Goal: Task Accomplishment & Management: Complete application form

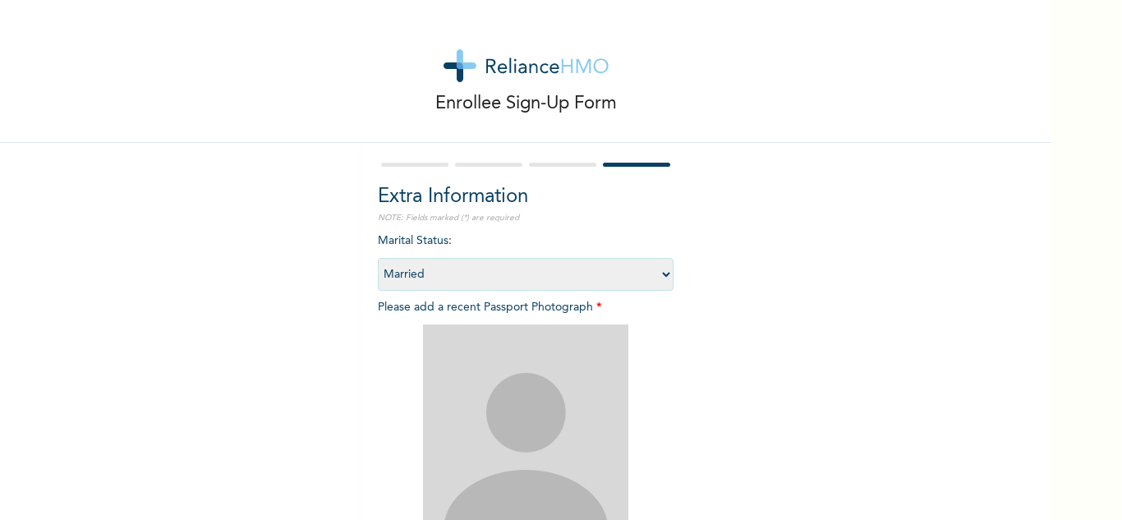
select select "2"
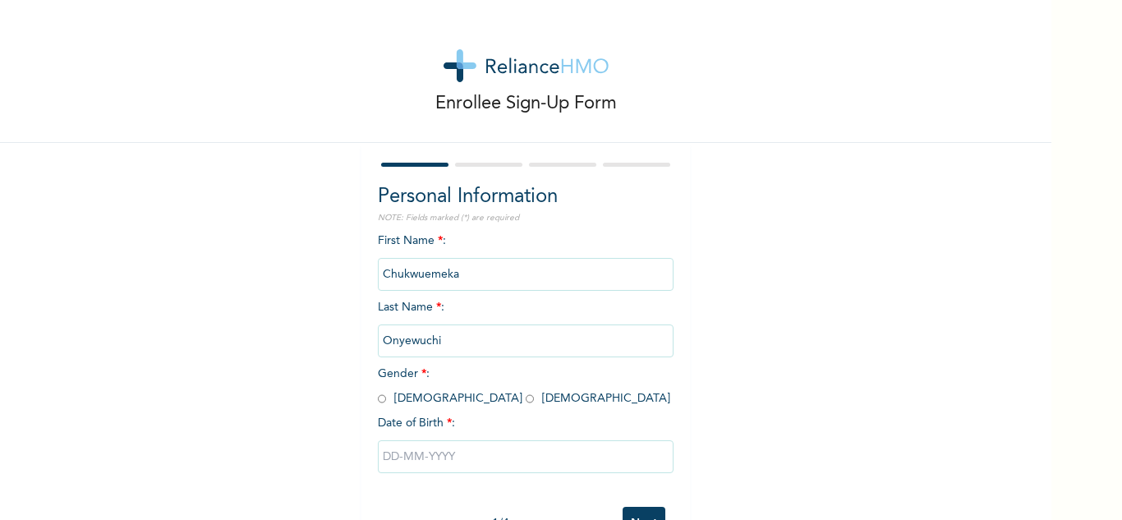
click at [380, 395] on input "radio" at bounding box center [382, 399] width 8 height 16
radio input "true"
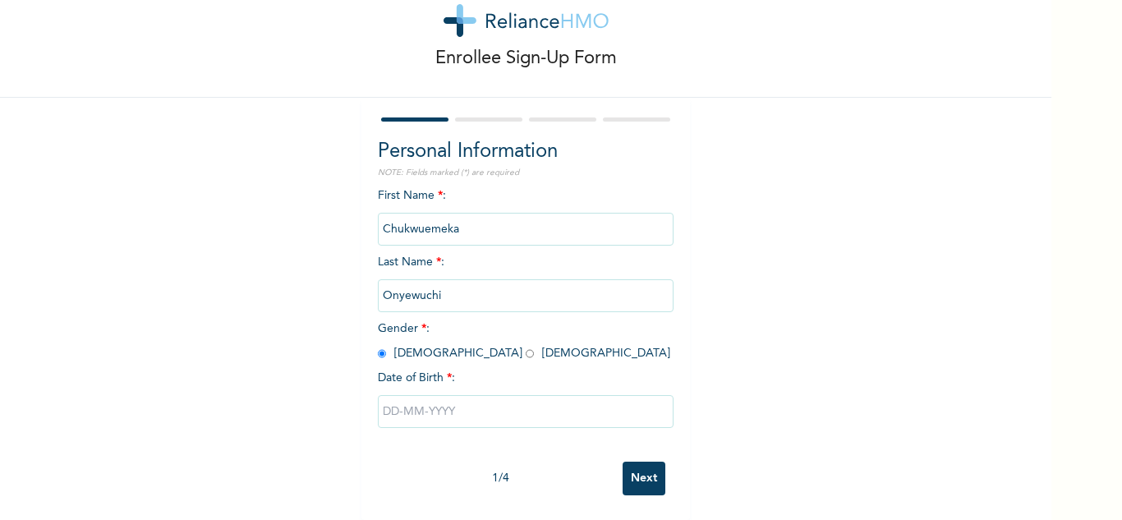
click at [422, 395] on input "text" at bounding box center [526, 411] width 296 height 33
select select "9"
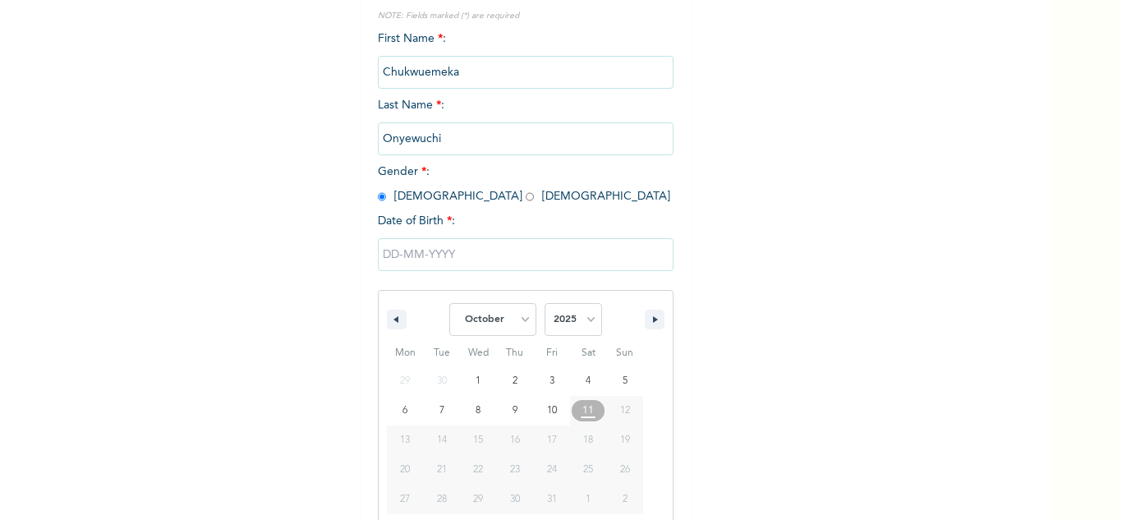
scroll to position [227, 0]
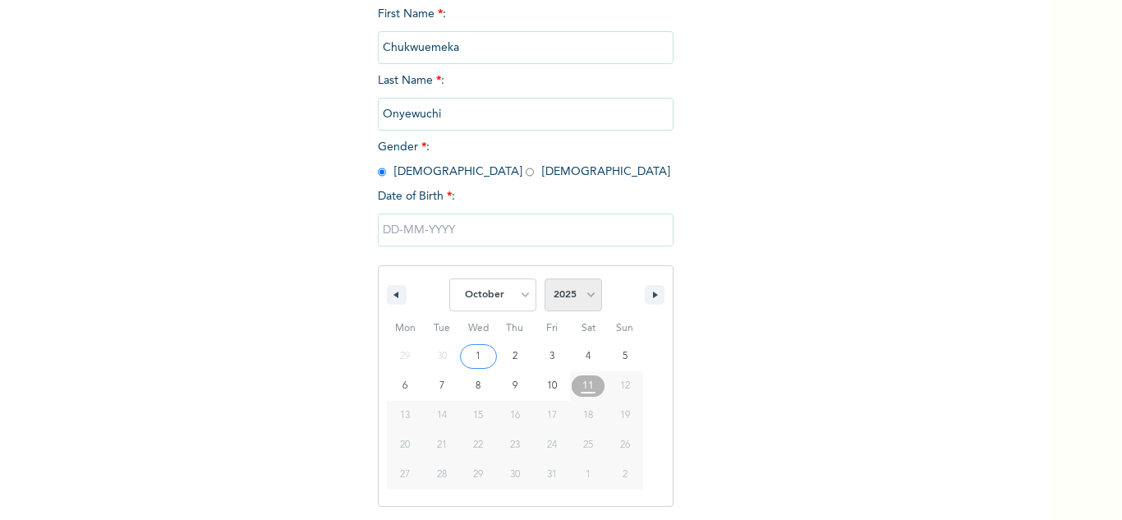
click at [563, 291] on select "2025 2024 2023 2022 2021 2020 2019 2018 2017 2016 2015 2014 2013 2012 2011 2010…" at bounding box center [574, 294] width 58 height 33
select select "1985"
click at [545, 279] on select "2025 2024 2023 2022 2021 2020 2019 2018 2017 2016 2015 2014 2013 2012 2011 2010…" at bounding box center [574, 294] width 58 height 33
type input "10/30/1985"
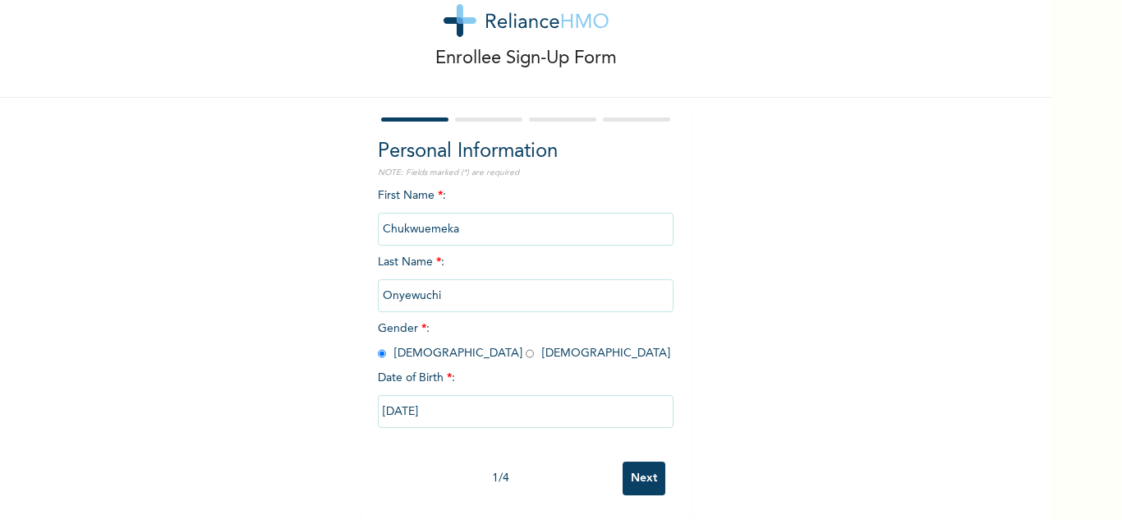
click at [631, 465] on input "Next" at bounding box center [644, 479] width 43 height 34
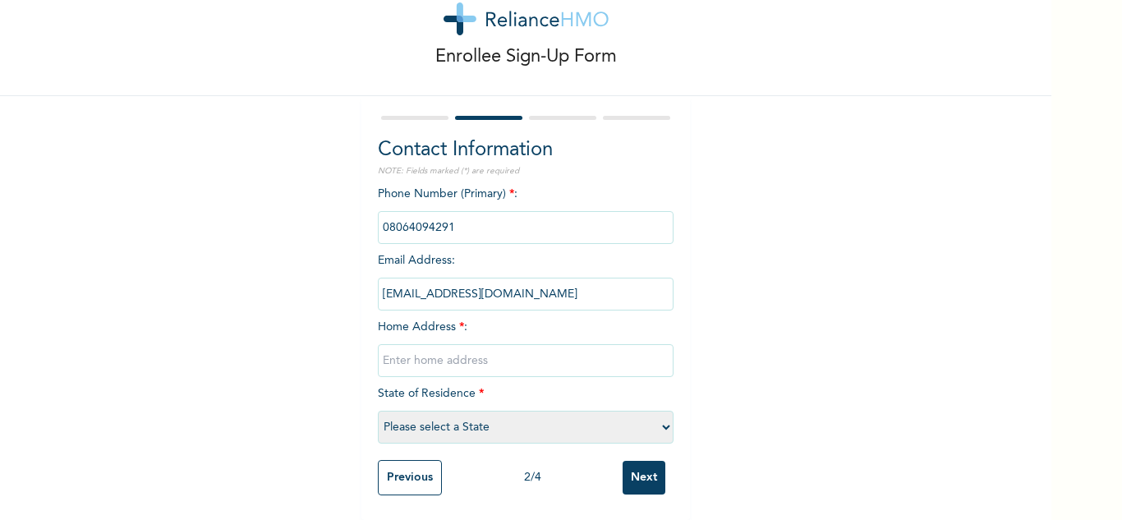
click at [455, 215] on input "phone" at bounding box center [526, 227] width 296 height 33
drag, startPoint x: 455, startPoint y: 215, endPoint x: 365, endPoint y: 228, distance: 91.2
click at [365, 228] on div "Contact Information NOTE: Fields marked (*) are required Phone Number (Primary)…" at bounding box center [525, 308] width 329 height 424
click at [68, 168] on div "Enrollee Sign-Up Form Contact Information NOTE: Fields marked (*) are required …" at bounding box center [525, 236] width 1051 height 567
drag, startPoint x: 438, startPoint y: 220, endPoint x: 359, endPoint y: 196, distance: 82.4
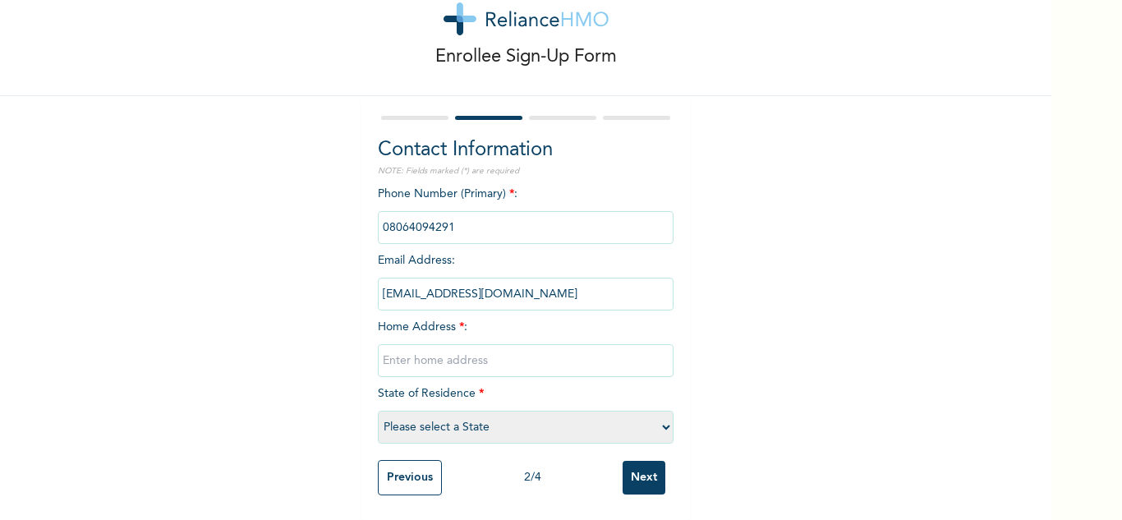
click at [361, 196] on div "Contact Information NOTE: Fields marked (*) are required Phone Number (Primary)…" at bounding box center [525, 308] width 329 height 424
click at [607, 219] on input "phone" at bounding box center [526, 227] width 296 height 33
click at [117, 244] on div "Enrollee Sign-Up Form Contact Information NOTE: Fields marked (*) are required …" at bounding box center [525, 236] width 1051 height 567
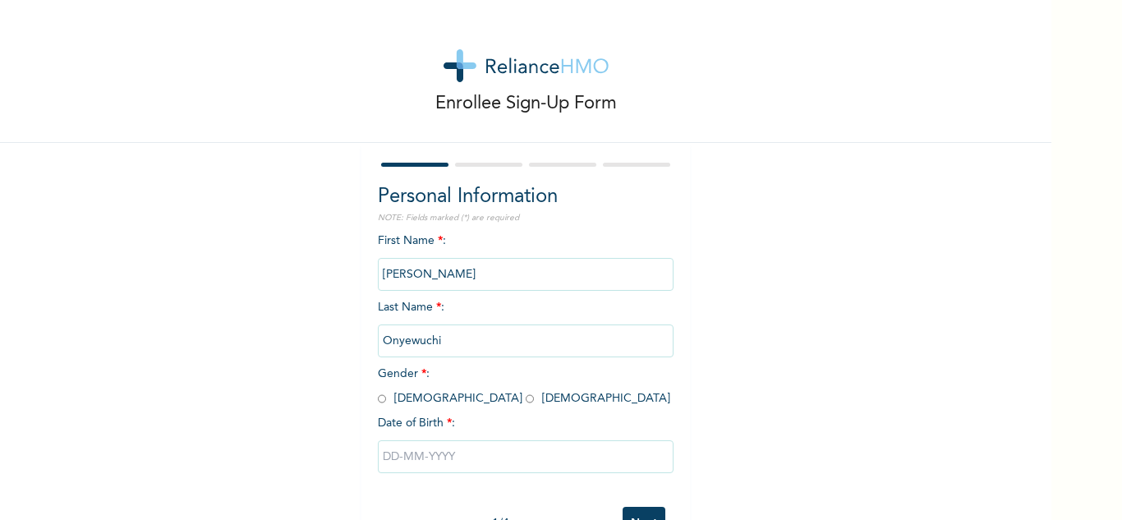
click at [539, 283] on input "Emeka" at bounding box center [526, 274] width 296 height 33
click at [378, 395] on input "radio" at bounding box center [382, 399] width 8 height 16
radio input "true"
click at [395, 447] on input "text" at bounding box center [526, 456] width 296 height 33
select select "9"
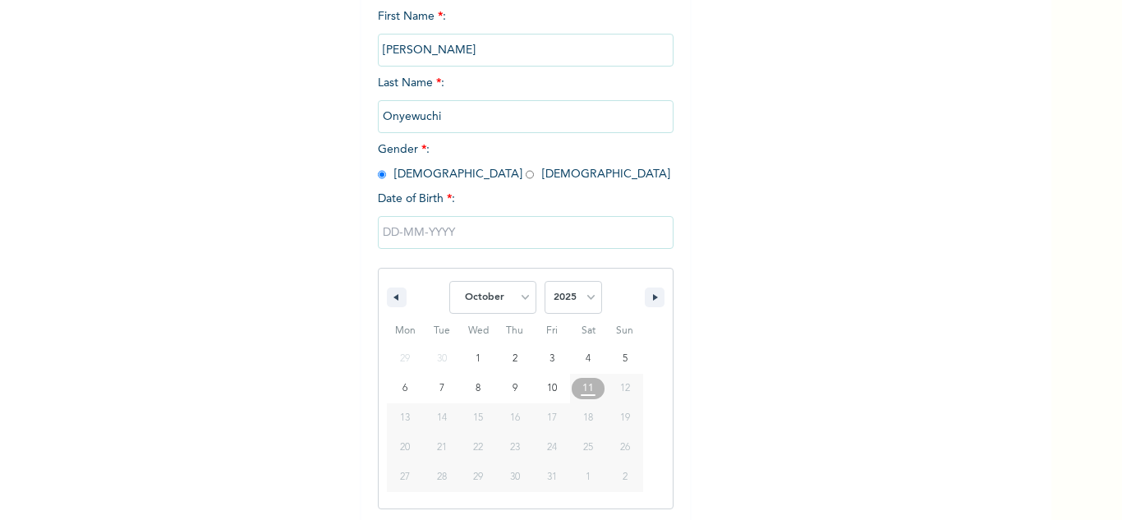
scroll to position [227, 0]
type input "10/02/2025"
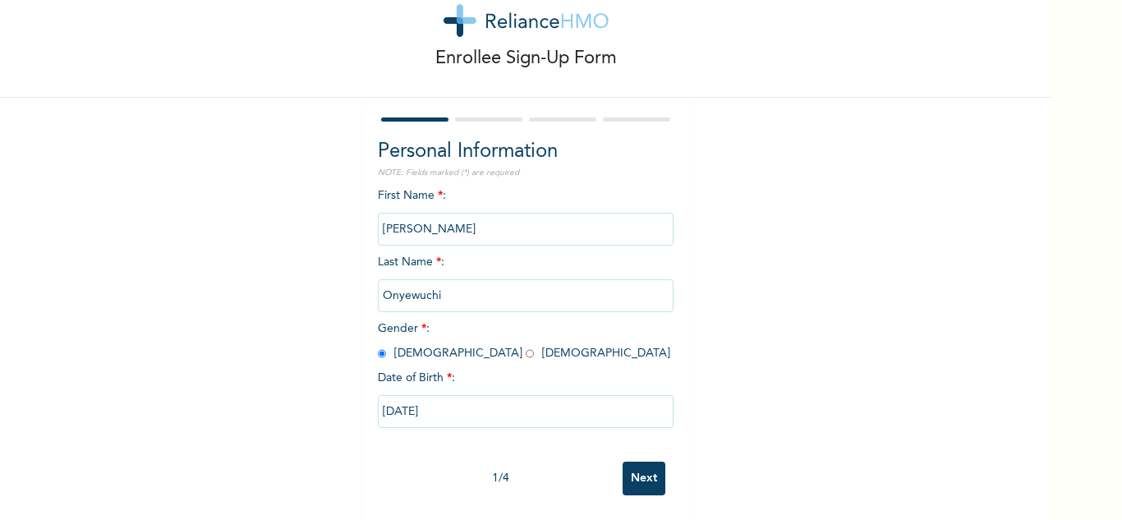
scroll to position [58, 0]
click at [629, 462] on input "Next" at bounding box center [644, 479] width 43 height 34
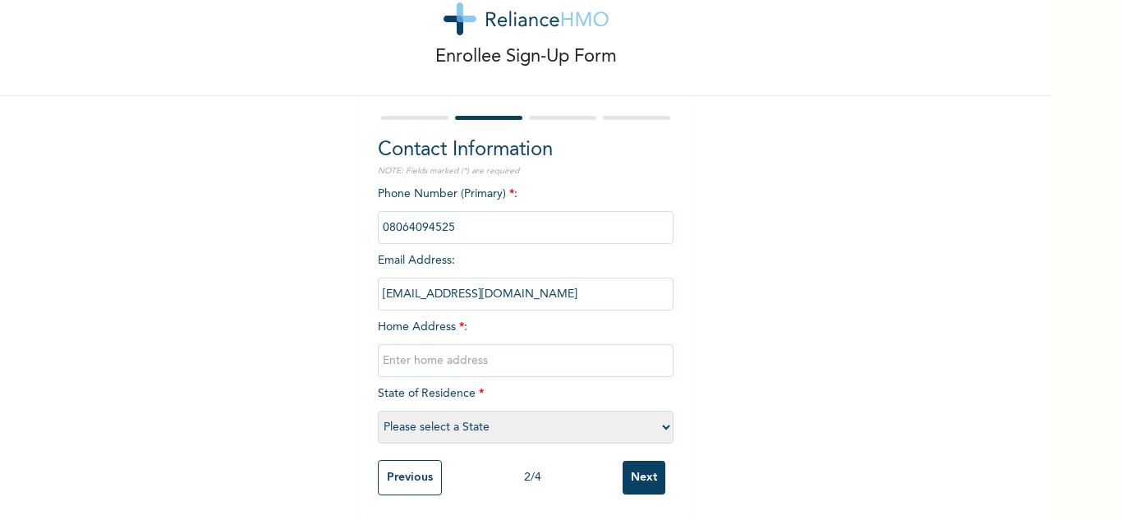
click at [391, 467] on input "Previous" at bounding box center [410, 477] width 64 height 35
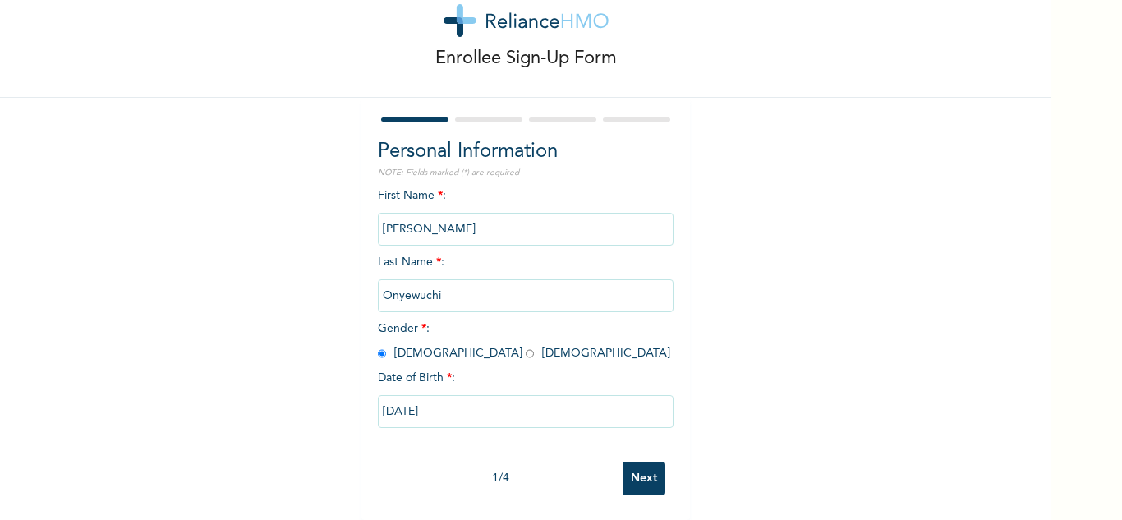
click at [439, 402] on input "10/02/2025" at bounding box center [526, 411] width 296 height 33
select select "9"
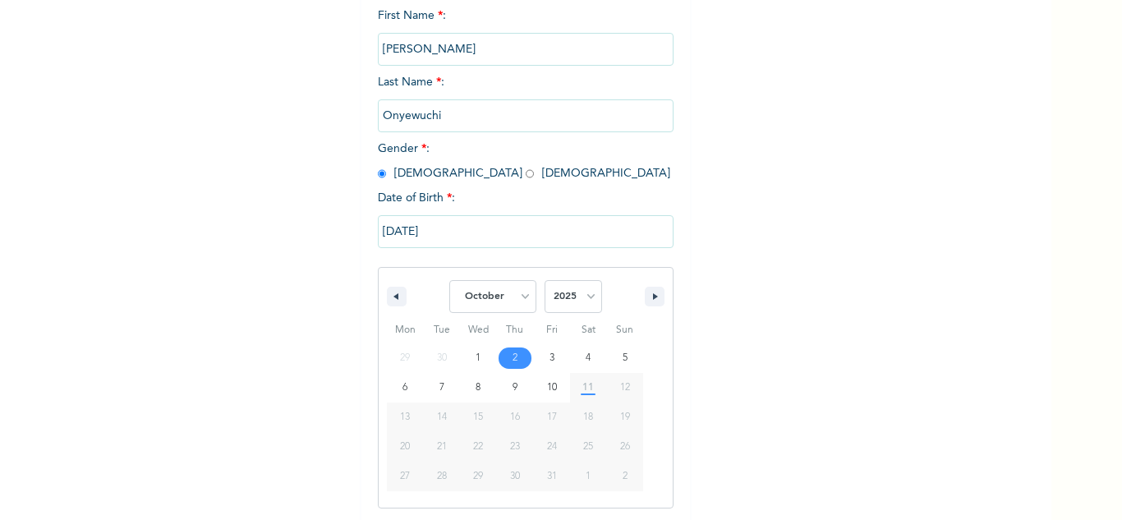
scroll to position [227, 0]
click at [582, 302] on select "2025 2024 2023 2022 2021 2020 2019 2018 2017 2016 2015 2014 2013 2012 2011 2010…" at bounding box center [574, 294] width 58 height 33
select select "1985"
click at [545, 279] on select "2025 2024 2023 2022 2021 2020 2019 2018 2017 2016 2015 2014 2013 2012 2011 2010…" at bounding box center [574, 294] width 58 height 33
type input "10/30/1985"
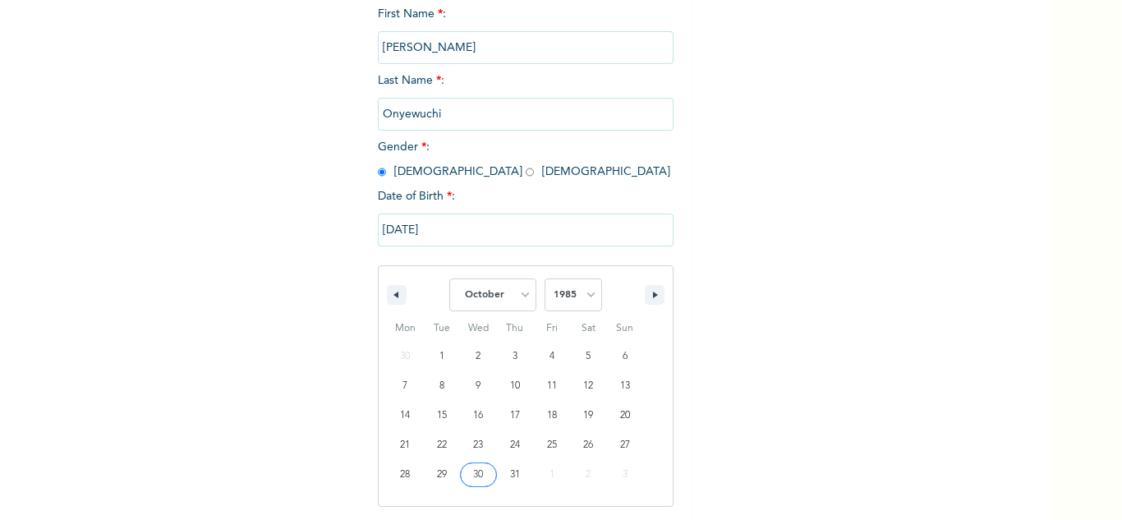
scroll to position [58, 0]
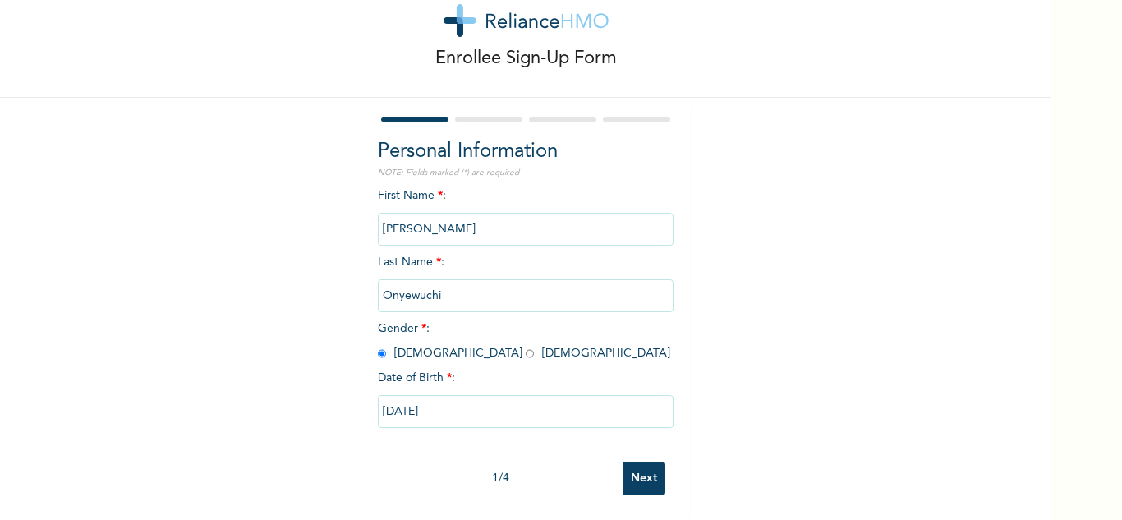
click at [641, 462] on input "Next" at bounding box center [644, 479] width 43 height 34
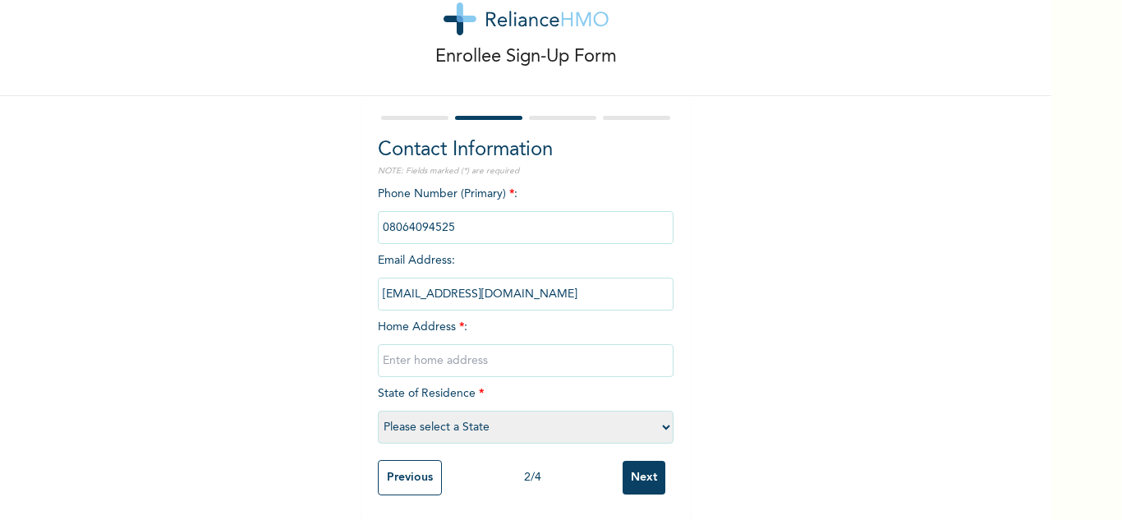
click at [450, 227] on input "phone" at bounding box center [526, 227] width 296 height 33
click at [431, 352] on input "text" at bounding box center [526, 360] width 296 height 33
type input "23 Kelvin Olowode Street Airforce Olosun, Ota"
select select "28"
click at [653, 461] on input "Next" at bounding box center [644, 478] width 43 height 34
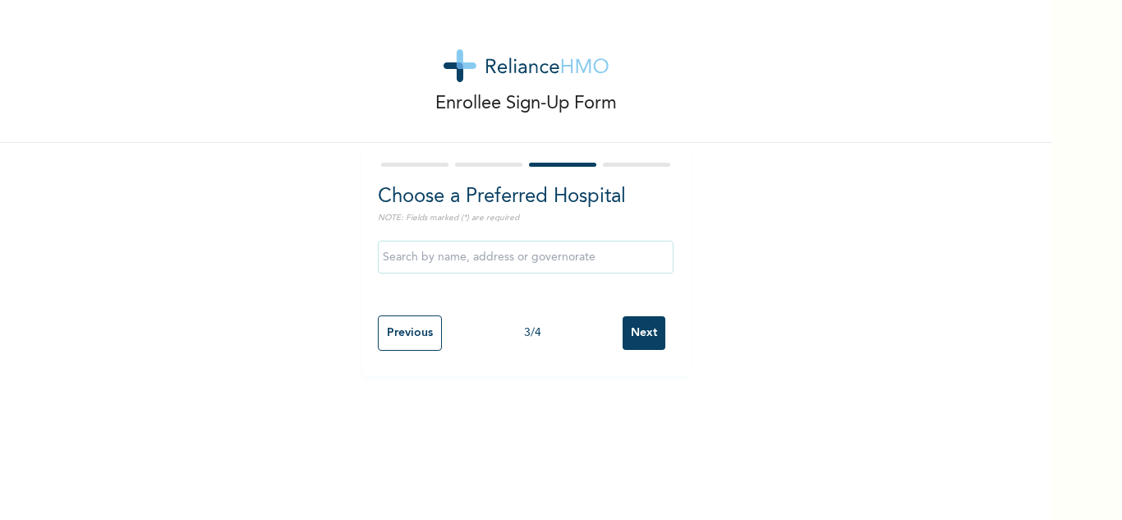
scroll to position [0, 0]
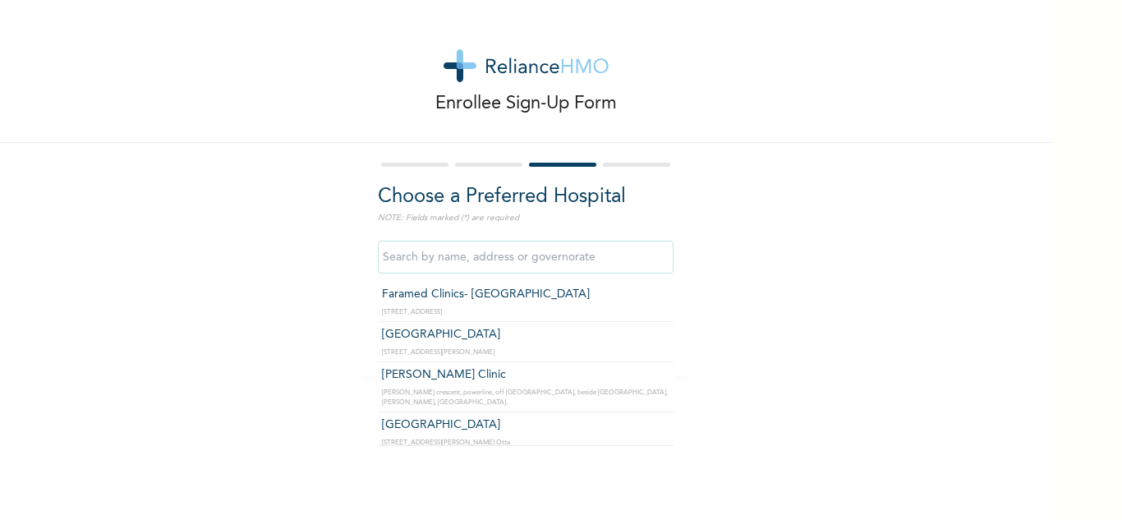
click at [562, 259] on input "text" at bounding box center [526, 257] width 296 height 33
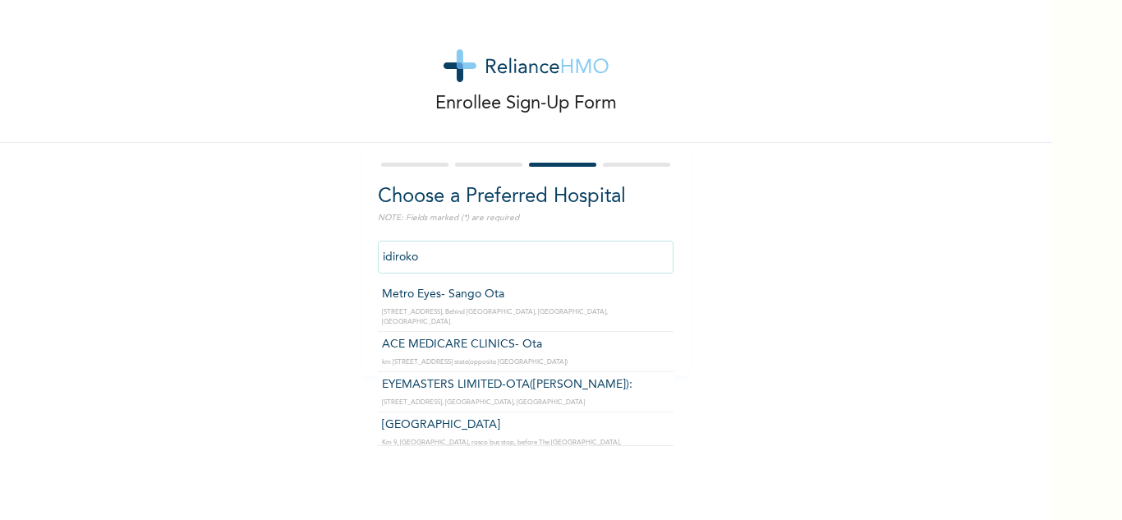
scroll to position [58, 0]
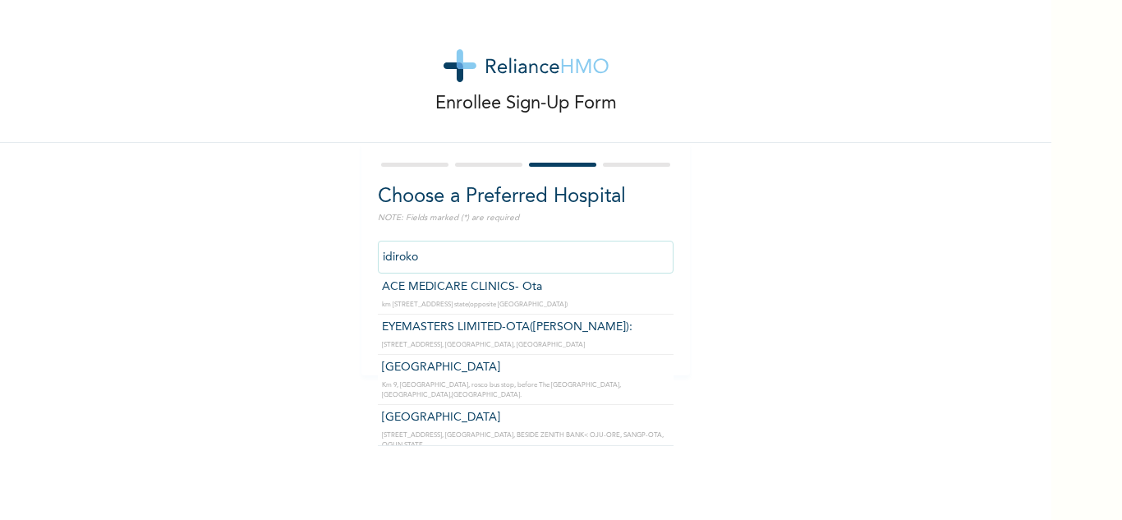
type input "Hearthside Hospital"
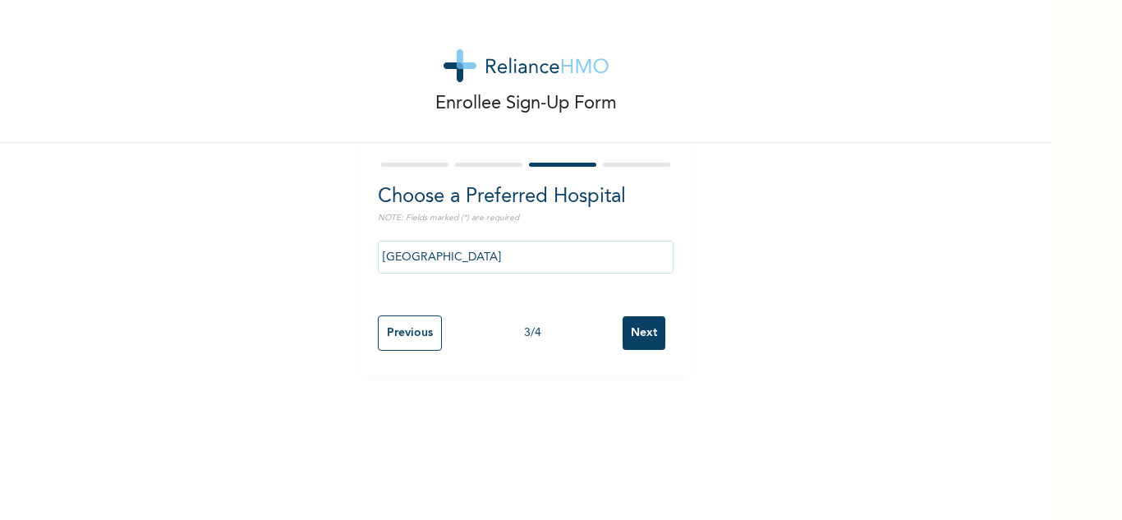
click at [649, 326] on input "Next" at bounding box center [644, 333] width 43 height 34
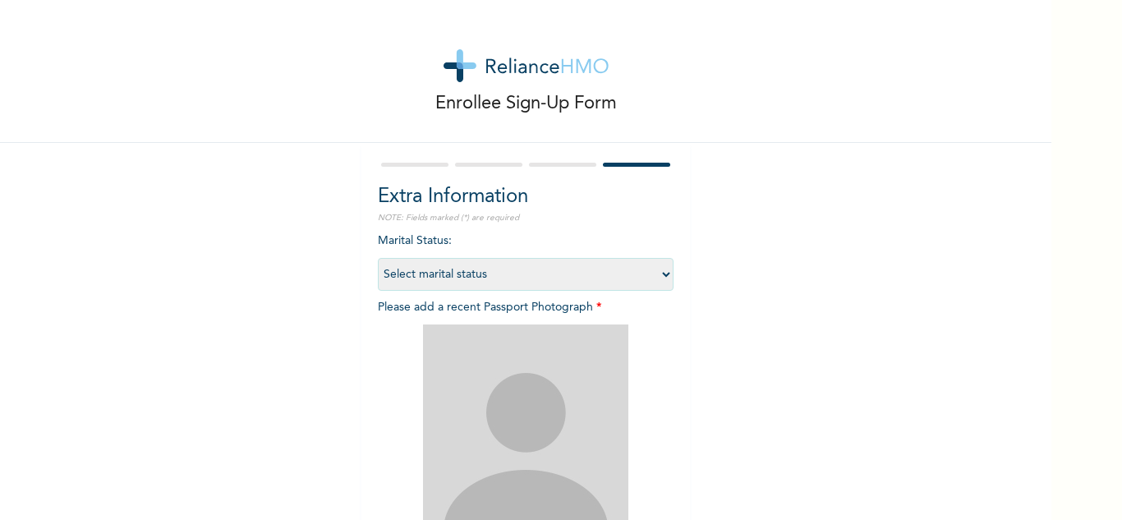
click at [535, 275] on select "Select marital status Single Married Divorced Widow/Widower" at bounding box center [526, 274] width 296 height 33
select select "2"
click at [378, 258] on select "Select marital status Single Married Divorced Widow/Widower" at bounding box center [526, 274] width 296 height 33
click at [522, 403] on img at bounding box center [525, 426] width 205 height 205
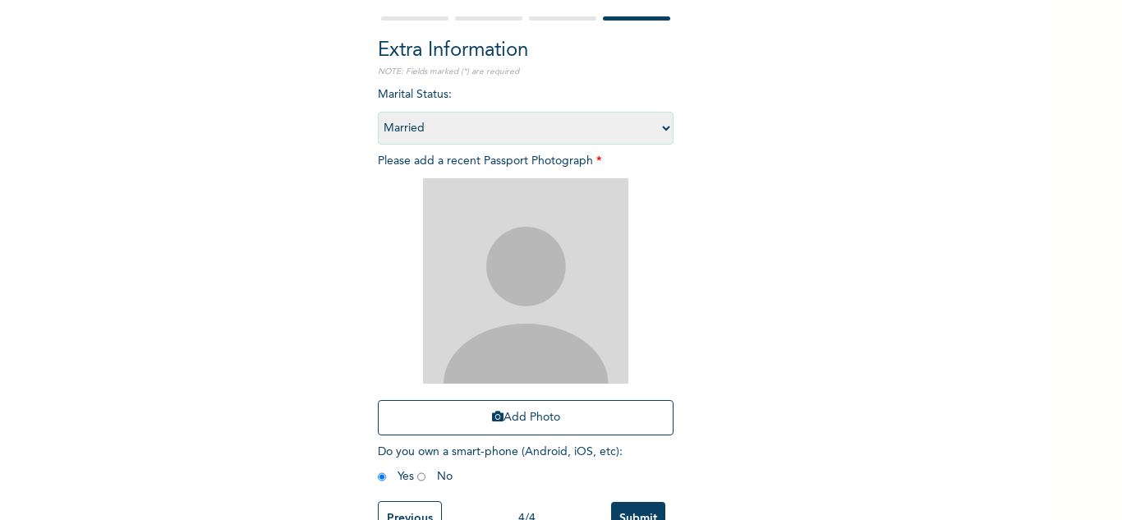
scroll to position [200, 0]
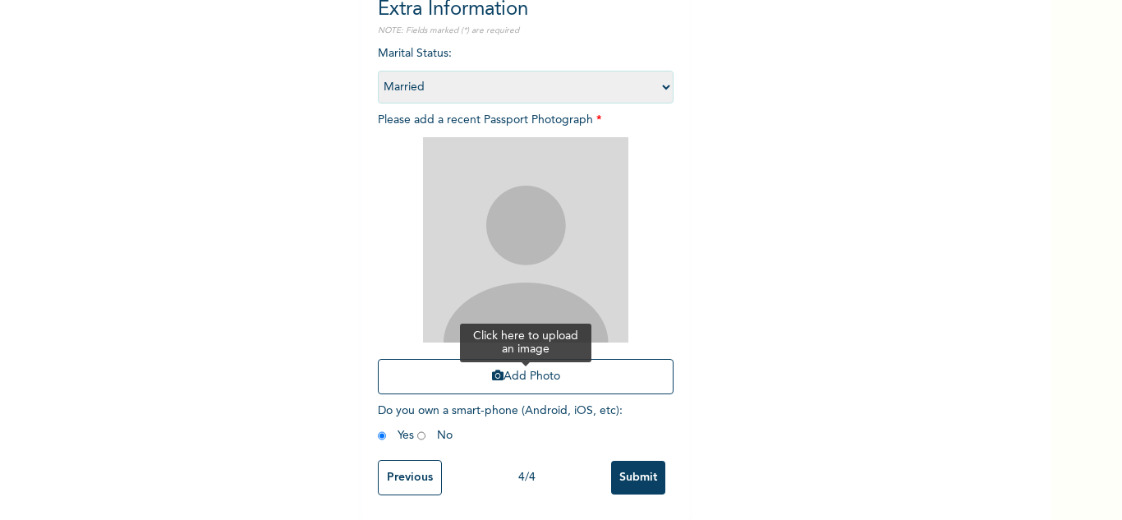
click at [559, 359] on button "Add Photo" at bounding box center [526, 376] width 296 height 35
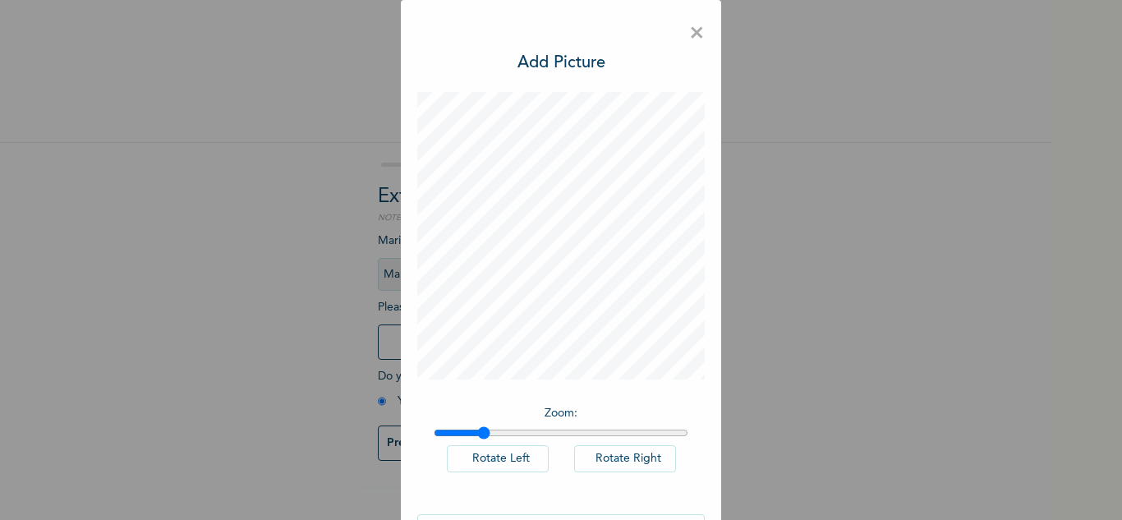
drag, startPoint x: 429, startPoint y: 438, endPoint x: 476, endPoint y: 436, distance: 47.7
type input "1.18"
click at [476, 436] on input "range" at bounding box center [561, 432] width 255 height 13
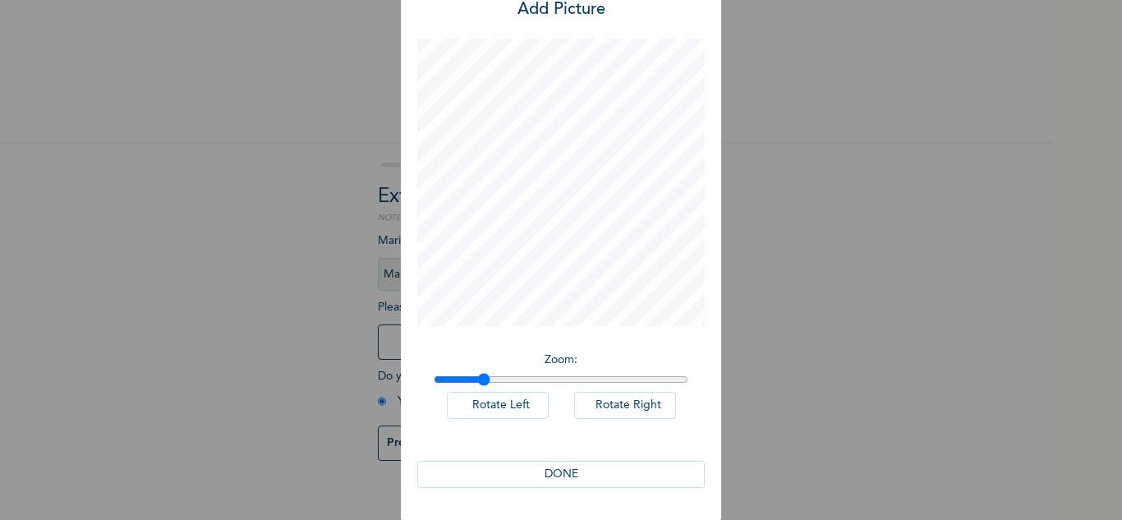
click at [554, 464] on button "DONE" at bounding box center [561, 474] width 288 height 27
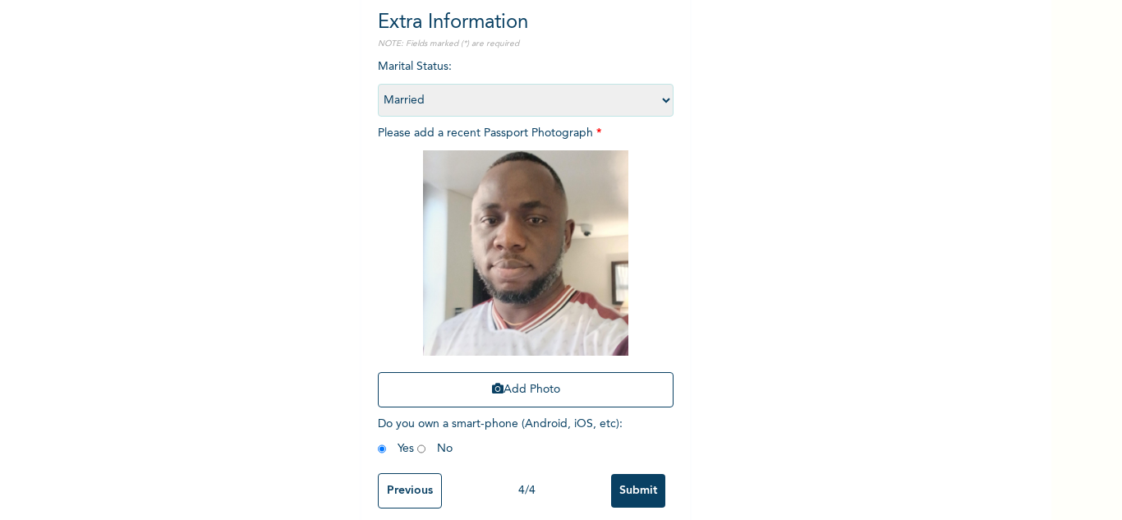
scroll to position [200, 0]
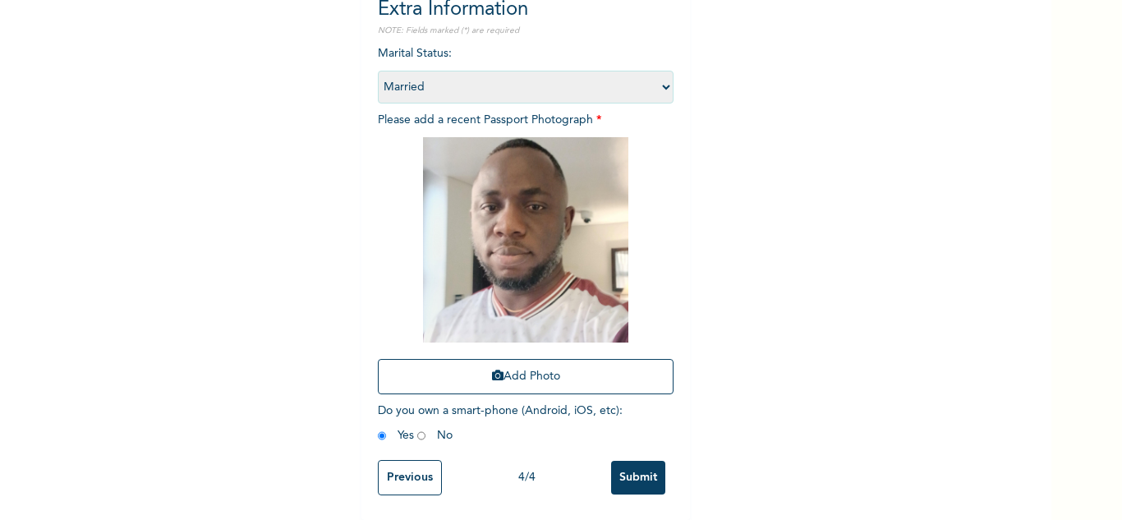
click at [636, 463] on input "Submit" at bounding box center [638, 478] width 54 height 34
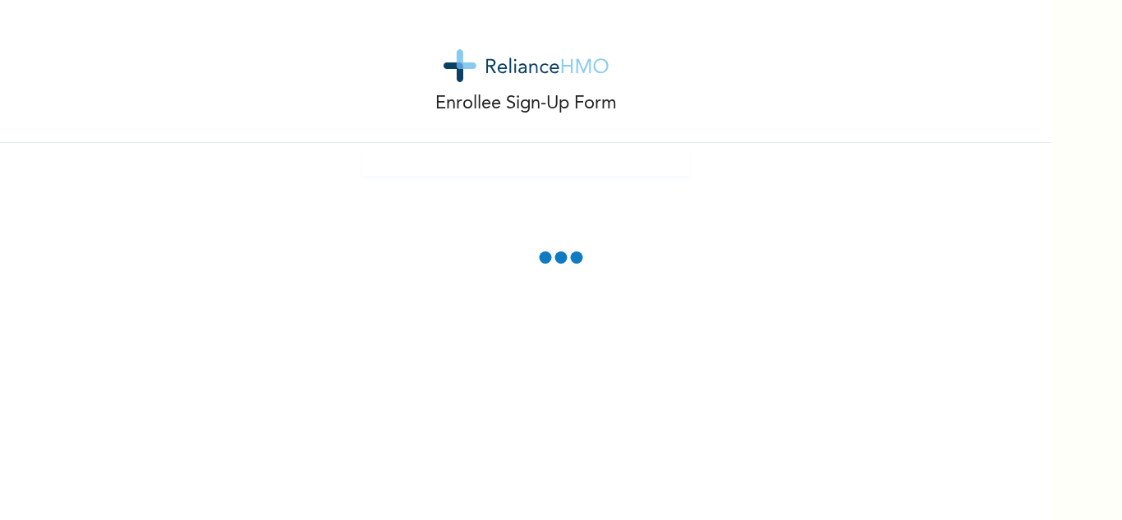
scroll to position [0, 0]
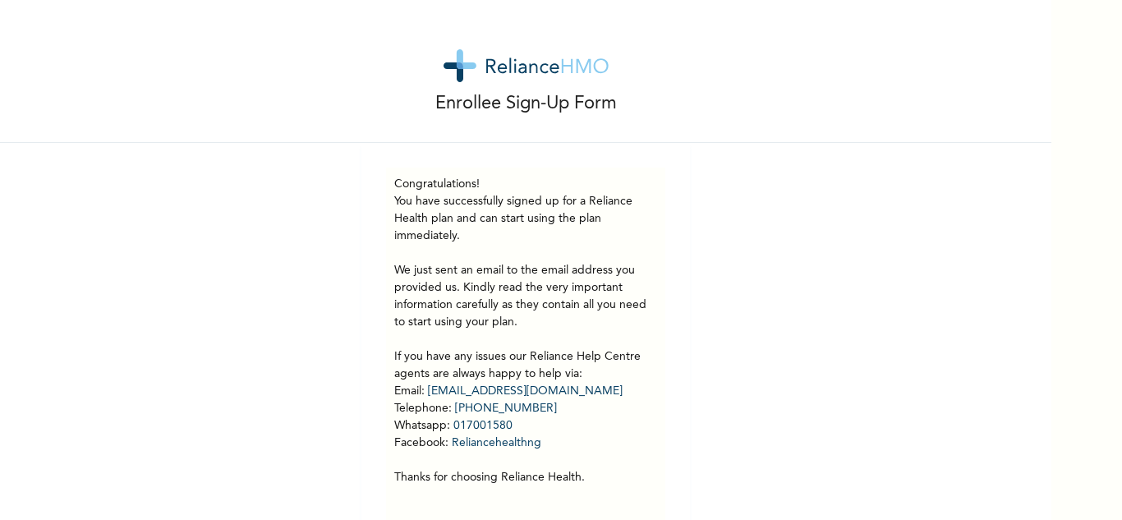
click at [332, 213] on div "Enrollee Sign-Up Form Congratulations! You have successfully signed up for a Re…" at bounding box center [525, 277] width 1051 height 554
click at [598, 101] on p "Enrollee Sign-Up Form" at bounding box center [526, 103] width 182 height 27
click at [543, 67] on img at bounding box center [526, 65] width 165 height 33
click at [481, 71] on img at bounding box center [526, 65] width 165 height 33
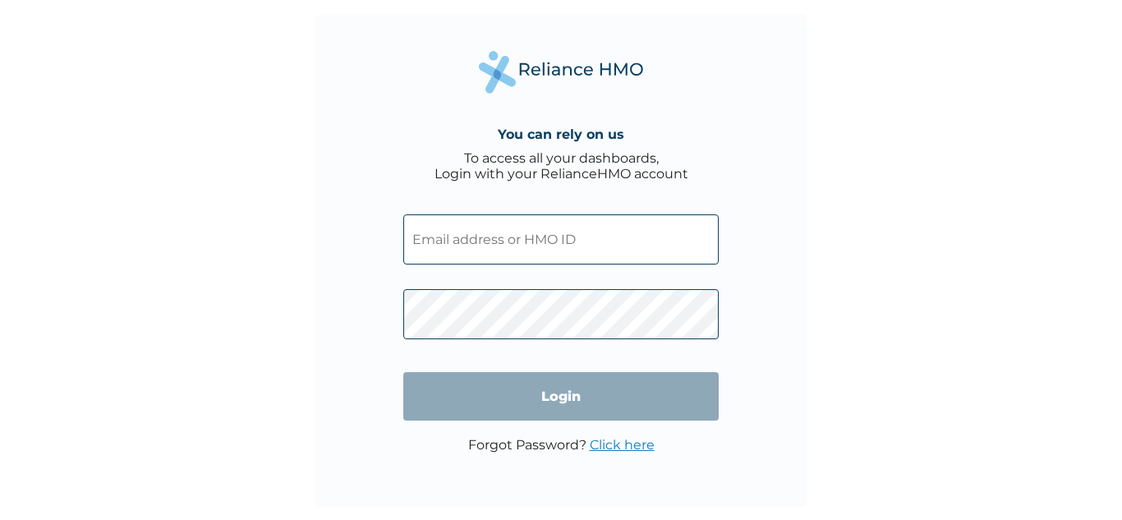
click at [449, 251] on input "text" at bounding box center [560, 239] width 315 height 50
paste input "TDP/10951/A"
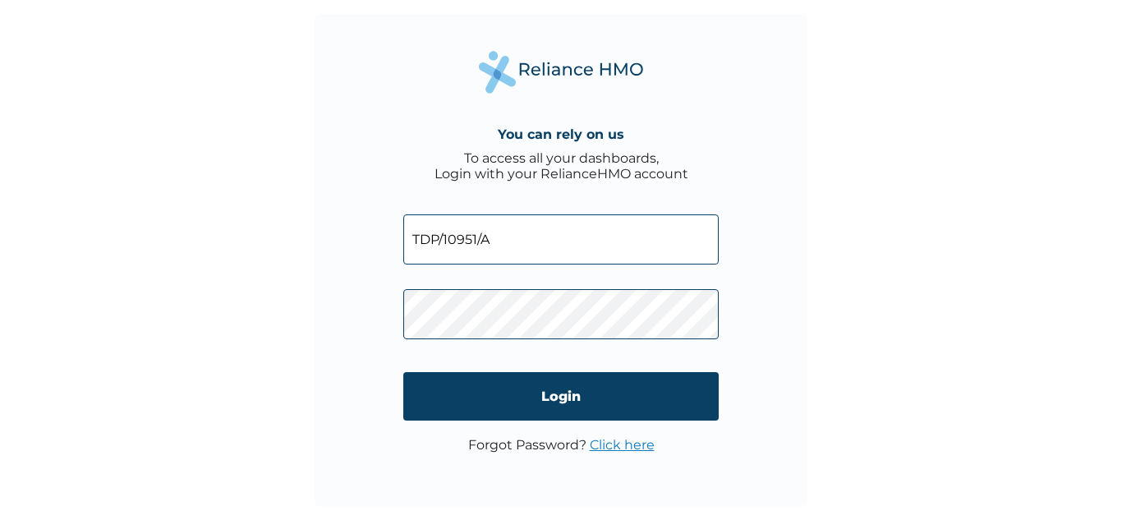
type input "TDP/10951/A"
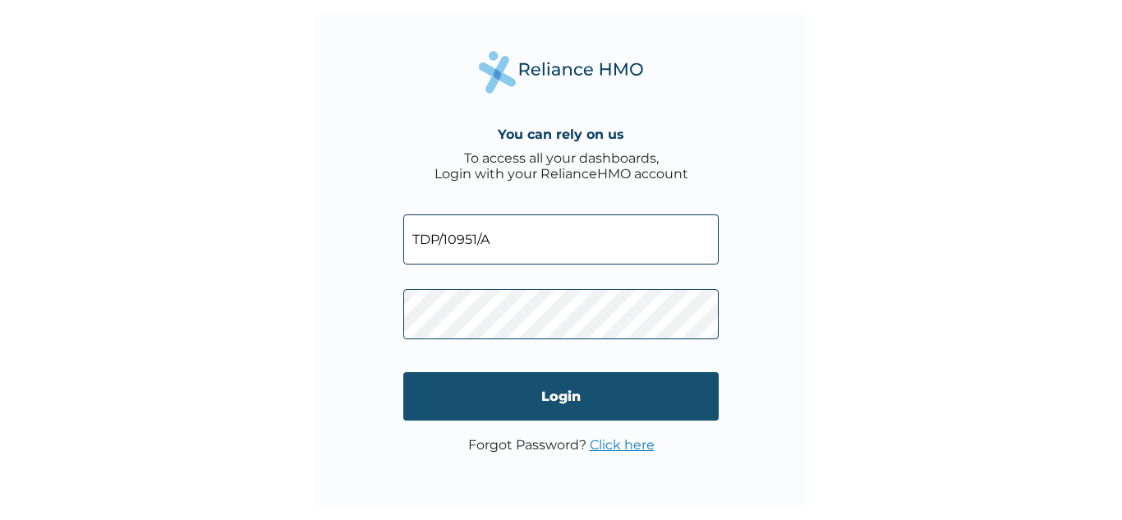
click at [545, 402] on input "Login" at bounding box center [560, 396] width 315 height 48
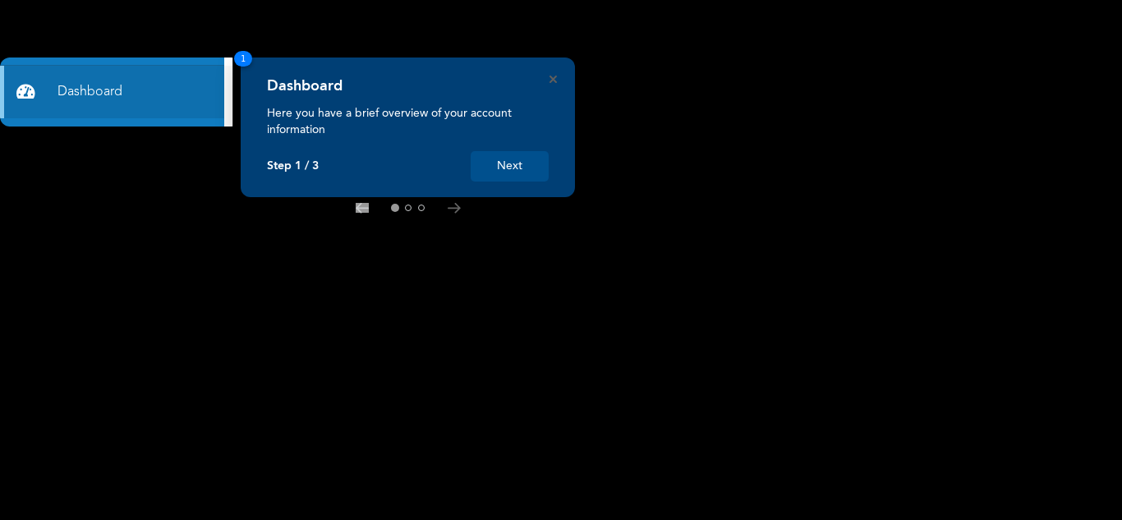
click at [492, 165] on button "Next" at bounding box center [510, 166] width 78 height 30
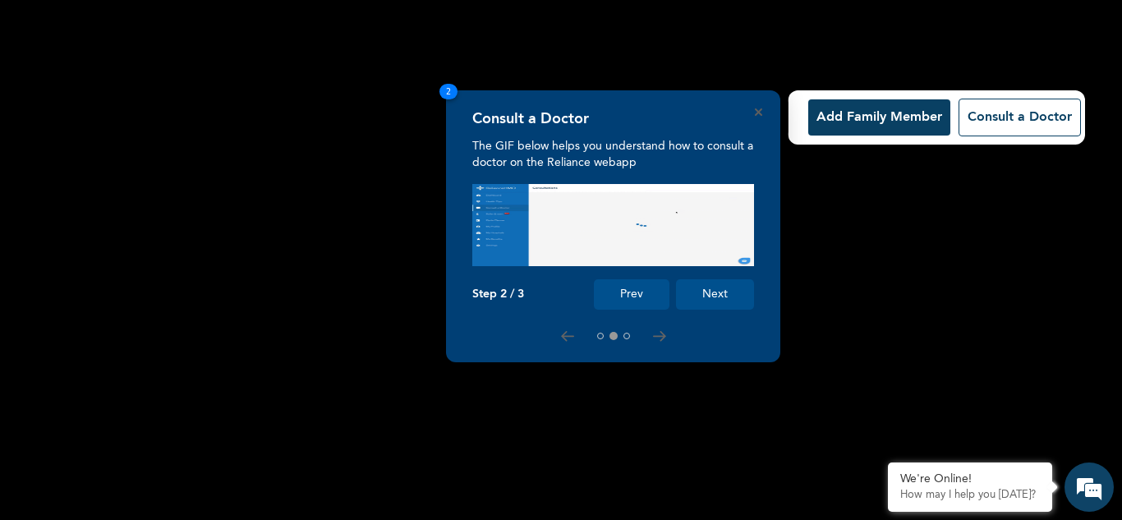
click at [714, 288] on button "Next" at bounding box center [715, 294] width 78 height 30
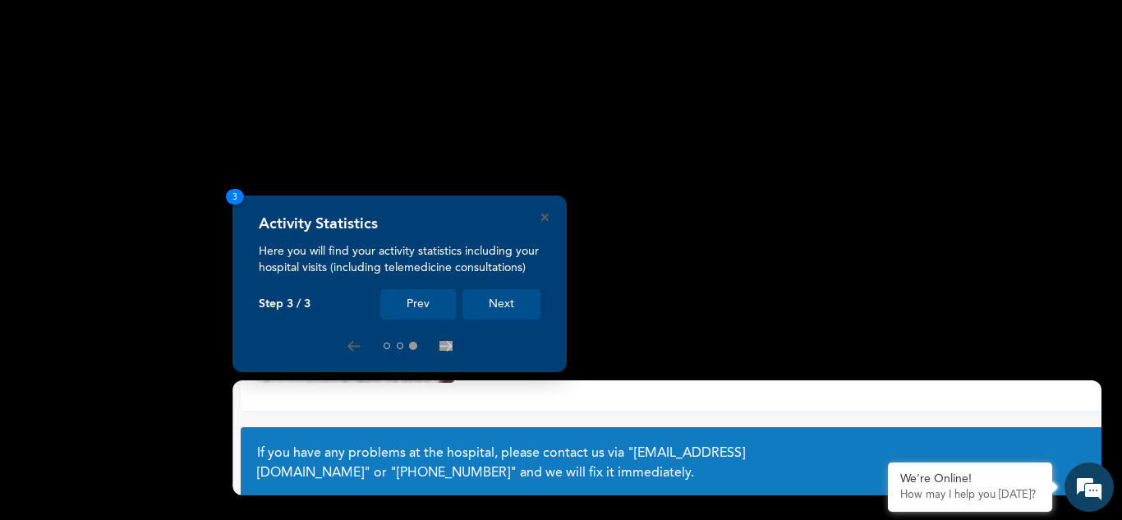
scroll to position [127, 0]
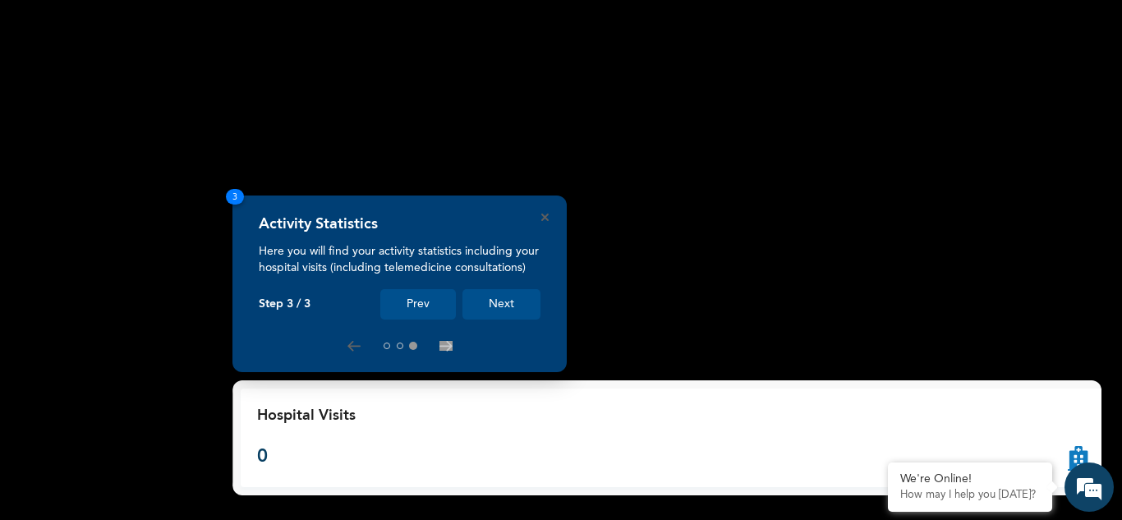
click at [510, 303] on button "Next" at bounding box center [501, 304] width 78 height 30
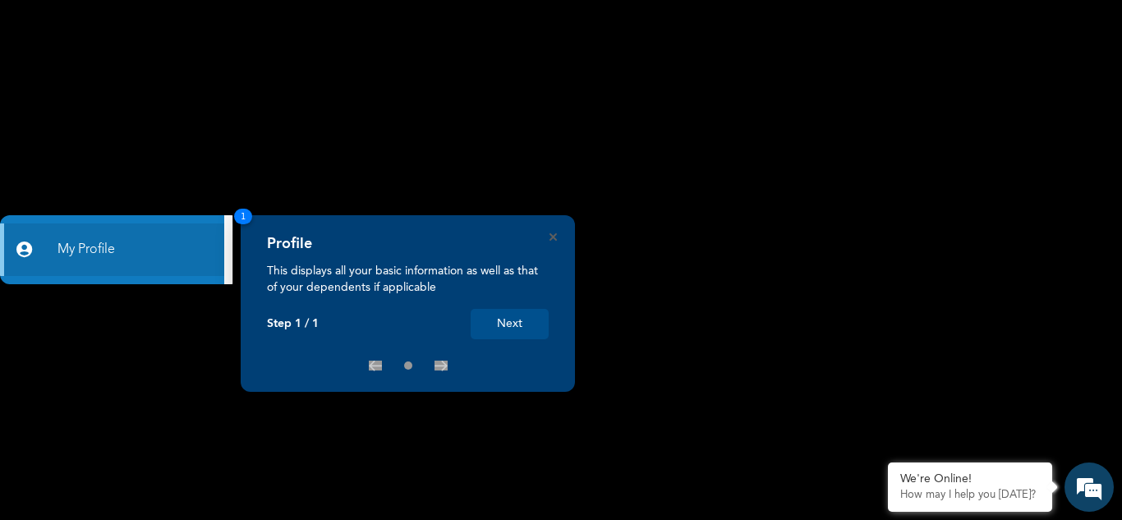
click at [541, 235] on div "Profile" at bounding box center [408, 249] width 282 height 28
click at [546, 235] on div "Profile" at bounding box center [408, 249] width 282 height 28
click at [550, 235] on icon "Close" at bounding box center [553, 236] width 7 height 7
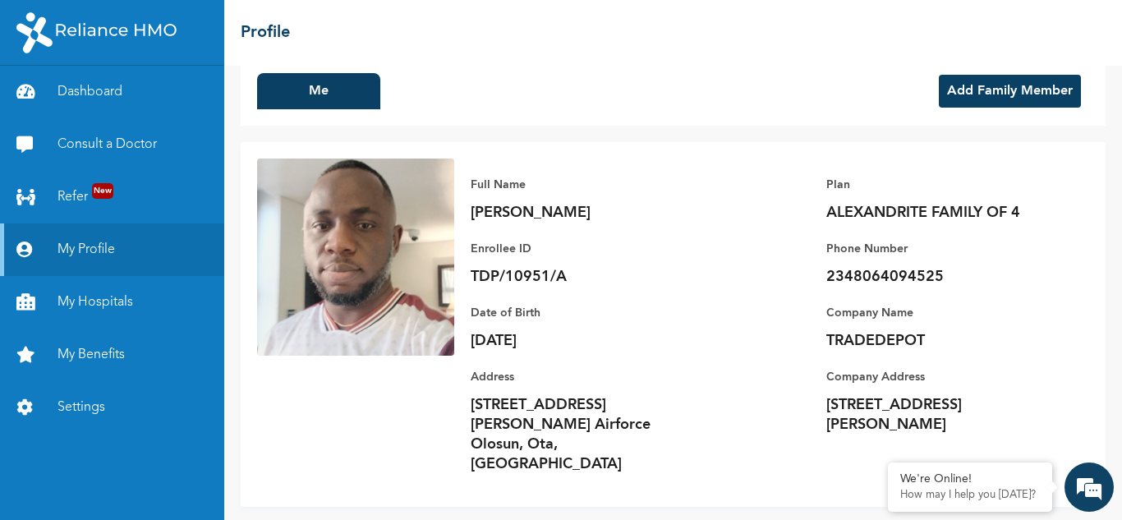
click at [992, 99] on button "Add Family Member" at bounding box center [1010, 91] width 142 height 33
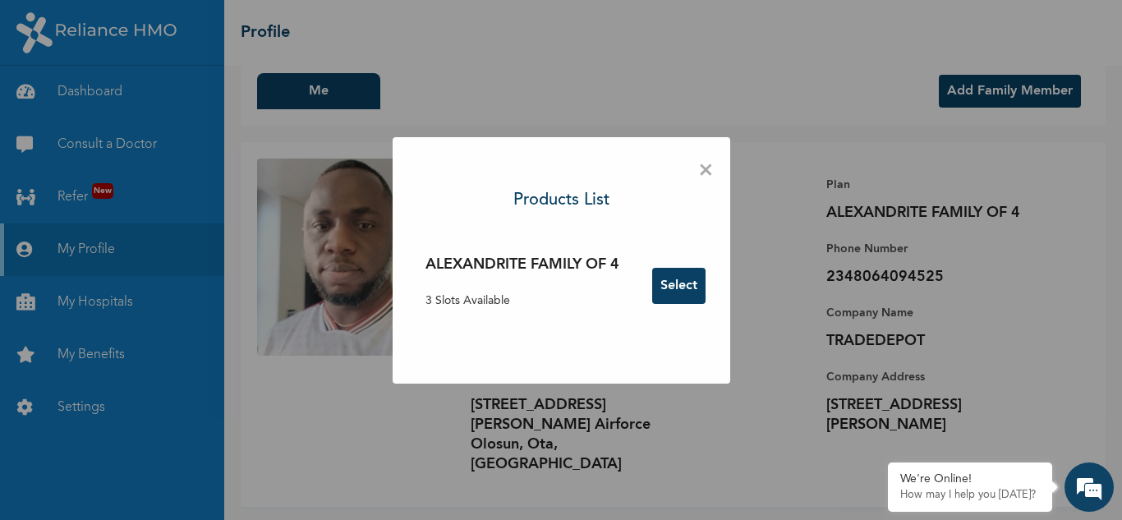
click at [695, 188] on div "× Products List ALEXANDRITE FAMILY OF 4 3 Slots Available Select" at bounding box center [562, 260] width 338 height 246
click at [699, 181] on span "×" at bounding box center [706, 171] width 16 height 35
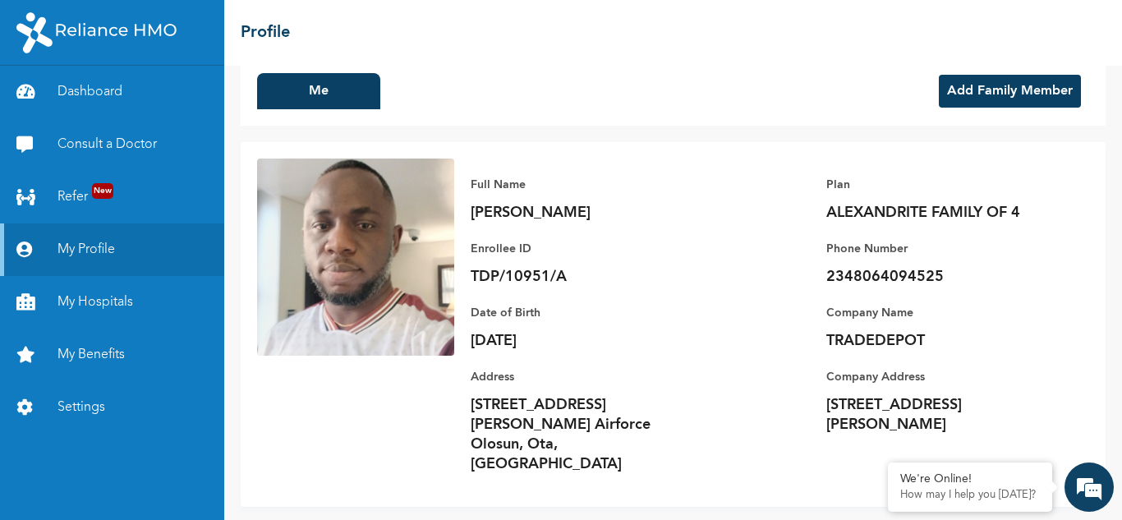
click at [991, 71] on div "Me Add Family Member" at bounding box center [673, 91] width 865 height 69
click at [979, 89] on button "Add Family Member" at bounding box center [1010, 91] width 142 height 33
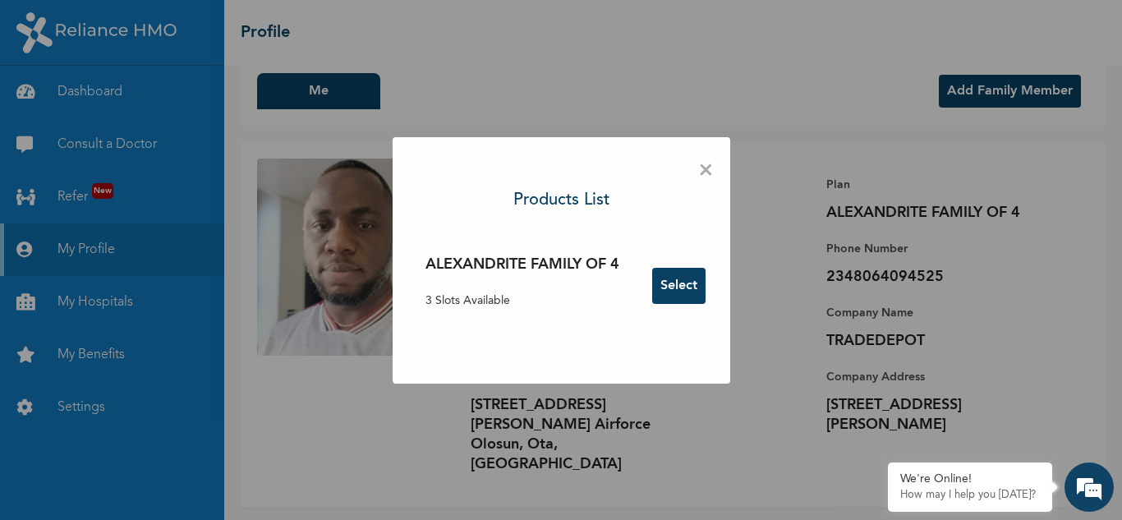
click at [714, 181] on span "×" at bounding box center [706, 171] width 16 height 35
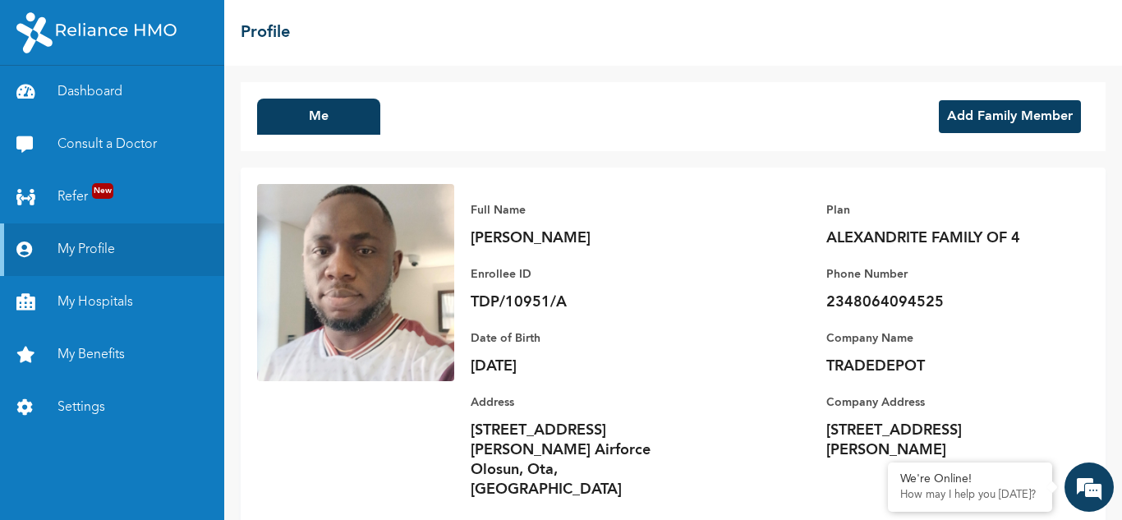
scroll to position [25, 0]
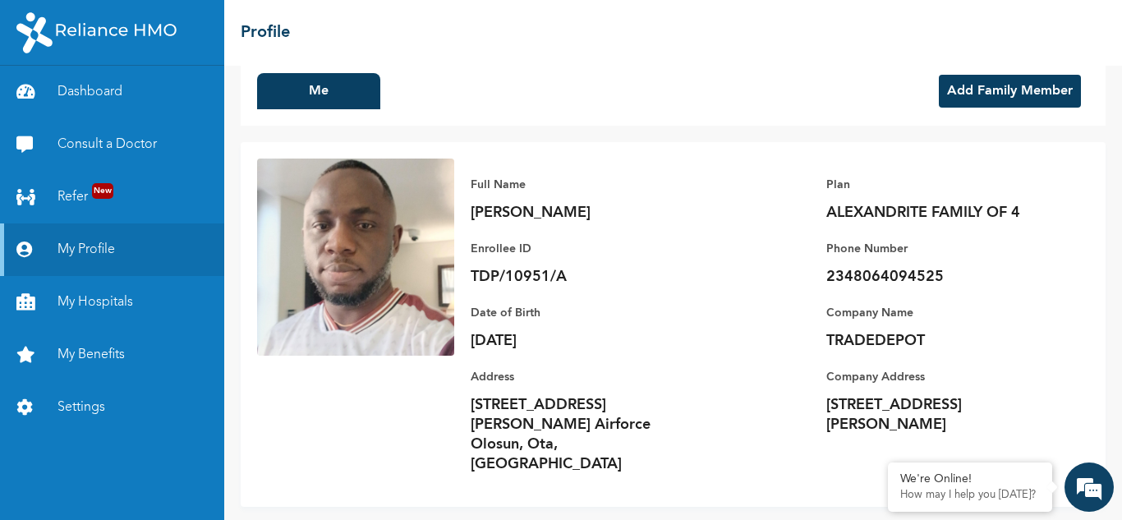
click at [986, 84] on button "Add Family Member" at bounding box center [1010, 91] width 142 height 33
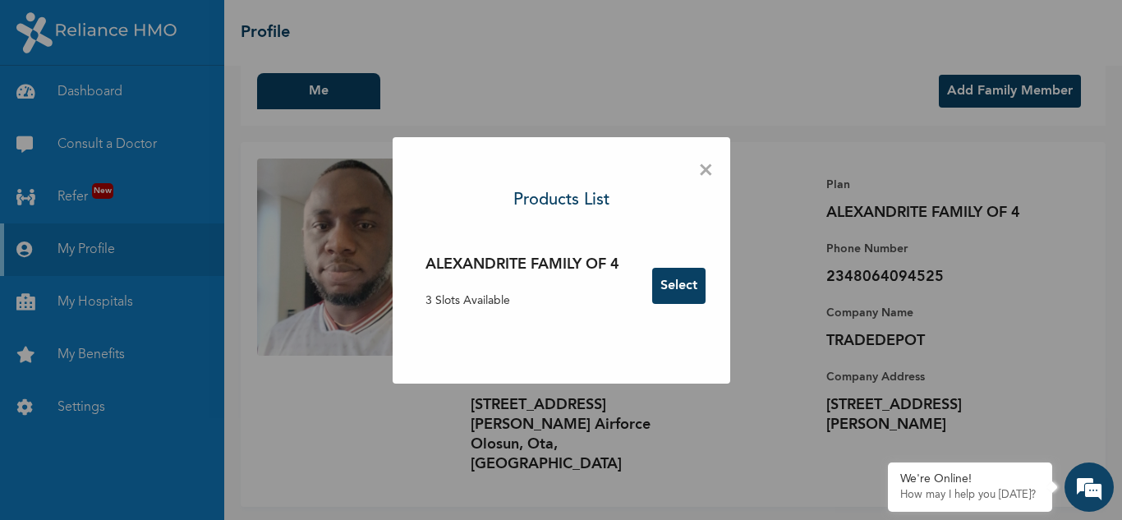
click at [708, 163] on span "×" at bounding box center [706, 171] width 16 height 35
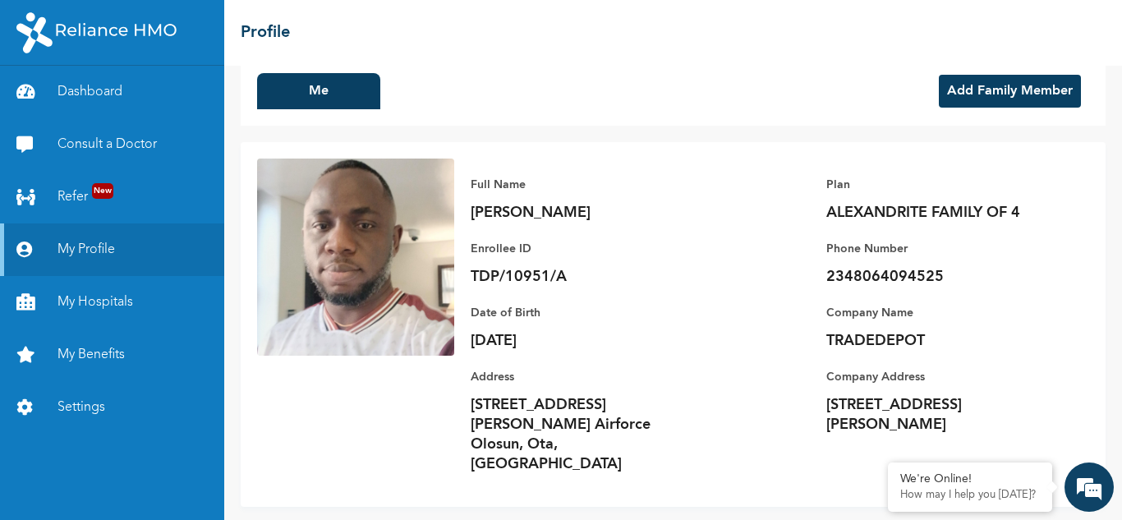
click at [1028, 92] on button "Add Family Member" at bounding box center [1010, 91] width 142 height 33
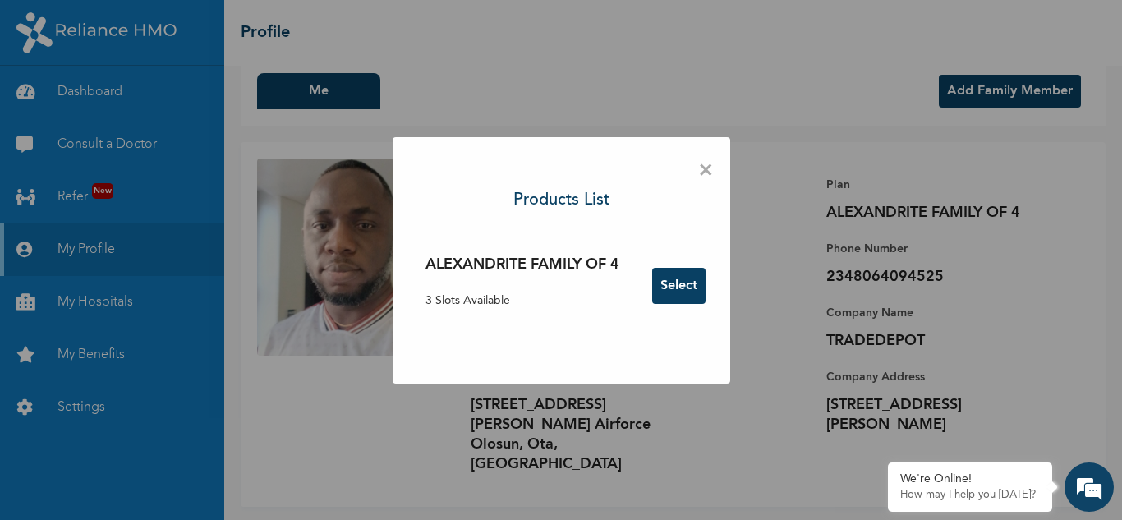
click at [683, 280] on button "Select" at bounding box center [678, 286] width 53 height 36
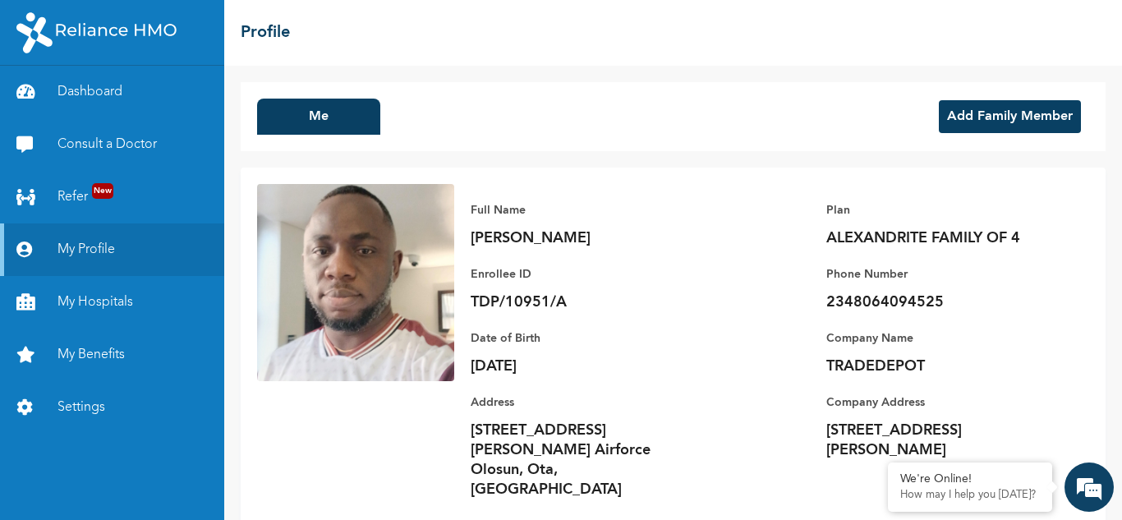
scroll to position [25, 0]
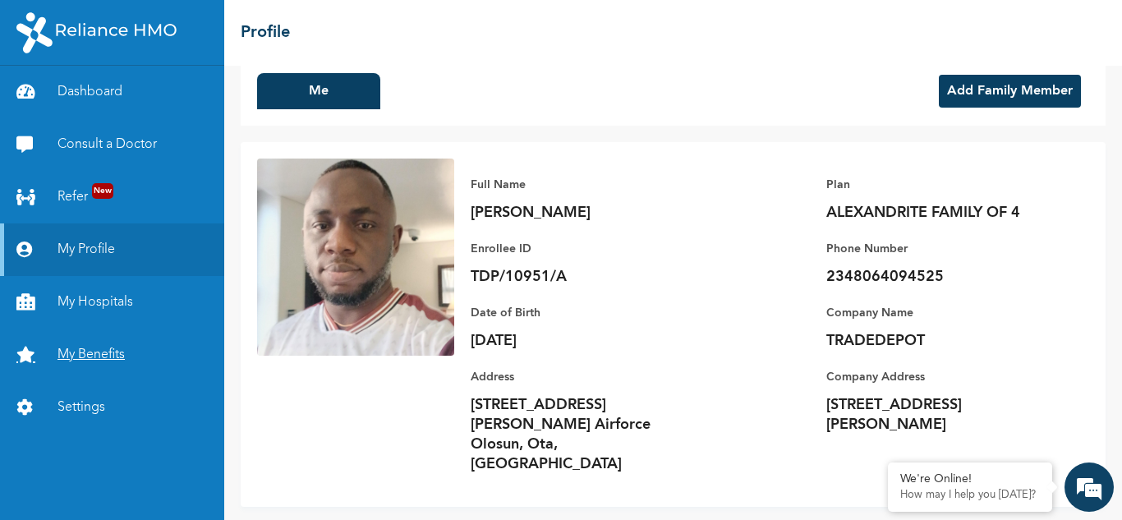
click at [81, 355] on link "My Benefits" at bounding box center [112, 355] width 224 height 53
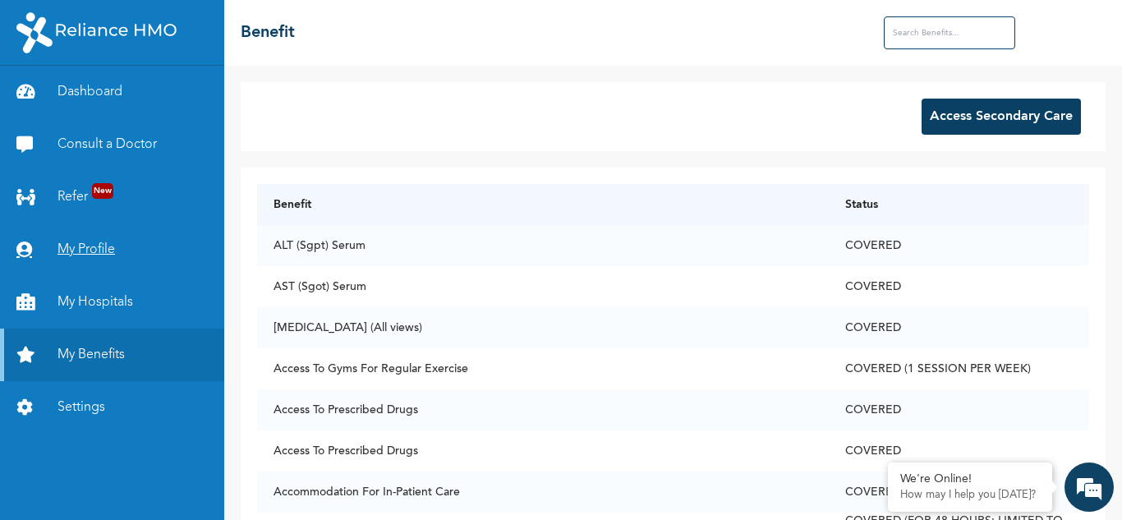
click at [94, 247] on link "My Profile" at bounding box center [112, 249] width 224 height 53
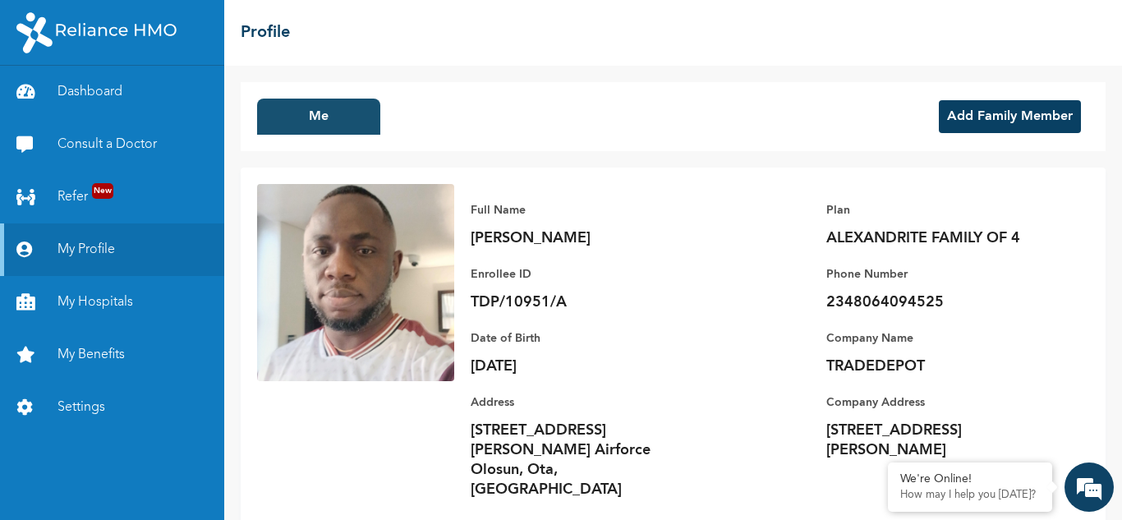
click at [324, 113] on button "Me" at bounding box center [318, 117] width 123 height 36
click at [942, 106] on button "Add Family Member" at bounding box center [1010, 116] width 142 height 33
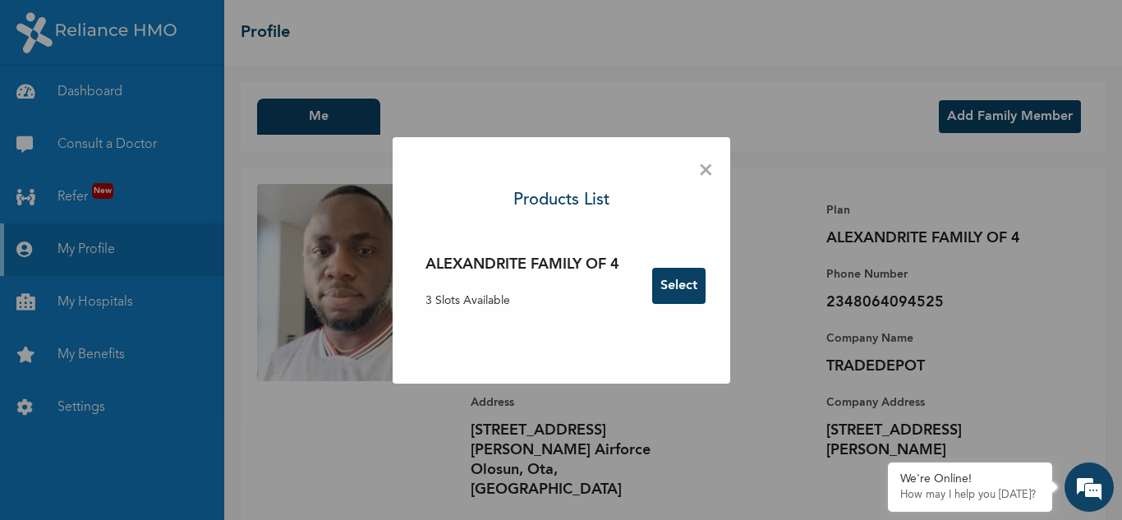
click at [540, 260] on h3 "ALEXANDRITE FAMILY OF 4" at bounding box center [523, 265] width 194 height 22
click at [466, 295] on p "3 Slots Available" at bounding box center [523, 300] width 194 height 17
click at [370, 391] on div "× Products List ALEXANDRITE FAMILY OF 4 3 Slots Available Select" at bounding box center [561, 260] width 1122 height 520
click at [661, 285] on button "Select" at bounding box center [678, 286] width 53 height 36
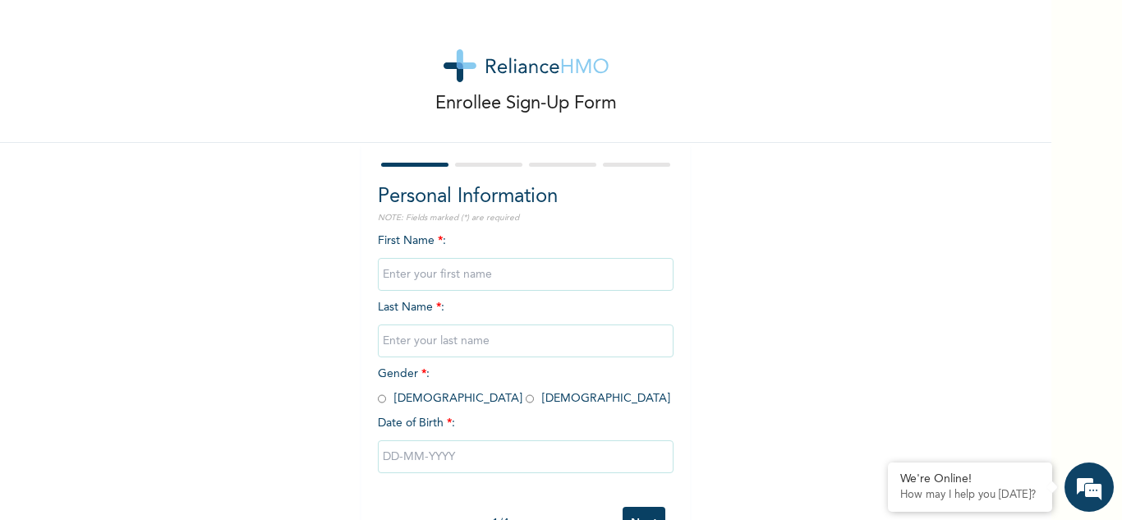
click at [465, 278] on input "text" at bounding box center [526, 274] width 296 height 33
type input "Roseline"
type input "Onyewuchi"
click at [526, 401] on input "radio" at bounding box center [530, 399] width 8 height 16
radio input "true"
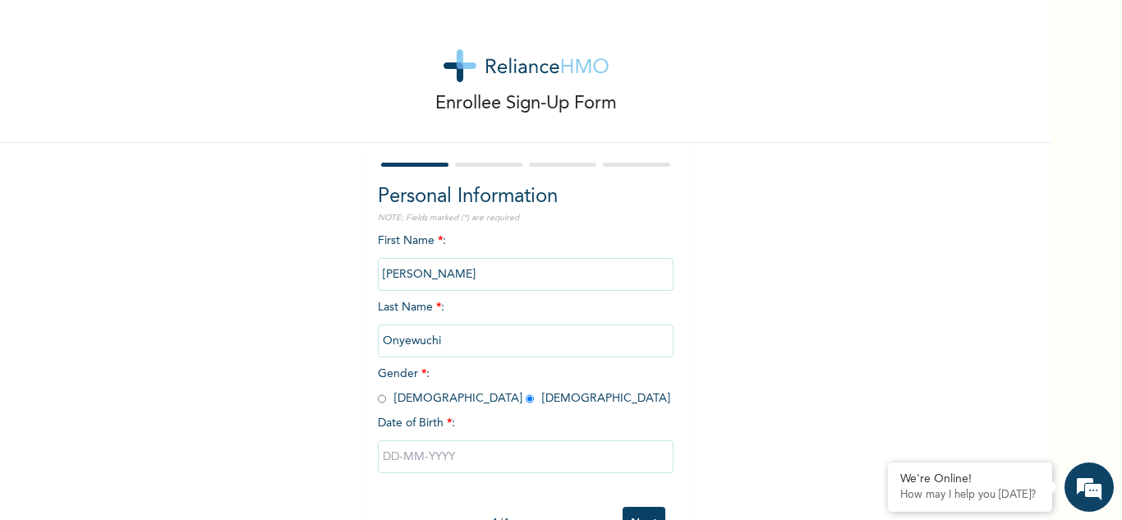
click at [422, 436] on div at bounding box center [526, 456] width 296 height 49
click at [427, 456] on input "text" at bounding box center [526, 456] width 296 height 33
select select "9"
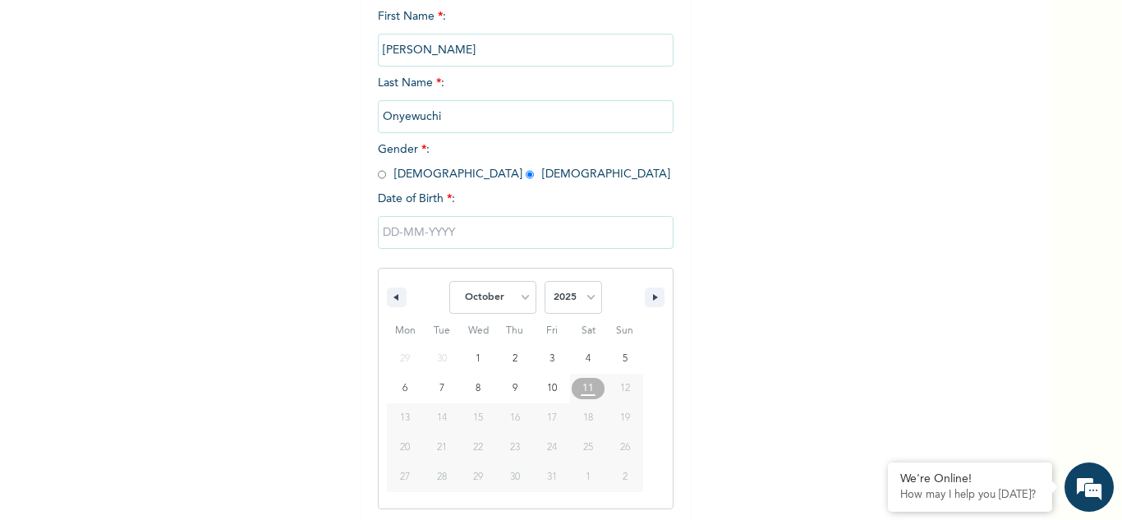
scroll to position [227, 0]
click at [568, 309] on select "2025 2024 2023 2022 2021 2020 2019 2018 2017 2016 2015 2014 2013 2012 2011 2010…" at bounding box center [574, 294] width 58 height 33
select select "1995"
click at [545, 279] on select "2025 2024 2023 2022 2021 2020 2019 2018 2017 2016 2015 2014 2013 2012 2011 2010…" at bounding box center [574, 294] width 58 height 33
click at [504, 292] on select "January February March April May June July August September October November De…" at bounding box center [492, 294] width 87 height 33
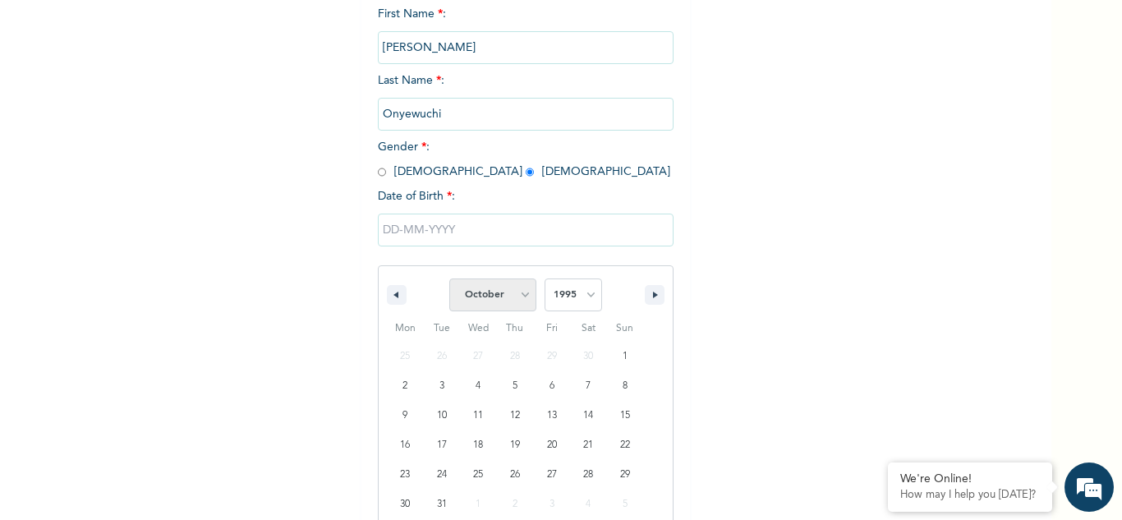
select select "4"
click at [449, 279] on select "January February March April May June July August September October November De…" at bounding box center [492, 294] width 87 height 33
type input "05/22/1995"
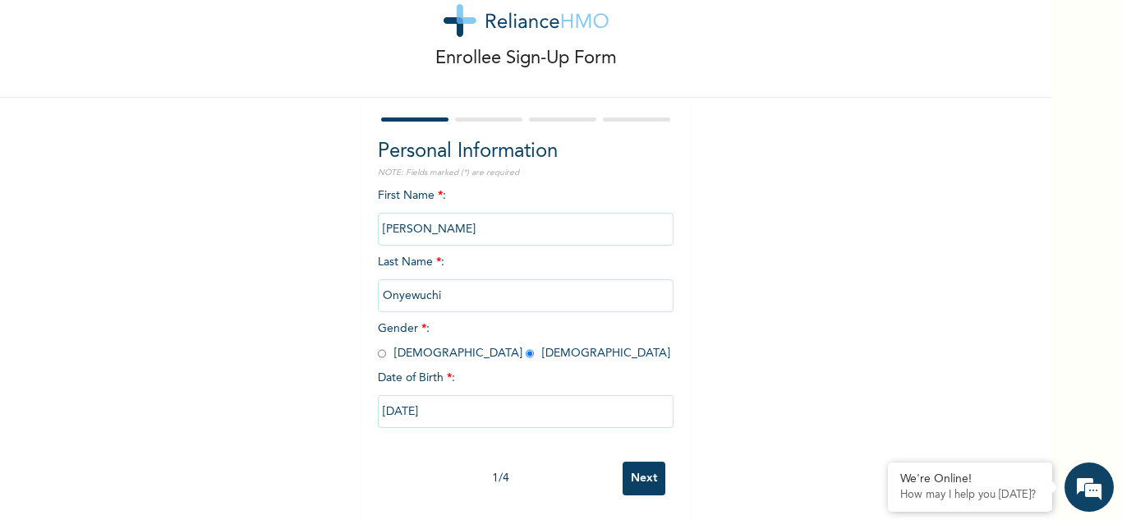
scroll to position [58, 0]
click at [643, 464] on input "Next" at bounding box center [644, 479] width 43 height 34
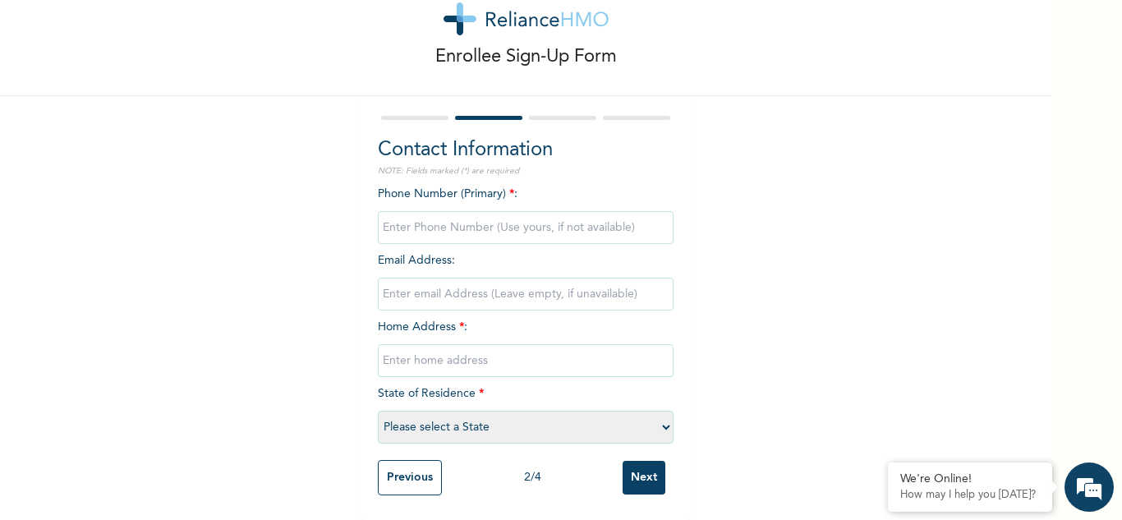
click at [448, 219] on input "phone" at bounding box center [526, 227] width 296 height 33
type input "09035710504"
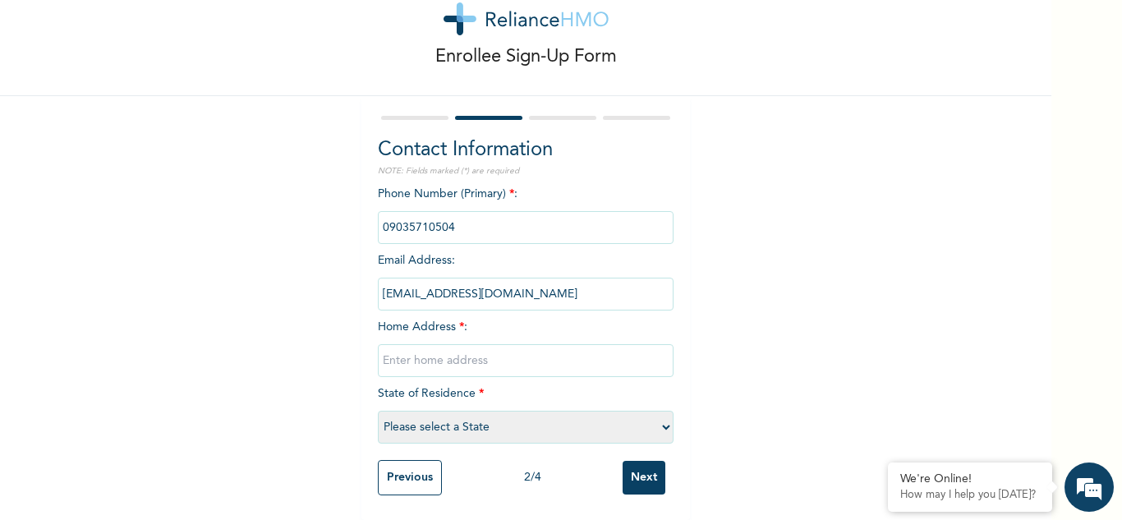
type input "roselineochuko22@gmail.com"
type input "[STREET_ADDRESS][PERSON_NAME] Airforce Olosun"
select select "28"
click at [642, 462] on input "Next" at bounding box center [644, 478] width 43 height 34
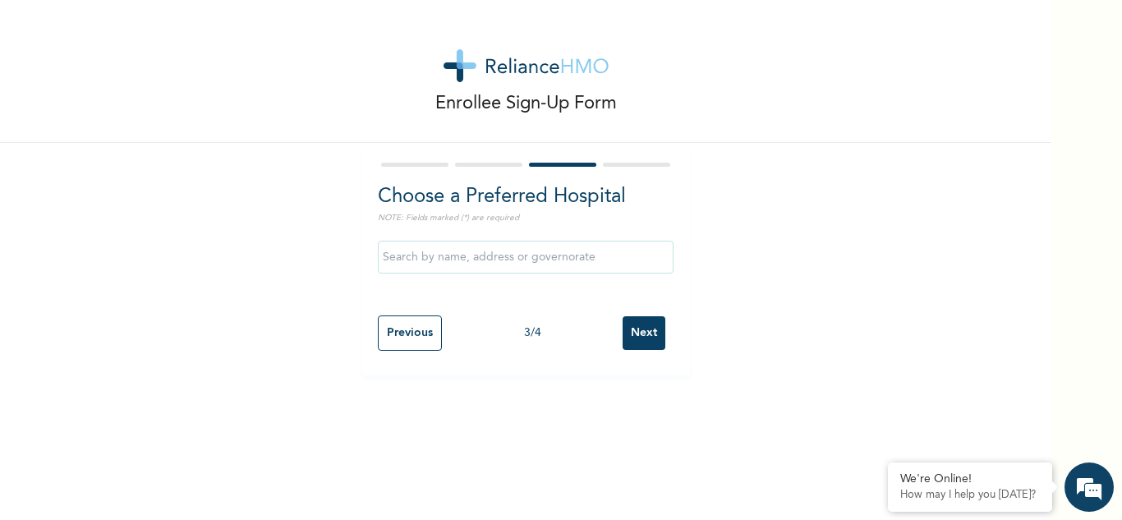
scroll to position [0, 0]
click at [458, 247] on input "text" at bounding box center [526, 257] width 296 height 33
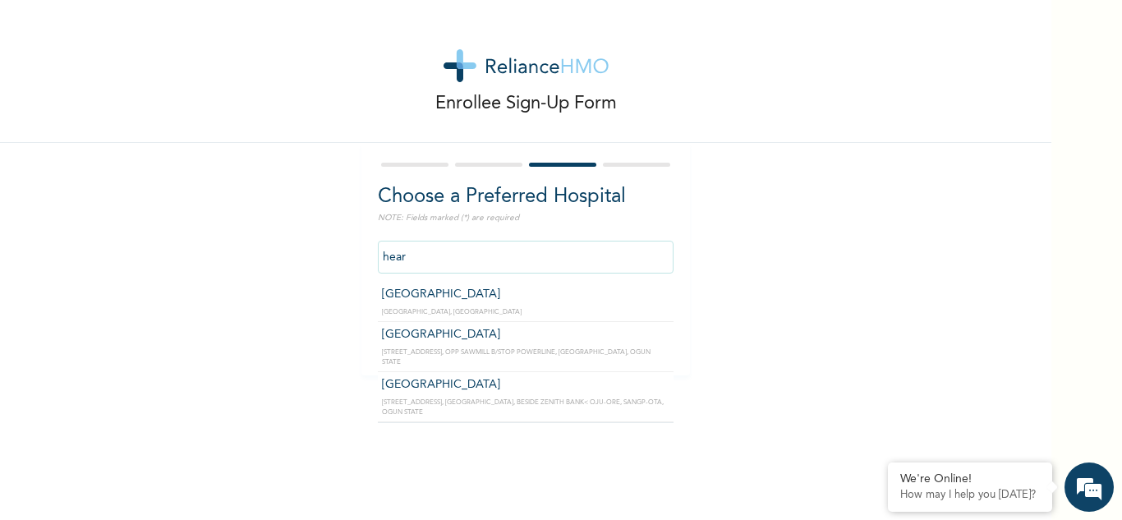
type input "[GEOGRAPHIC_DATA]"
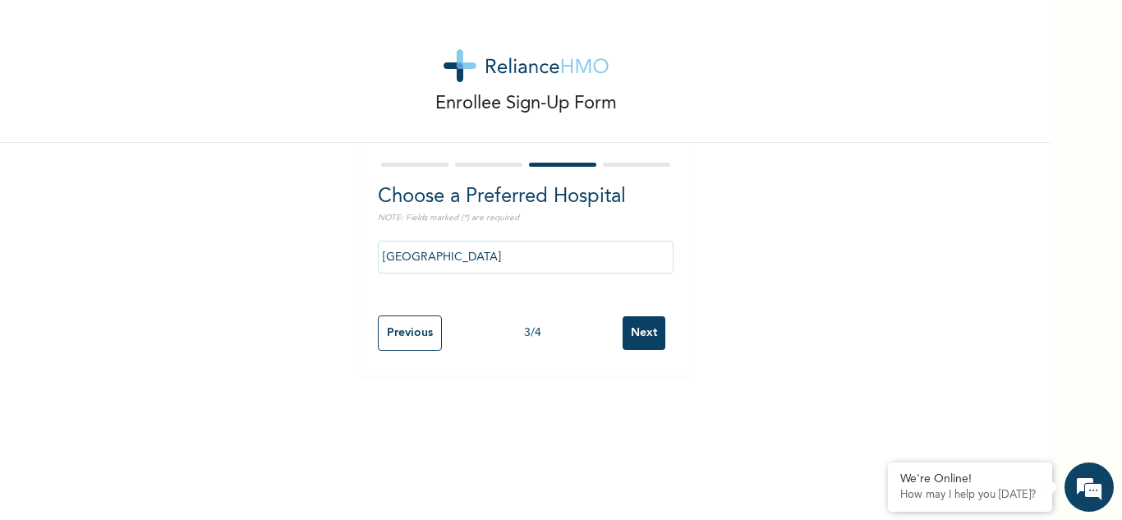
click at [638, 337] on input "Next" at bounding box center [644, 333] width 43 height 34
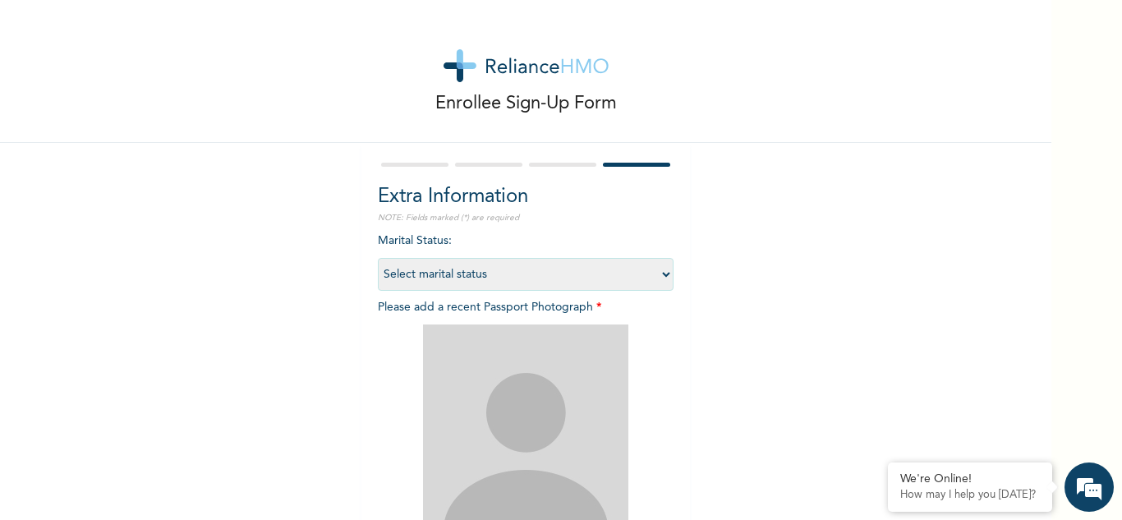
click at [487, 277] on select "Select marital status Single Married Divorced Widow/Widower" at bounding box center [526, 274] width 296 height 33
select select "2"
click at [378, 258] on select "Select marital status Single Married Divorced Widow/Widower" at bounding box center [526, 274] width 296 height 33
click at [279, 275] on div "Enrollee Sign-Up Form Extra Information NOTE: Fields marked (*) are required Ma…" at bounding box center [525, 353] width 1051 height 707
click at [426, 282] on select "Select marital status Single Married Divorced Widow/Widower" at bounding box center [526, 274] width 296 height 33
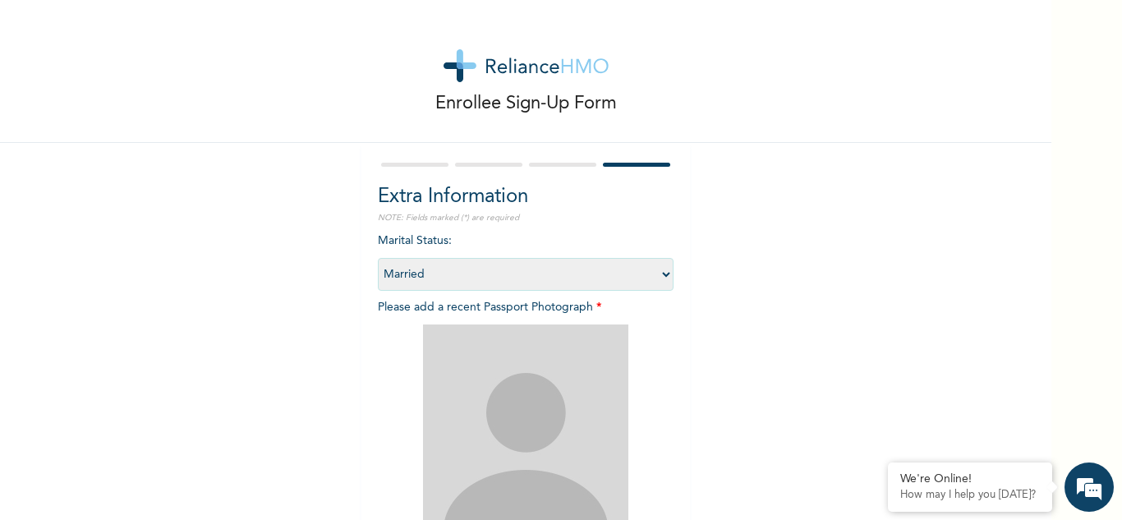
click at [426, 282] on select "Select marital status Single Married Divorced Widow/Widower" at bounding box center [526, 274] width 296 height 33
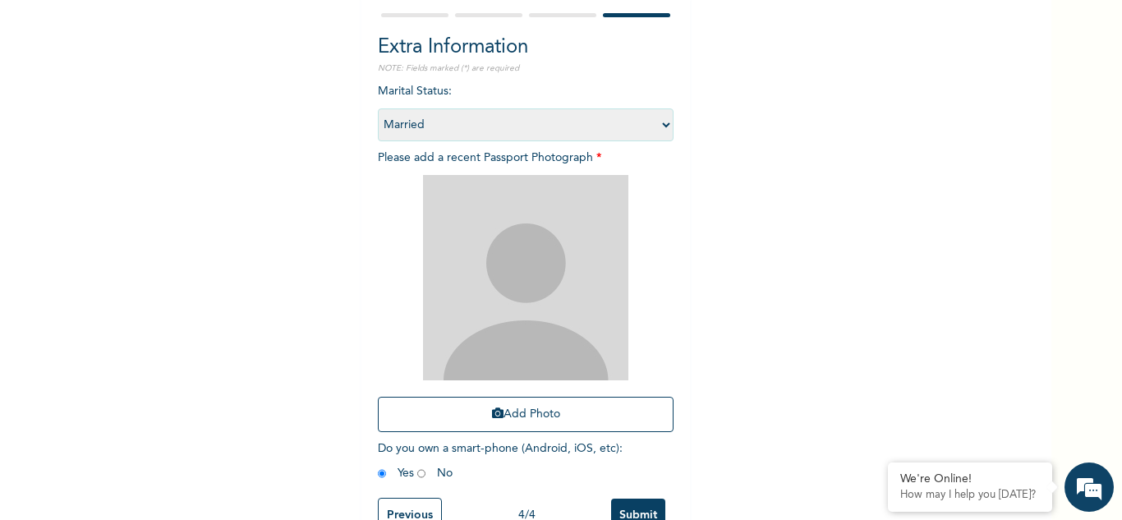
scroll to position [200, 0]
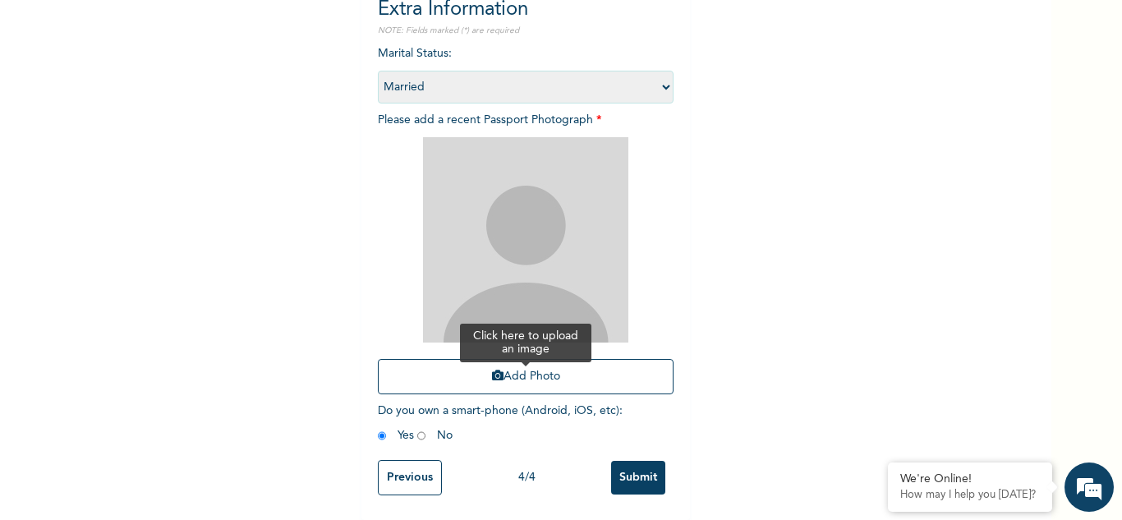
click at [559, 366] on button "Add Photo" at bounding box center [526, 376] width 296 height 35
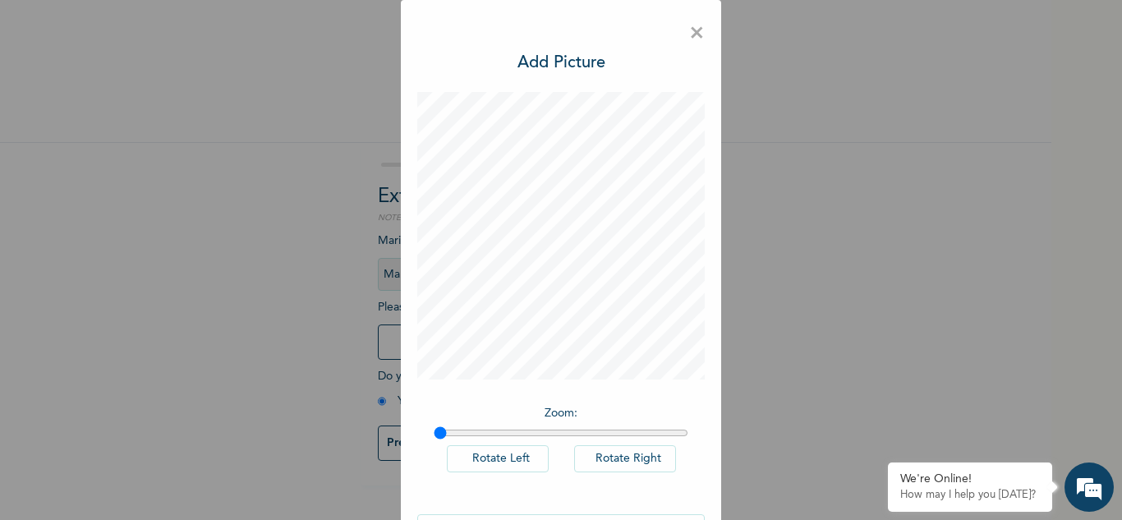
scroll to position [53, 0]
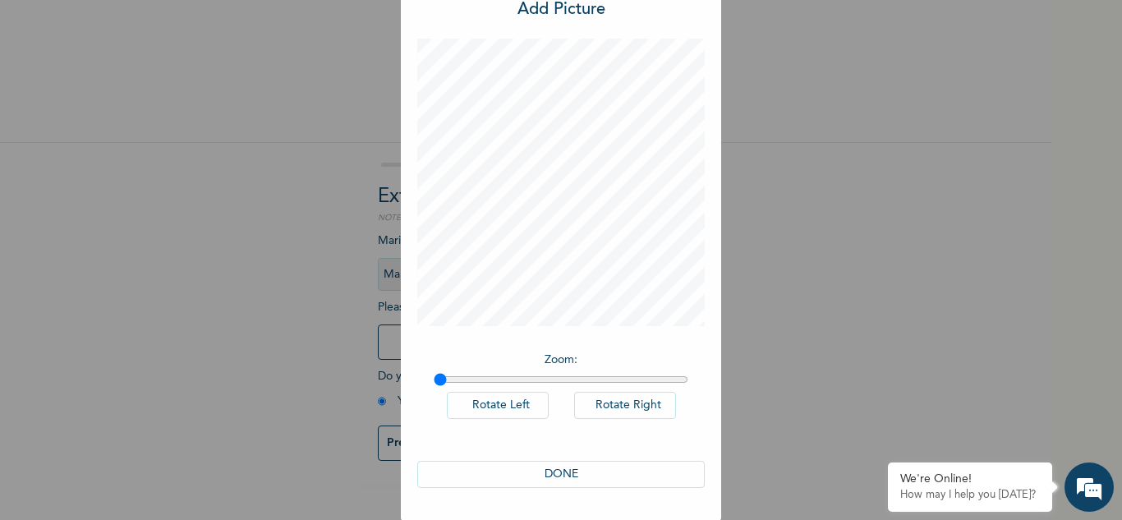
click at [589, 470] on button "DONE" at bounding box center [561, 474] width 288 height 27
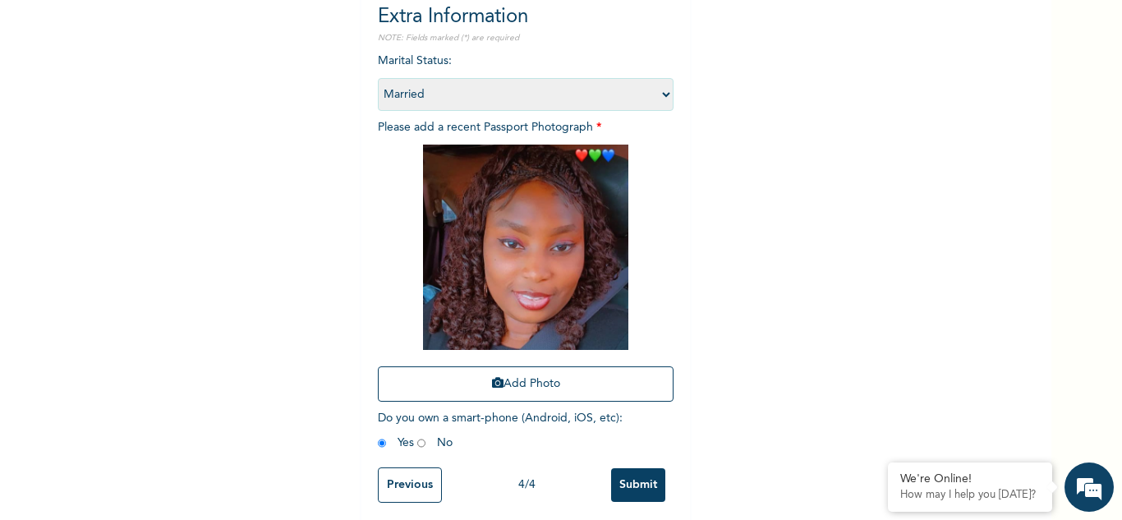
scroll to position [200, 0]
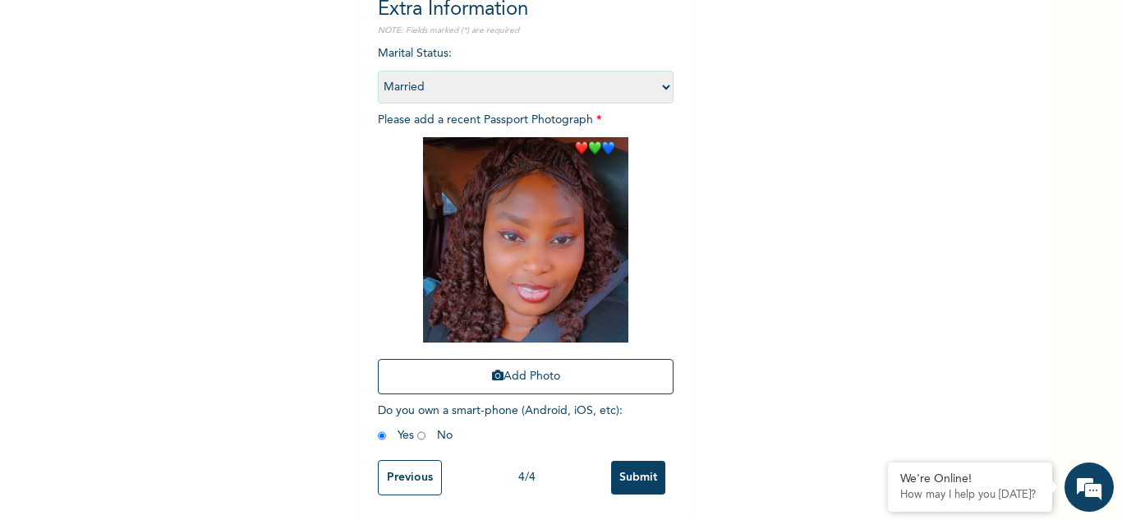
click at [635, 471] on input "Submit" at bounding box center [638, 478] width 54 height 34
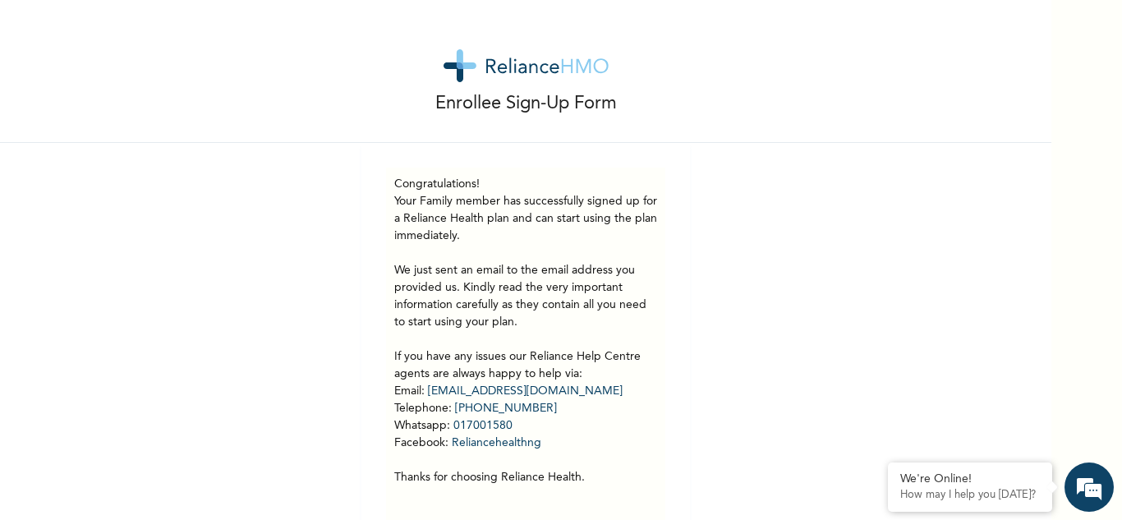
click at [1037, 205] on div "Enrollee Sign-Up Form Congratulations! Your Family member has successfully sign…" at bounding box center [525, 282] width 1051 height 565
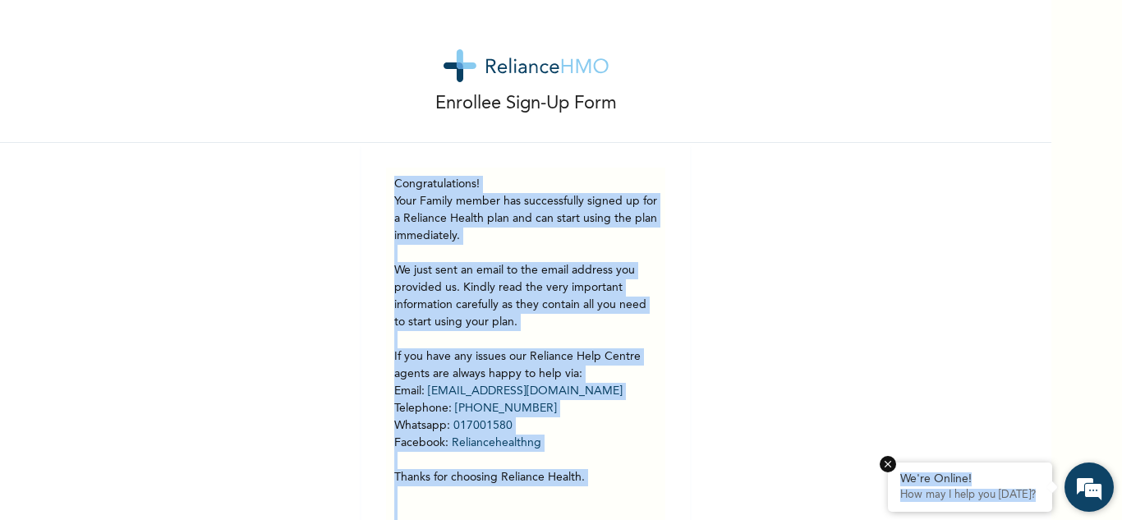
drag, startPoint x: 1037, startPoint y: 205, endPoint x: 1029, endPoint y: 504, distance: 298.3
click at [1029, 504] on body "Enrollee Sign-Up Form Congratulations! Your Family member has successfully sign…" at bounding box center [561, 260] width 1122 height 520
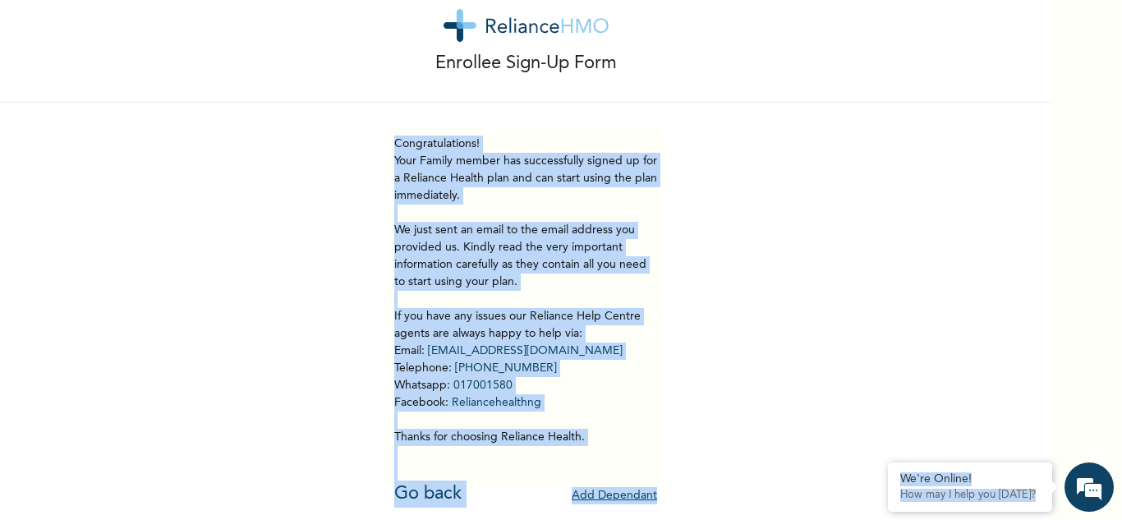
click at [829, 393] on div "Enrollee Sign-Up Form Congratulations! Your Family member has successfully sign…" at bounding box center [525, 242] width 1051 height 565
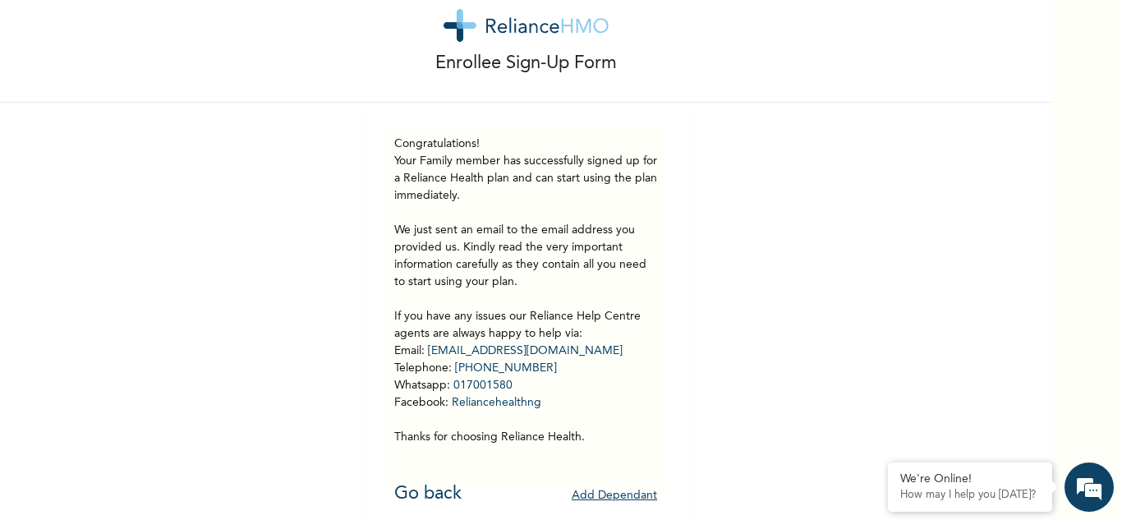
scroll to position [58, 0]
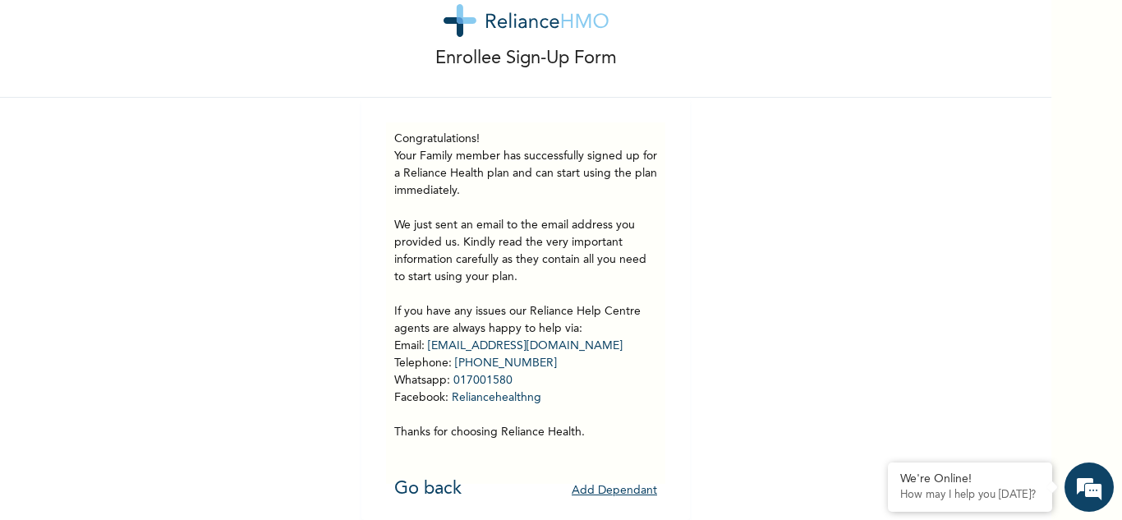
click at [619, 479] on button "Add Dependant" at bounding box center [614, 490] width 85 height 25
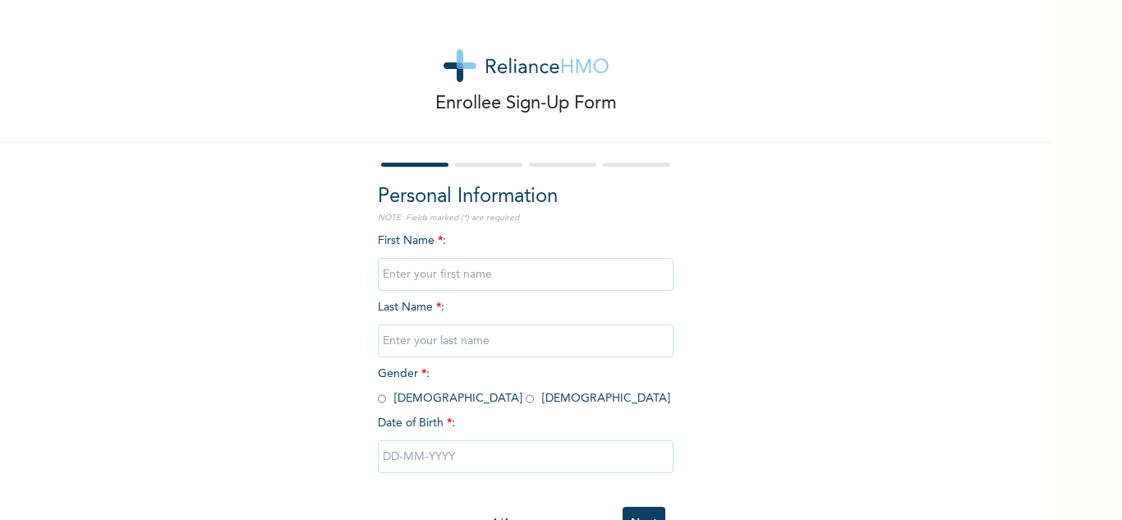
scroll to position [58, 0]
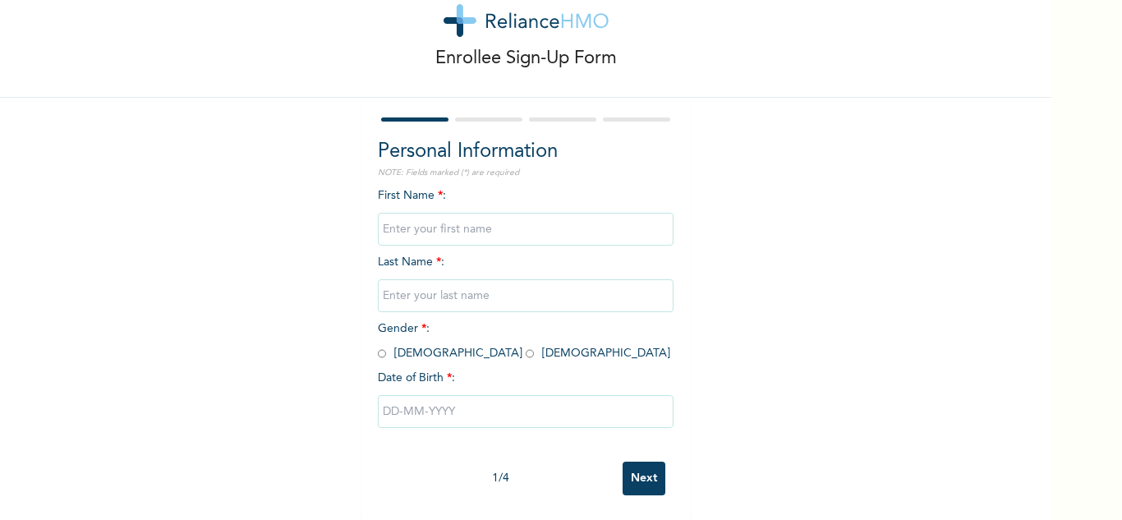
click at [506, 224] on input "text" at bounding box center [526, 229] width 296 height 33
type input "Chikaima"
type input "Onyewuchi"
click at [378, 346] on input "radio" at bounding box center [382, 354] width 8 height 16
radio input "true"
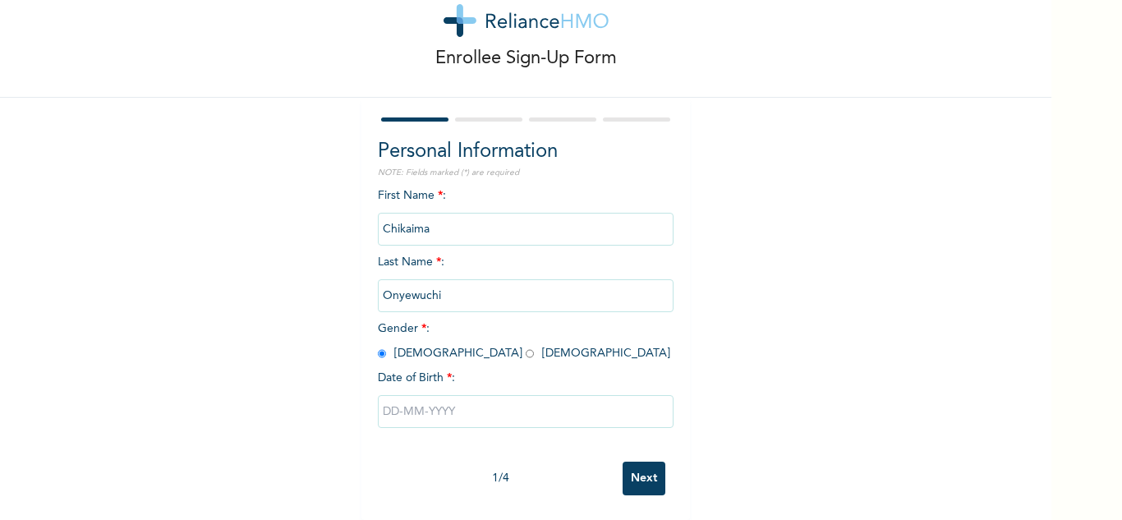
click at [526, 346] on input "radio" at bounding box center [530, 354] width 8 height 16
radio input "true"
click at [423, 395] on input "text" at bounding box center [526, 411] width 296 height 33
select select "9"
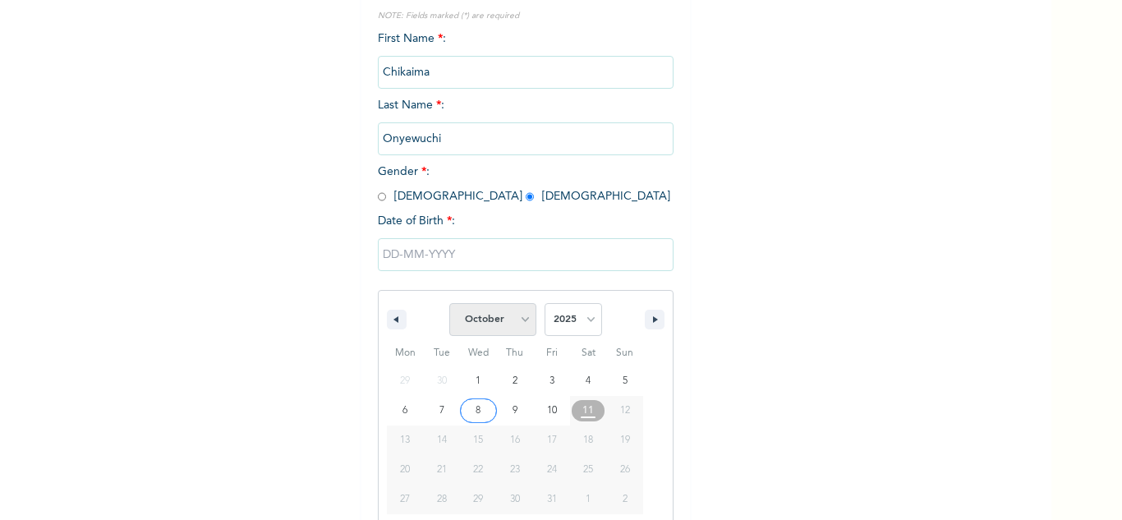
scroll to position [227, 0]
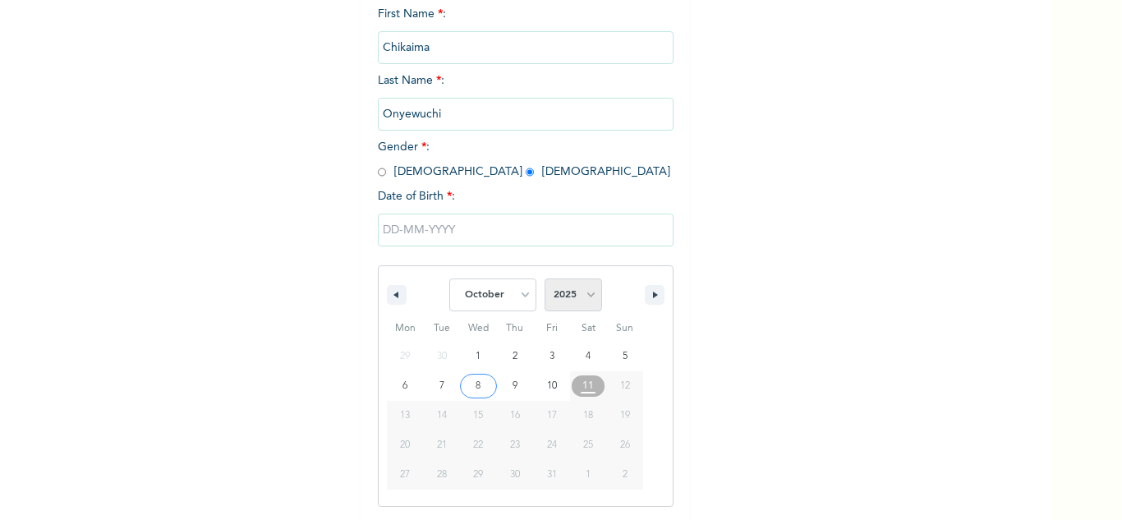
click at [562, 292] on select "2025 2024 2023 2022 2021 2020 2019 2018 2017 2016 2015 2014 2013 2012 2011 2010…" at bounding box center [574, 294] width 58 height 33
select select "2020"
click at [545, 279] on select "2025 2024 2023 2022 2021 2020 2019 2018 2017 2016 2015 2014 2013 2012 2011 2010…" at bounding box center [574, 294] width 58 height 33
click at [499, 287] on select "January February March April May June July August September October November De…" at bounding box center [492, 294] width 87 height 33
select select "8"
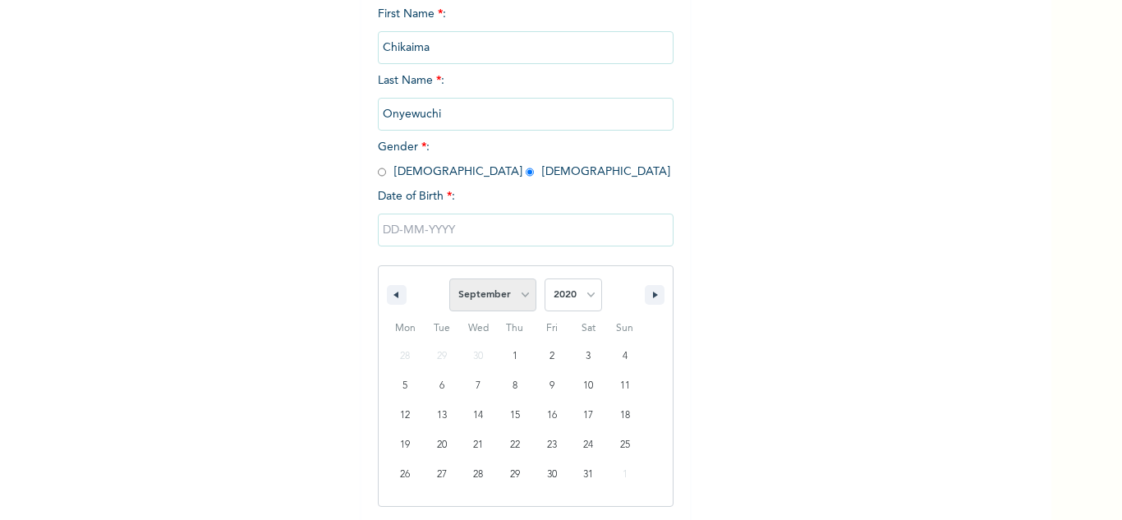
click at [449, 279] on select "January February March April May June July August September October November De…" at bounding box center [492, 294] width 87 height 33
type input "09/11/2020"
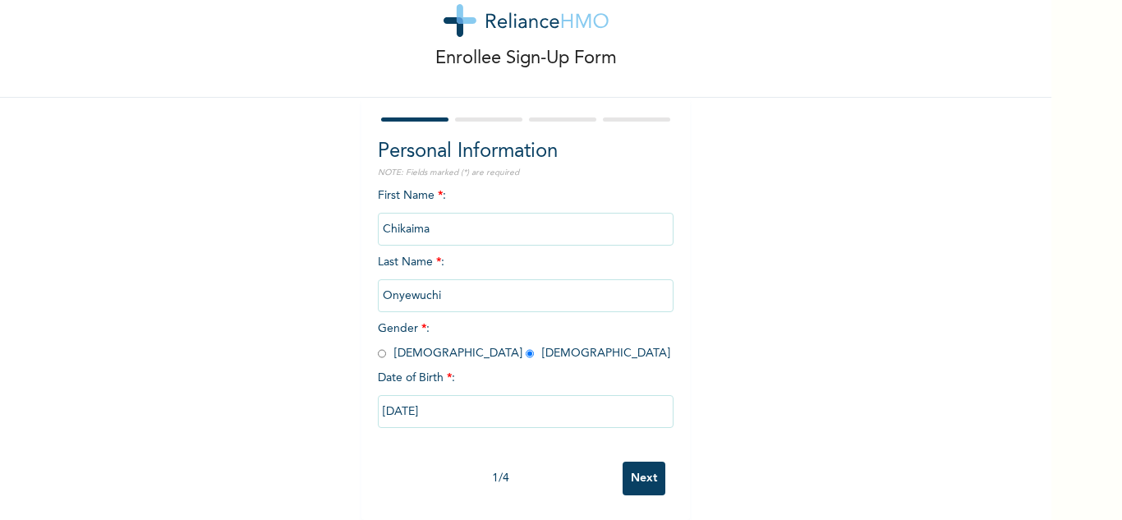
click at [639, 471] on input "Next" at bounding box center [644, 479] width 43 height 34
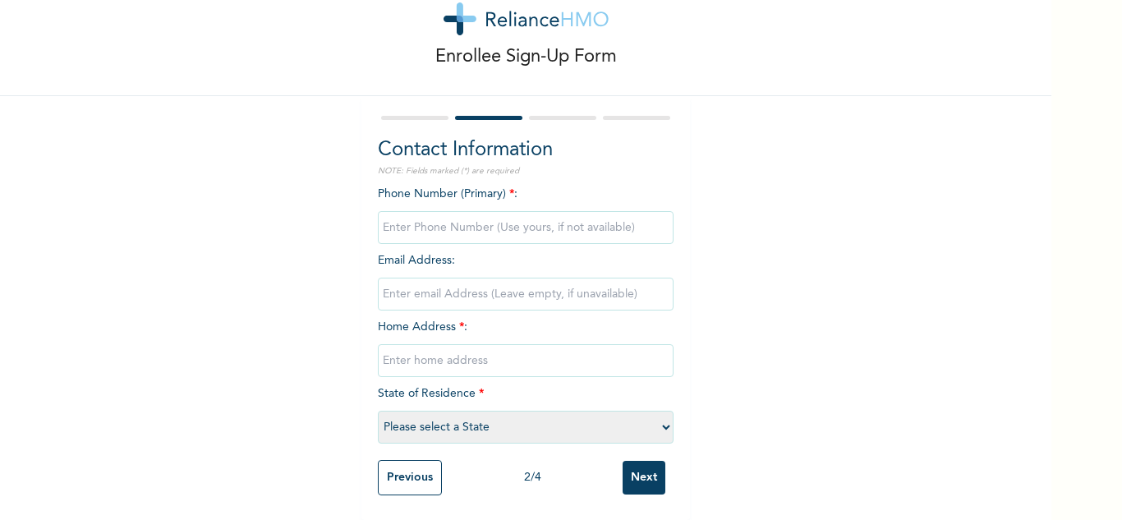
click at [437, 217] on input "phone" at bounding box center [526, 227] width 296 height 33
type input "08077592946"
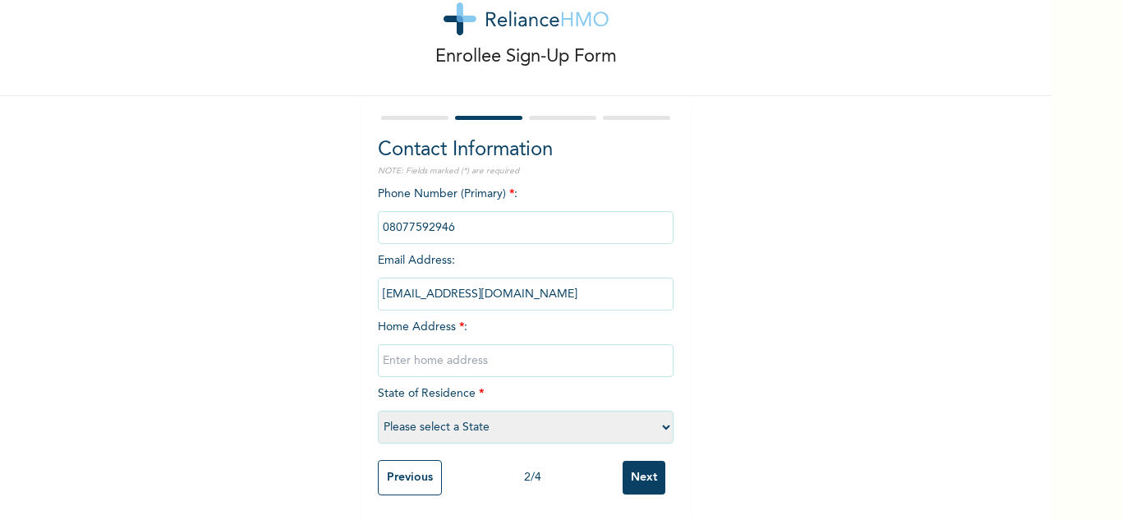
type input "chikaimaonyewuchi@gmail.com"
type input "[STREET_ADDRESS][PERSON_NAME] Airforce Olosun, Ota"
select select "28"
click at [635, 470] on input "Next" at bounding box center [644, 478] width 43 height 34
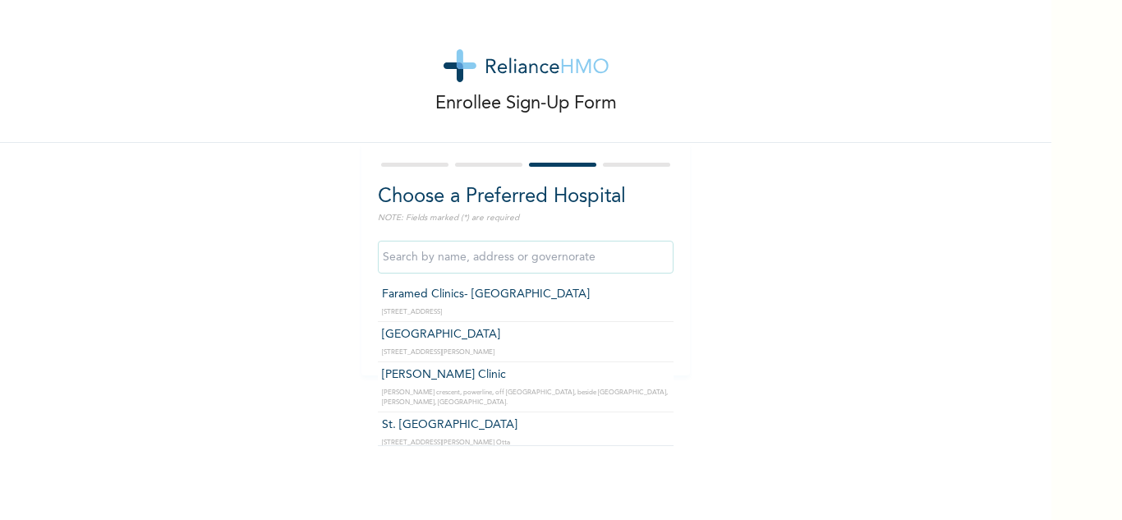
click at [500, 260] on input "text" at bounding box center [526, 257] width 296 height 33
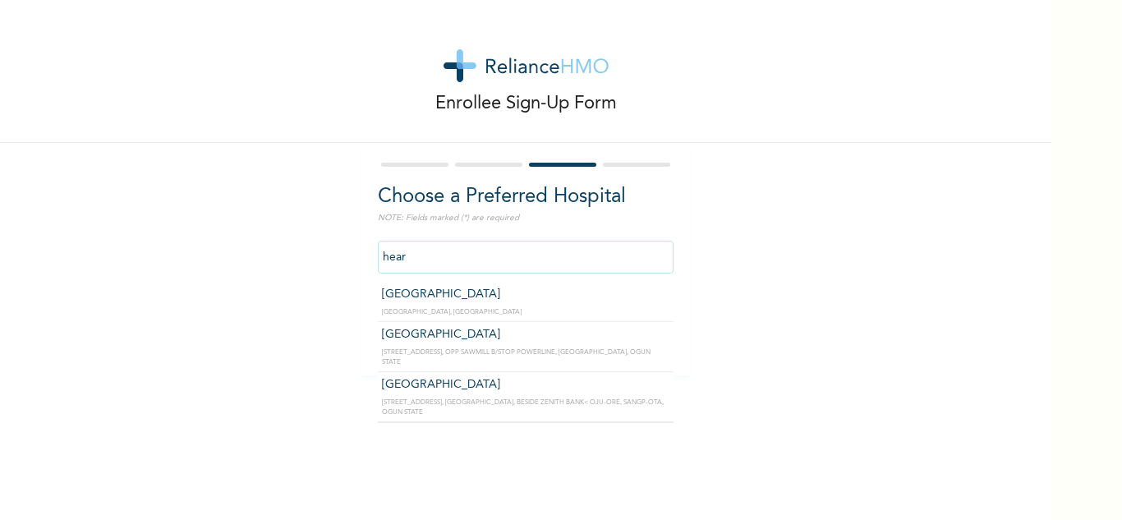
type input "Hearthside Hospital"
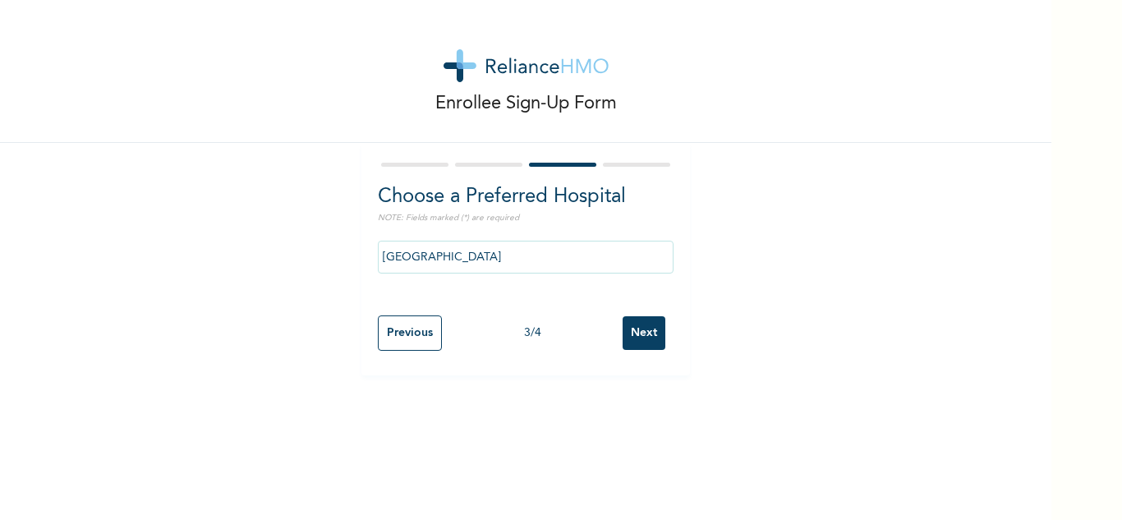
click at [636, 328] on input "Next" at bounding box center [644, 333] width 43 height 34
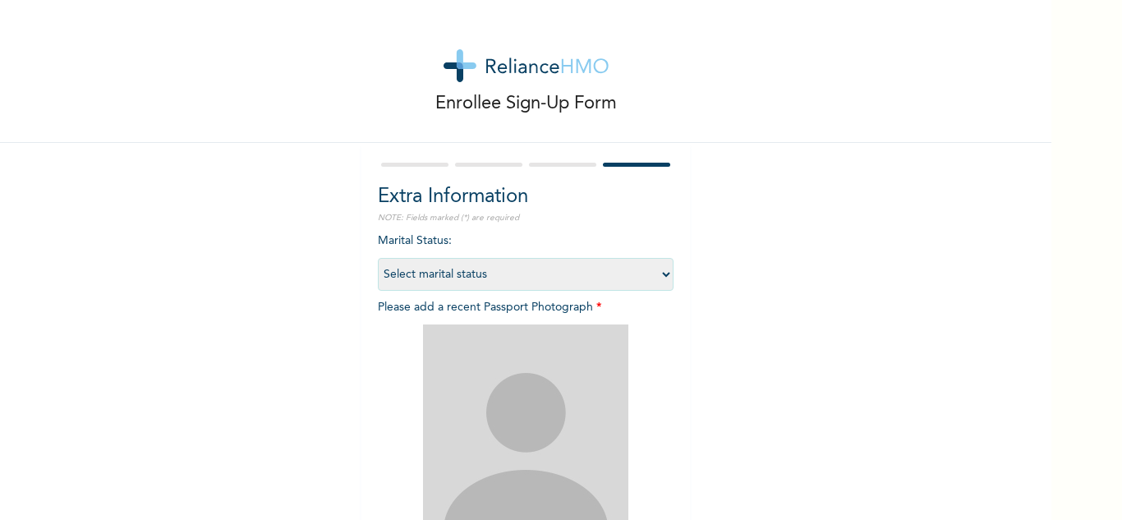
click at [576, 265] on select "Select marital status Single Married Divorced Widow/Widower" at bounding box center [526, 274] width 296 height 33
select select "1"
click at [378, 258] on select "Select marital status Single Married Divorced Widow/Widower" at bounding box center [526, 274] width 296 height 33
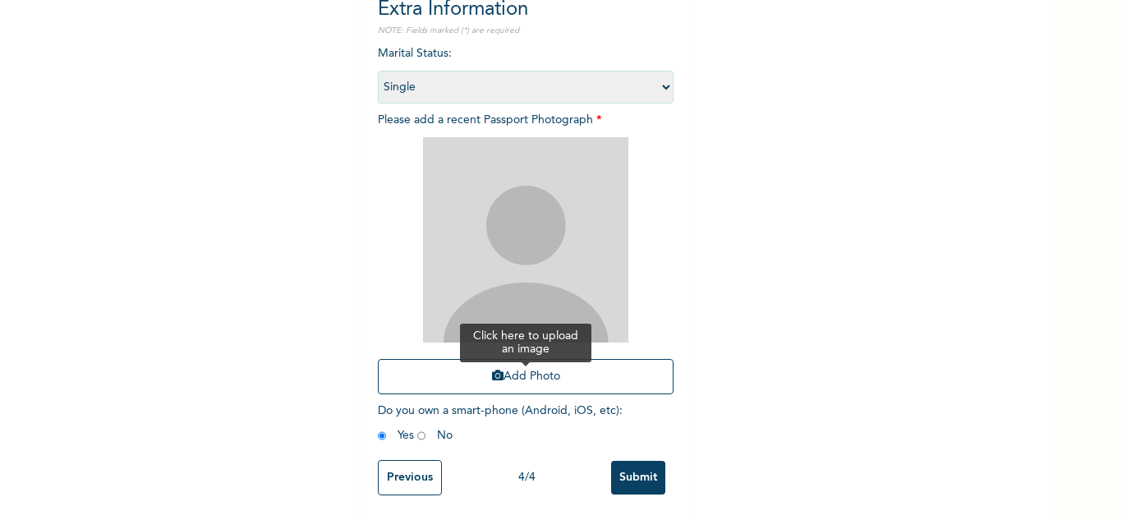
click at [541, 361] on button "Add Photo" at bounding box center [526, 376] width 296 height 35
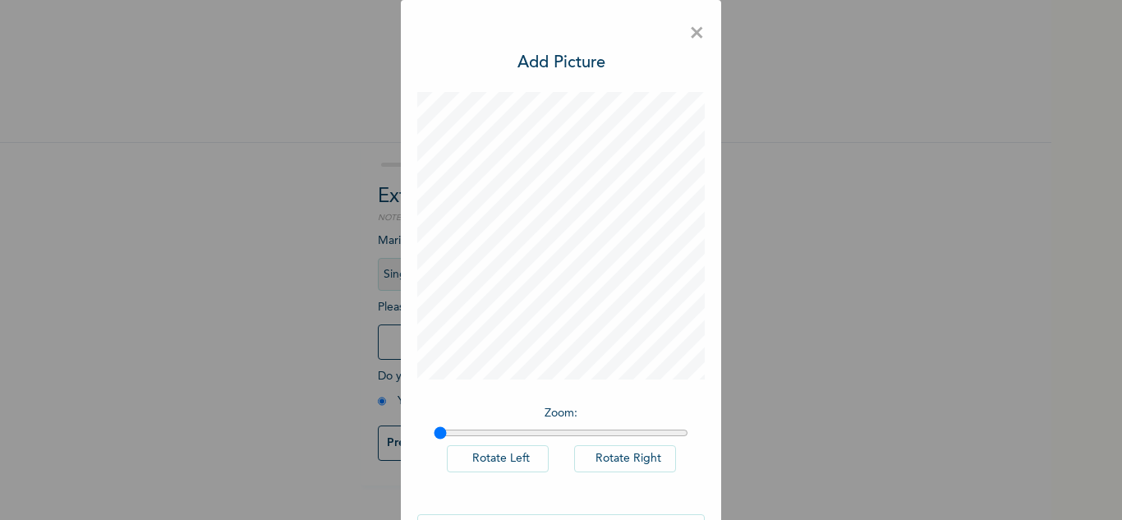
scroll to position [0, 0]
drag, startPoint x: 434, startPoint y: 432, endPoint x: 474, endPoint y: 449, distance: 43.8
click at [474, 439] on input "range" at bounding box center [561, 432] width 255 height 13
drag, startPoint x: 471, startPoint y: 433, endPoint x: 395, endPoint y: 435, distance: 75.6
type input "1"
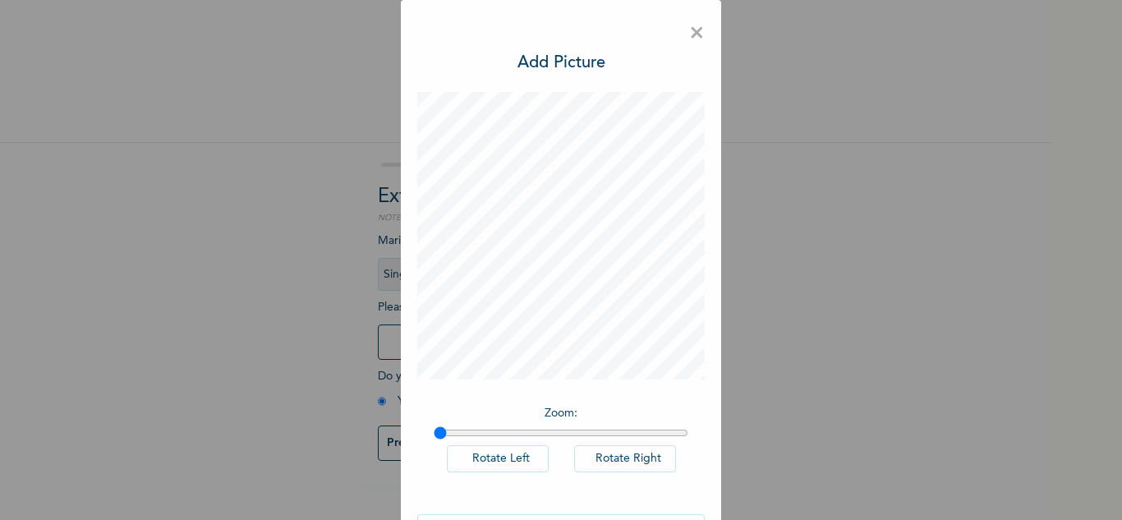
click at [434, 435] on input "range" at bounding box center [561, 432] width 255 height 13
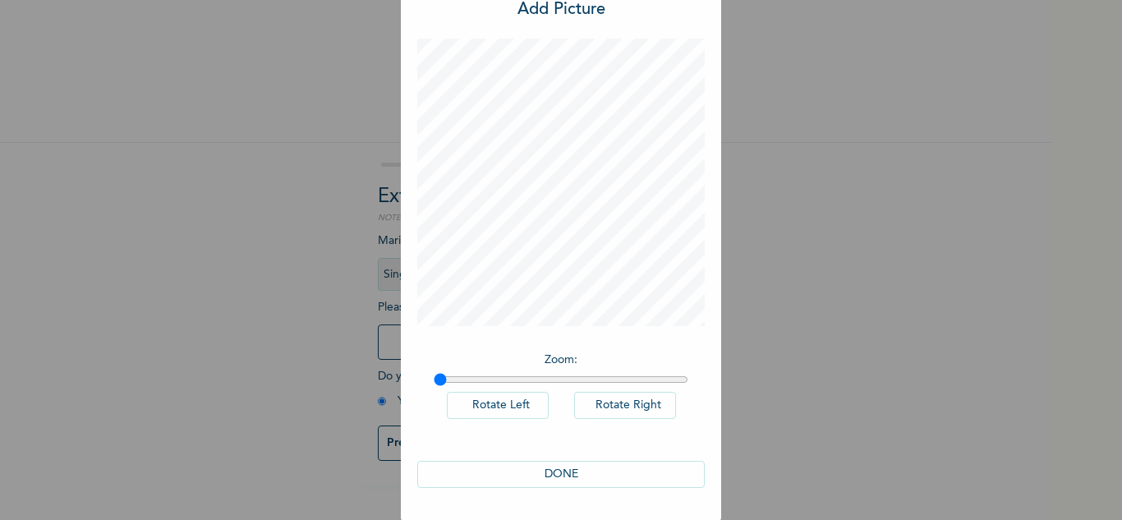
click at [586, 476] on button "DONE" at bounding box center [561, 474] width 288 height 27
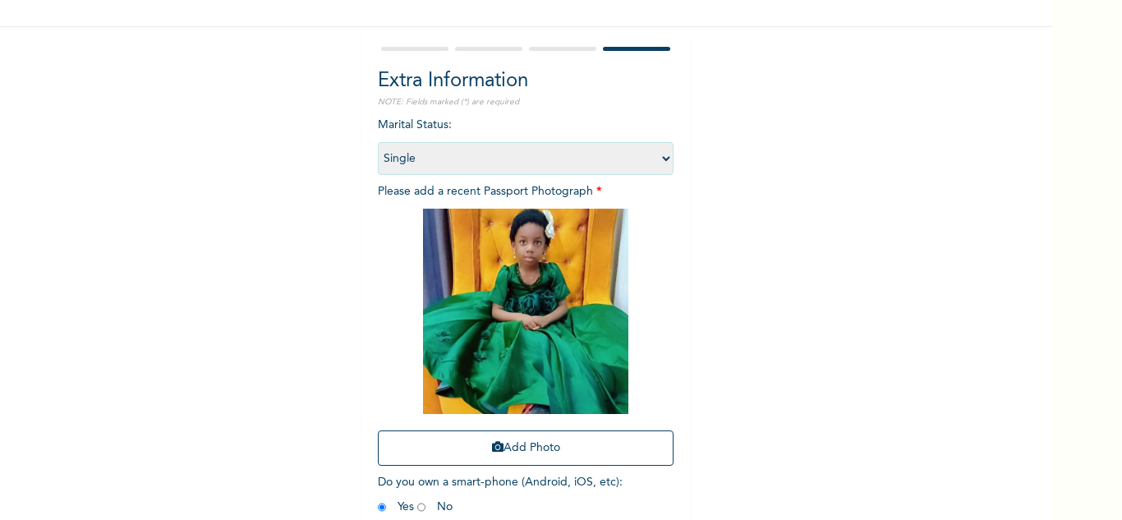
scroll to position [200, 0]
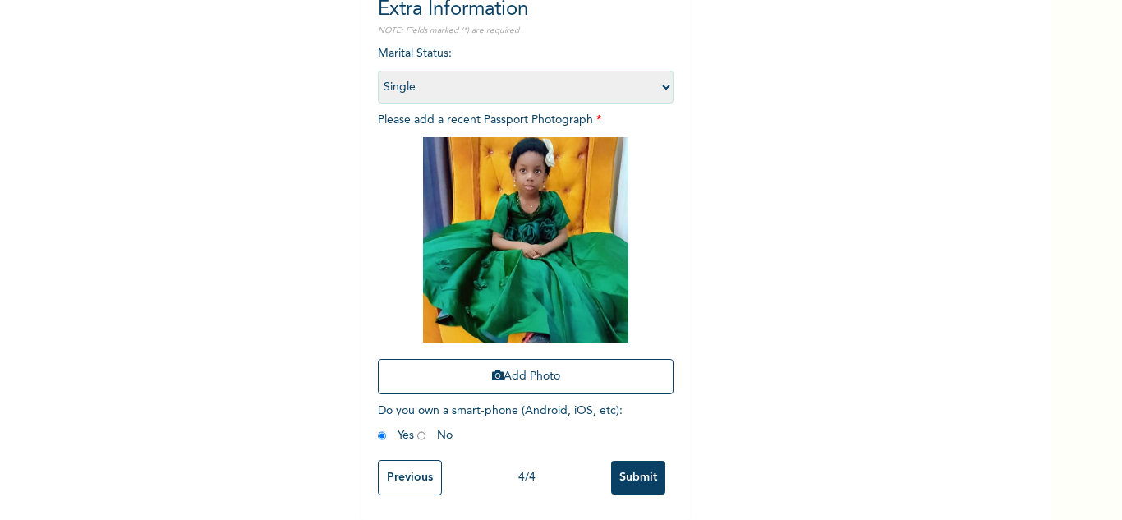
click at [627, 462] on input "Submit" at bounding box center [638, 478] width 54 height 34
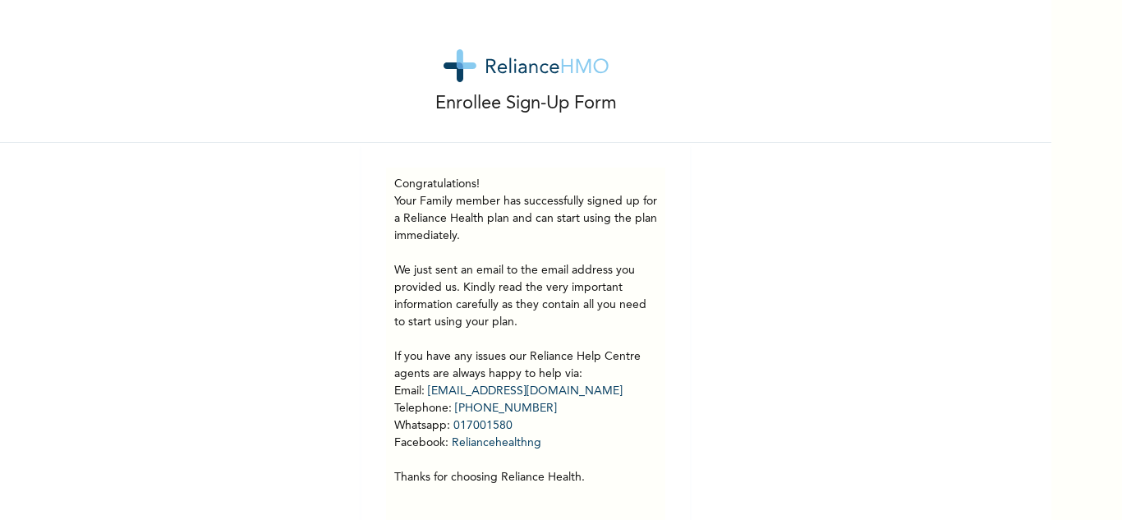
scroll to position [58, 0]
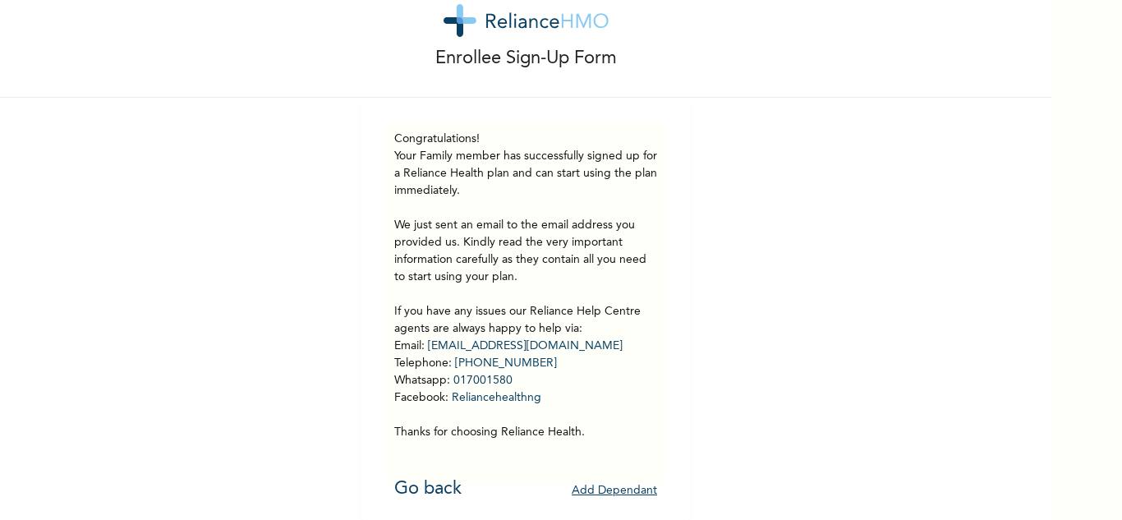
click at [630, 478] on button "Add Dependant" at bounding box center [614, 490] width 85 height 25
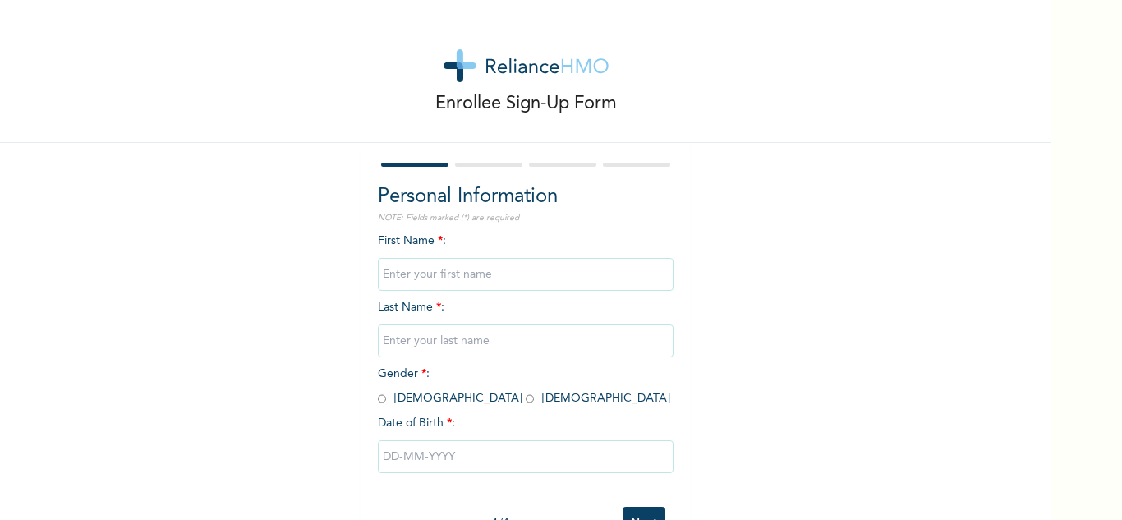
click at [444, 275] on input "text" at bounding box center [526, 274] width 296 height 33
click at [458, 274] on input "[PERSON_NAME]" at bounding box center [526, 274] width 296 height 33
type input "[PERSON_NAME]"
type input "Onyewuchi"
click at [526, 396] on input "radio" at bounding box center [530, 399] width 8 height 16
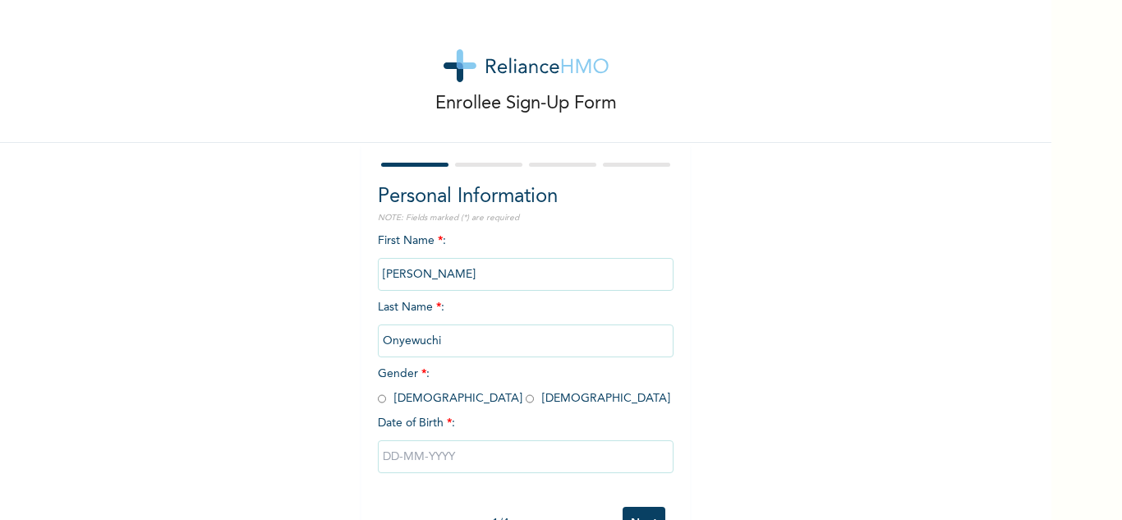
radio input "true"
click at [448, 280] on input "[PERSON_NAME]" at bounding box center [526, 274] width 296 height 33
click at [749, 277] on div "Enrollee Sign-Up Form Personal Information NOTE: Fields marked (*) are required…" at bounding box center [525, 282] width 1051 height 565
click at [524, 278] on input "[PERSON_NAME]" at bounding box center [526, 274] width 296 height 33
click at [524, 278] on input "Kamsi" at bounding box center [526, 274] width 296 height 33
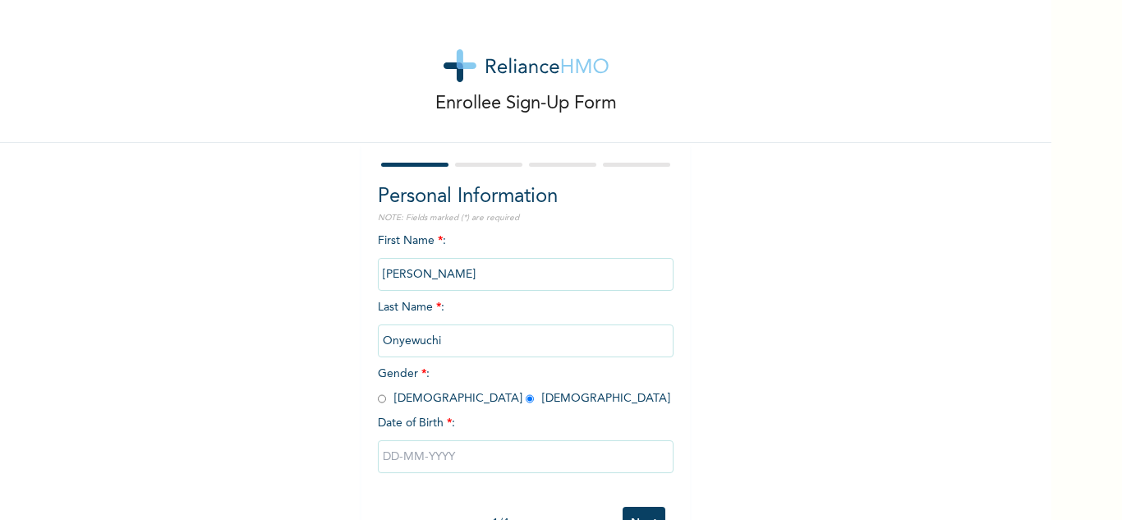
type input "[PERSON_NAME]"
click at [429, 447] on input "text" at bounding box center [526, 456] width 296 height 33
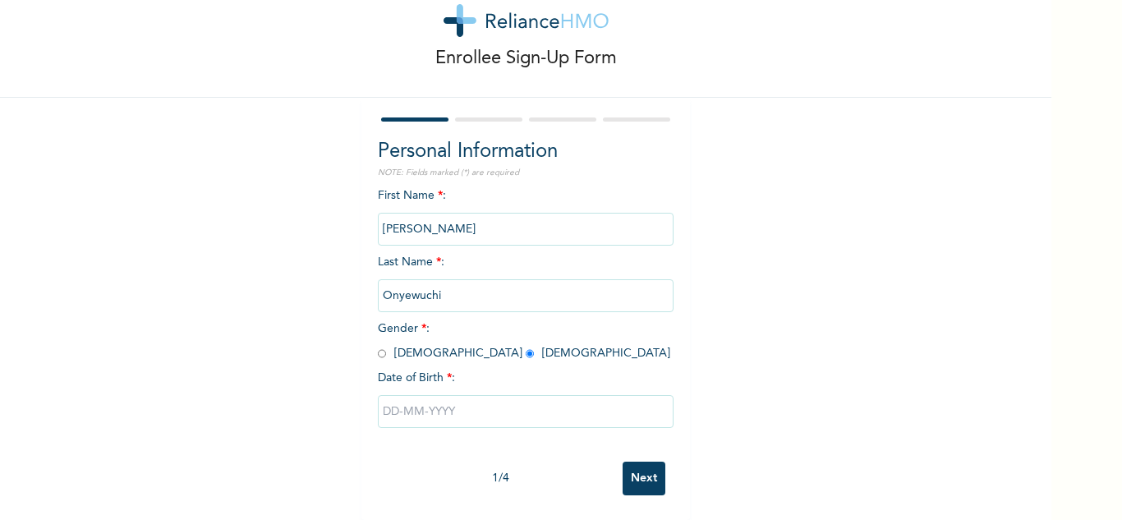
select select "9"
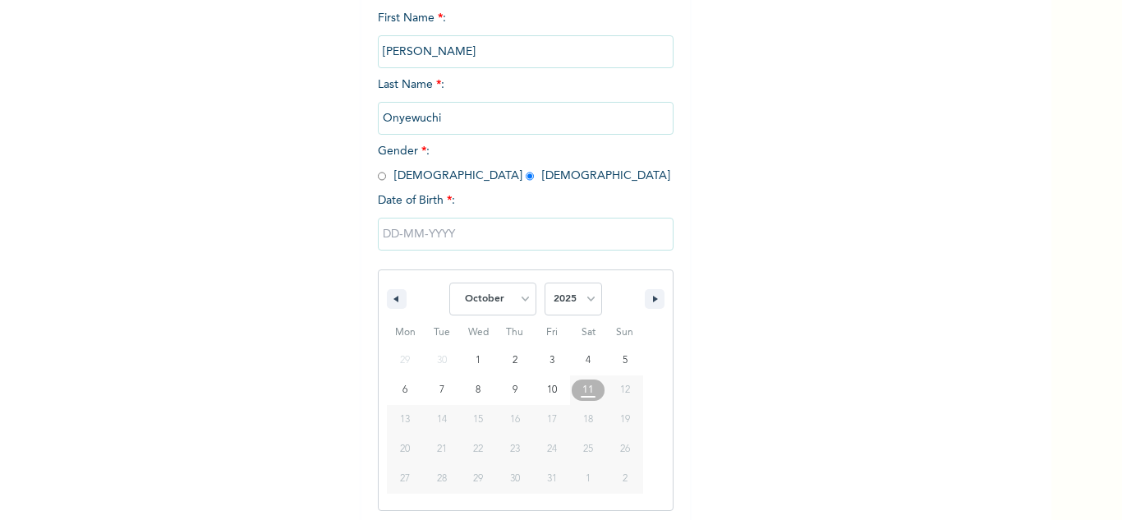
scroll to position [227, 0]
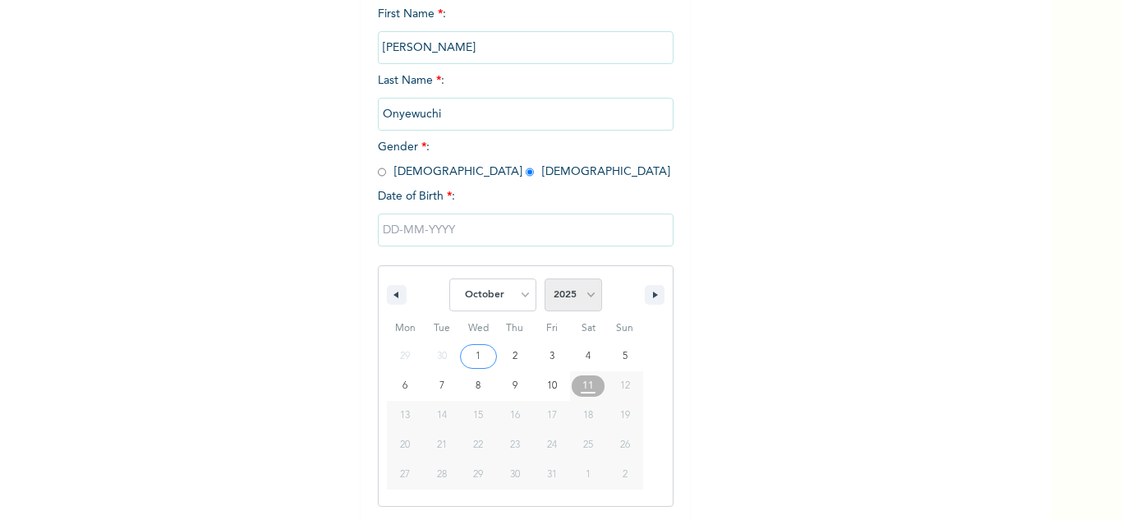
click at [555, 294] on select "2025 2024 2023 2022 2021 2020 2019 2018 2017 2016 2015 2014 2013 2012 2011 2010…" at bounding box center [574, 294] width 58 height 33
select select "2023"
click at [545, 279] on select "2025 2024 2023 2022 2021 2020 2019 2018 2017 2016 2015 2014 2013 2012 2011 2010…" at bounding box center [574, 294] width 58 height 33
click at [502, 308] on select "January February March April May June July August September October November De…" at bounding box center [492, 294] width 87 height 33
select select "11"
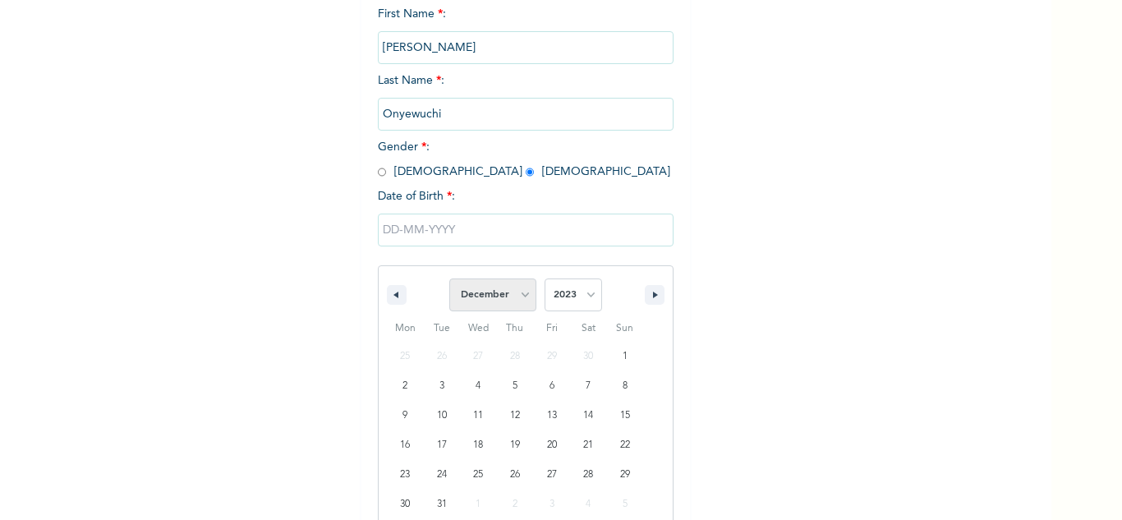
click at [449, 279] on select "January February March April May June July August September October November De…" at bounding box center [492, 294] width 87 height 33
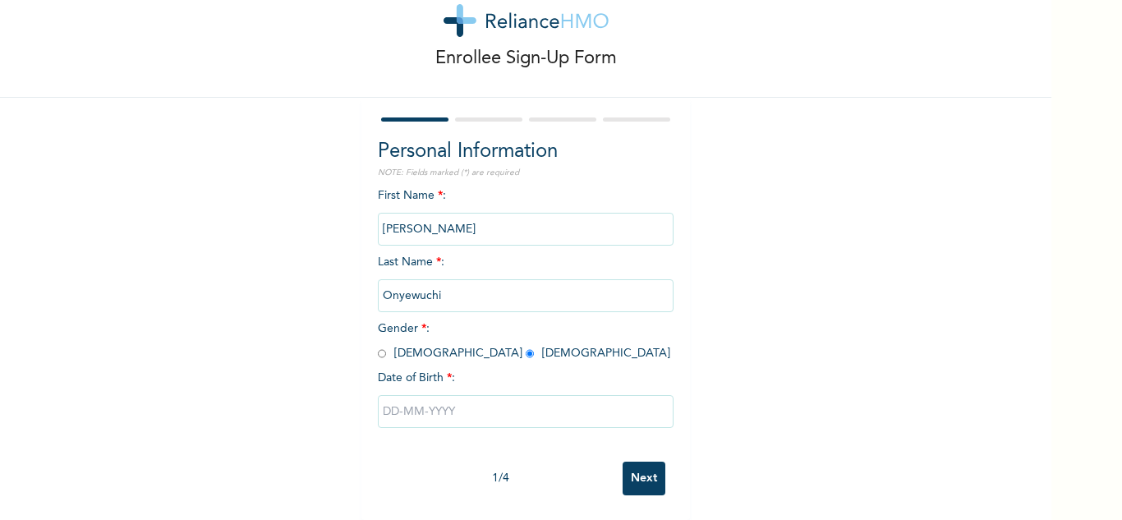
scroll to position [58, 0]
click at [713, 419] on div "Enrollee Sign-Up Form Personal Information NOTE: Fields marked (*) are required…" at bounding box center [525, 237] width 1051 height 565
click at [446, 395] on input "text" at bounding box center [526, 411] width 296 height 33
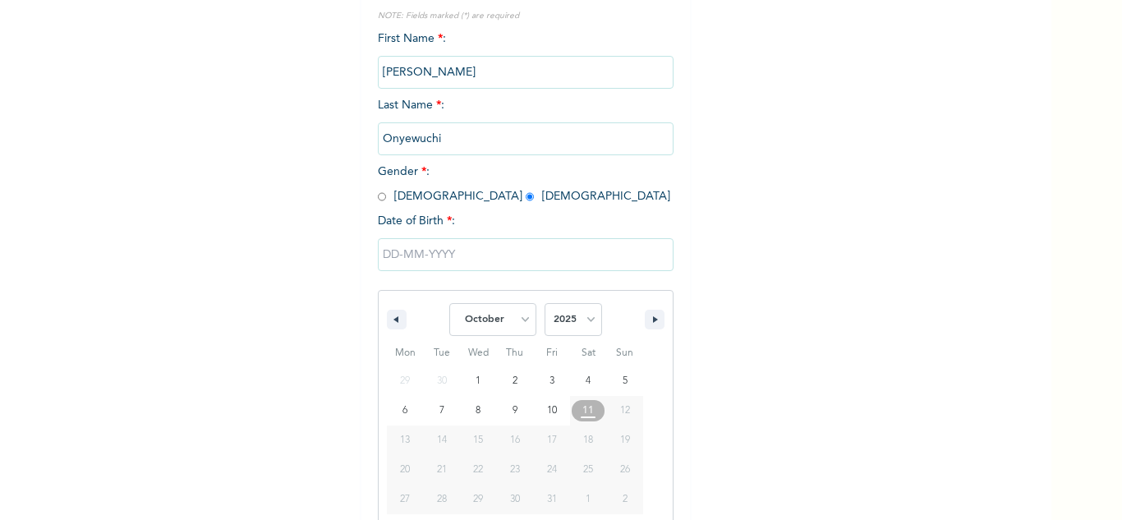
scroll to position [227, 0]
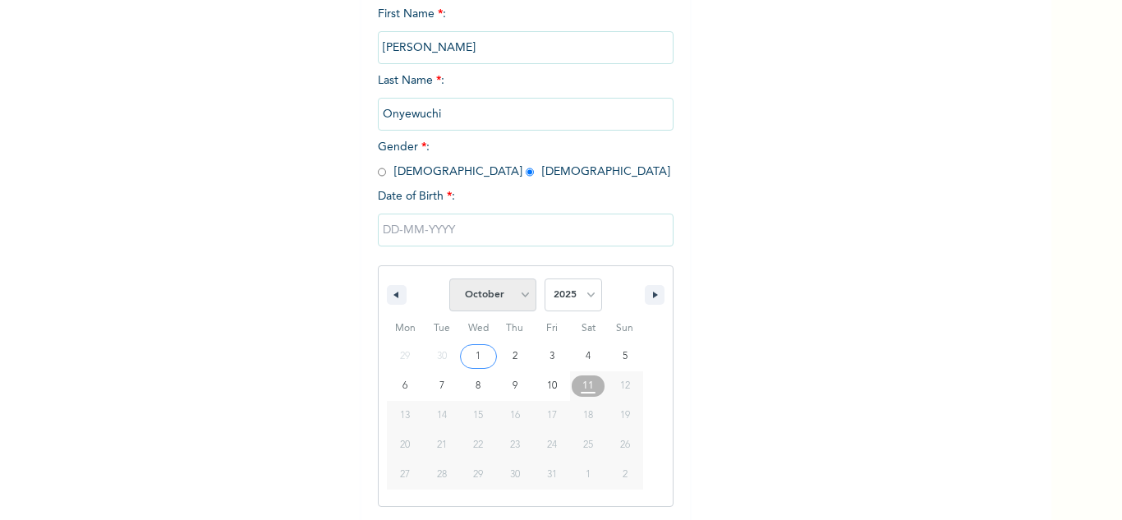
click at [501, 306] on select "January February March April May June July August September October November De…" at bounding box center [492, 294] width 87 height 33
click at [449, 279] on select "January February March April May June July August September October November De…" at bounding box center [492, 294] width 87 height 33
select select "9"
click at [555, 287] on select "2025 2024 2023 2022 2021 2020 2019 2018 2017 2016 2015 2014 2013 2012 2011 2010…" at bounding box center [574, 294] width 58 height 33
select select "2023"
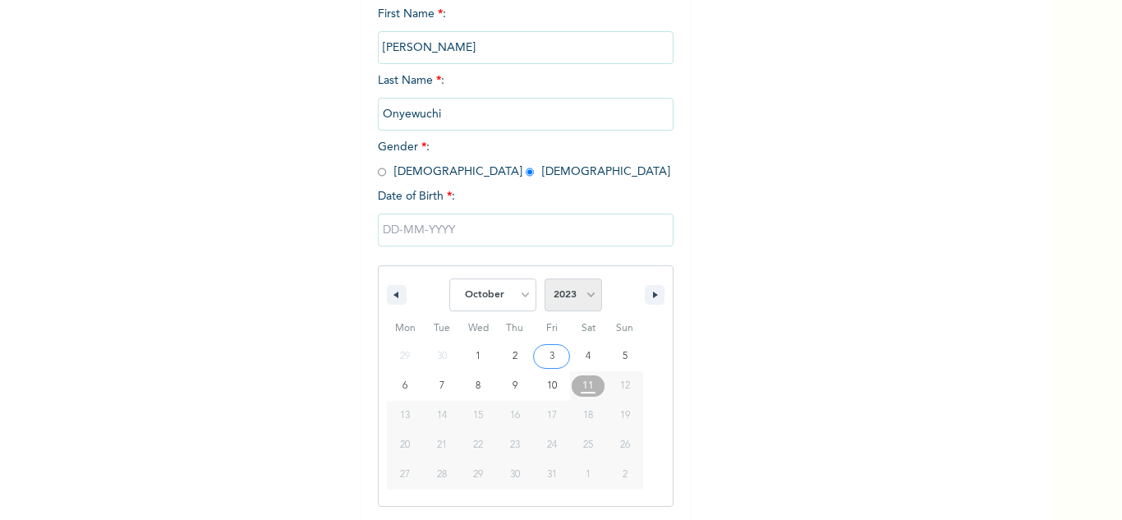
click at [545, 279] on select "2025 2024 2023 2022 2021 2020 2019 2018 2017 2016 2015 2014 2013 2012 2011 2010…" at bounding box center [574, 294] width 58 height 33
click at [499, 305] on select "January February March April May June July August September October November De…" at bounding box center [492, 294] width 87 height 33
select select "11"
click at [449, 279] on select "January February March April May June July August September October November De…" at bounding box center [492, 294] width 87 height 33
type input "12/16/2023"
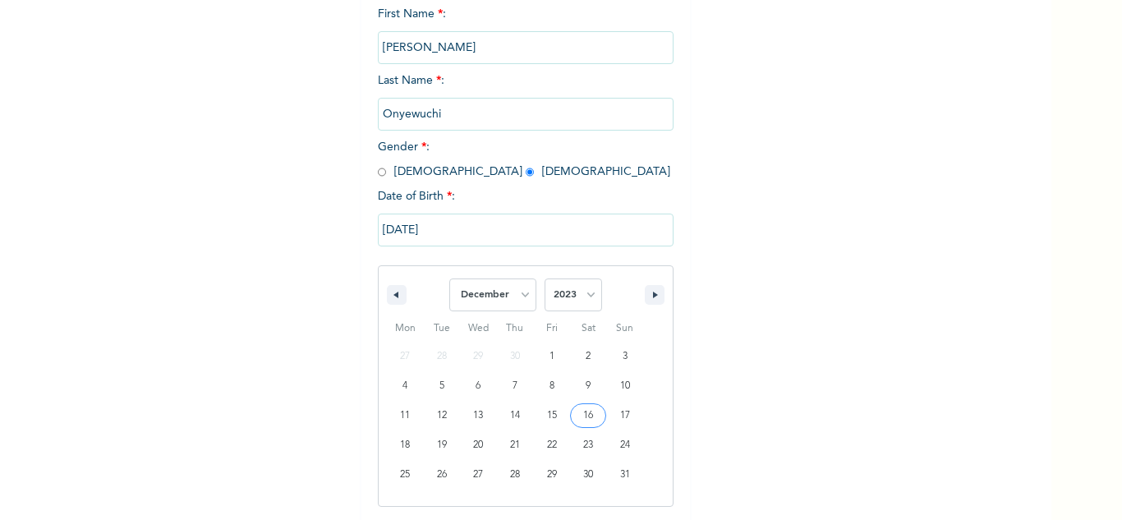
scroll to position [58, 0]
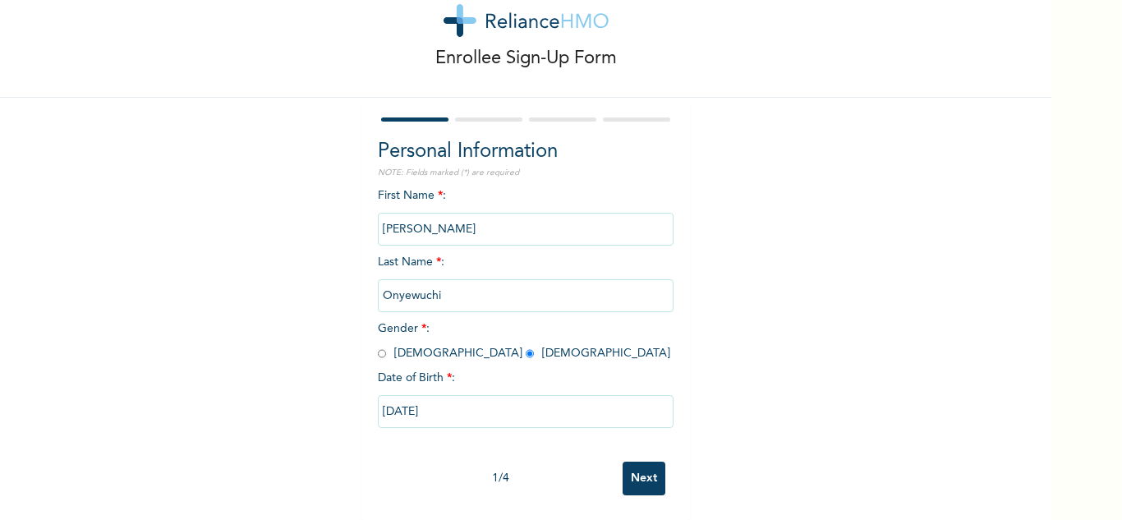
click at [753, 397] on div "Enrollee Sign-Up Form Personal Information NOTE: Fields marked (*) are required…" at bounding box center [525, 237] width 1051 height 565
click at [651, 462] on input "Next" at bounding box center [644, 479] width 43 height 34
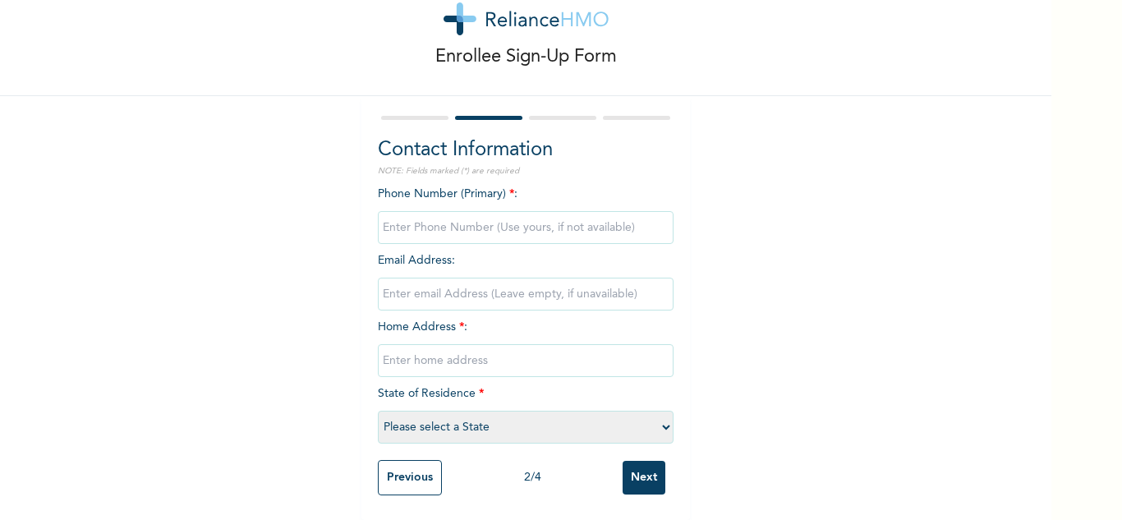
click at [454, 220] on input "phone" at bounding box center [526, 227] width 296 height 33
type input "08081662209"
click at [444, 279] on input "email" at bounding box center [526, 294] width 296 height 33
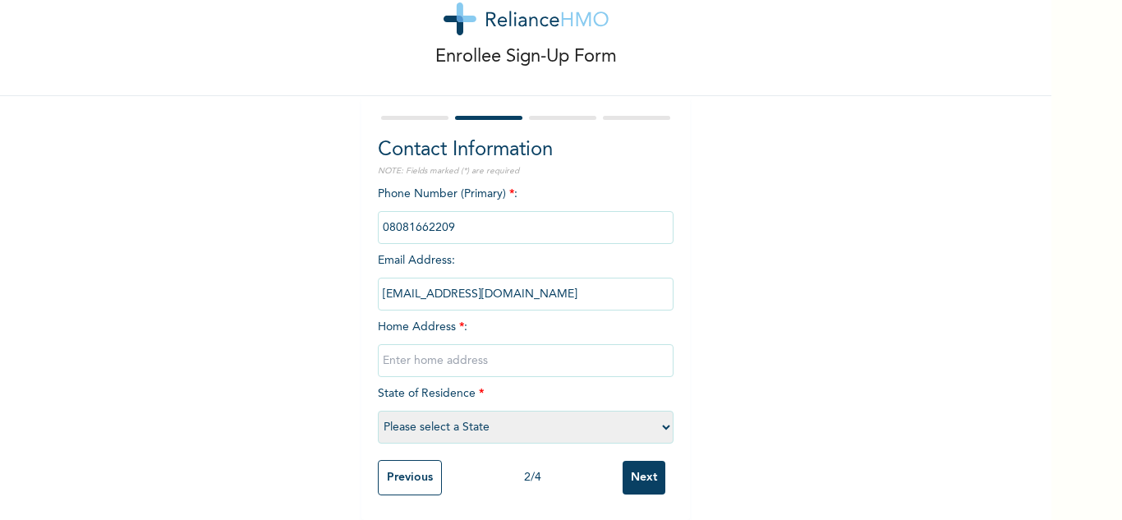
type input "mecusa4life@gmail.com"
type input "23 Kelvin Olowode Street Airforce Olosun, Ota"
select select "28"
click at [630, 461] on input "Next" at bounding box center [644, 478] width 43 height 34
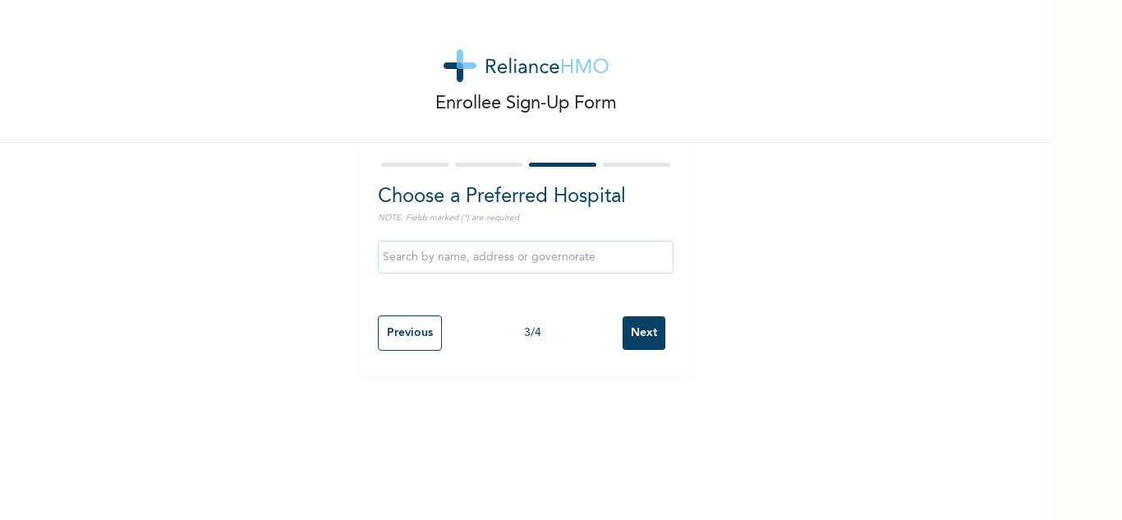
scroll to position [0, 0]
click at [489, 260] on input "text" at bounding box center [526, 257] width 296 height 33
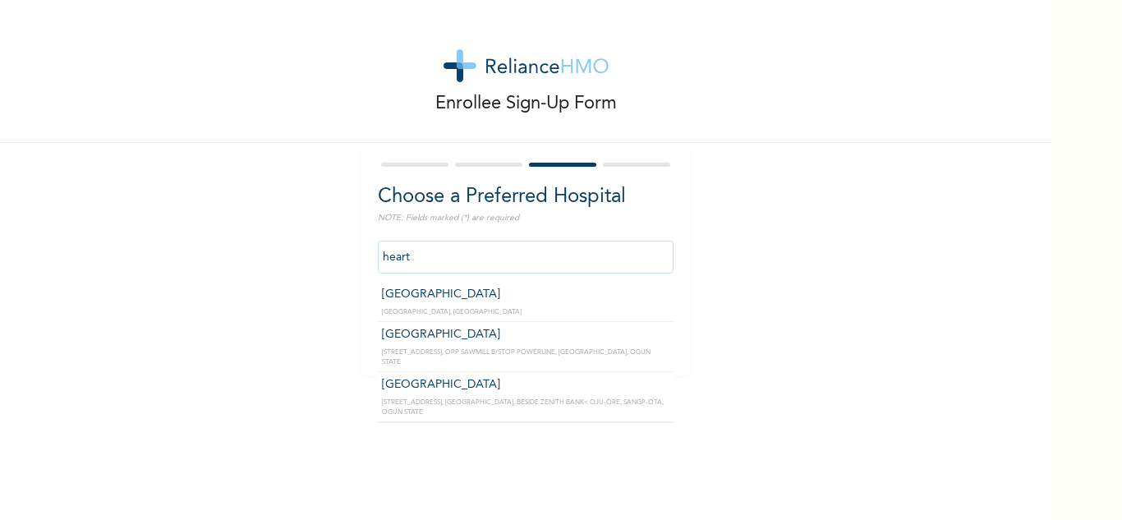
type input "Hearthside Hospital"
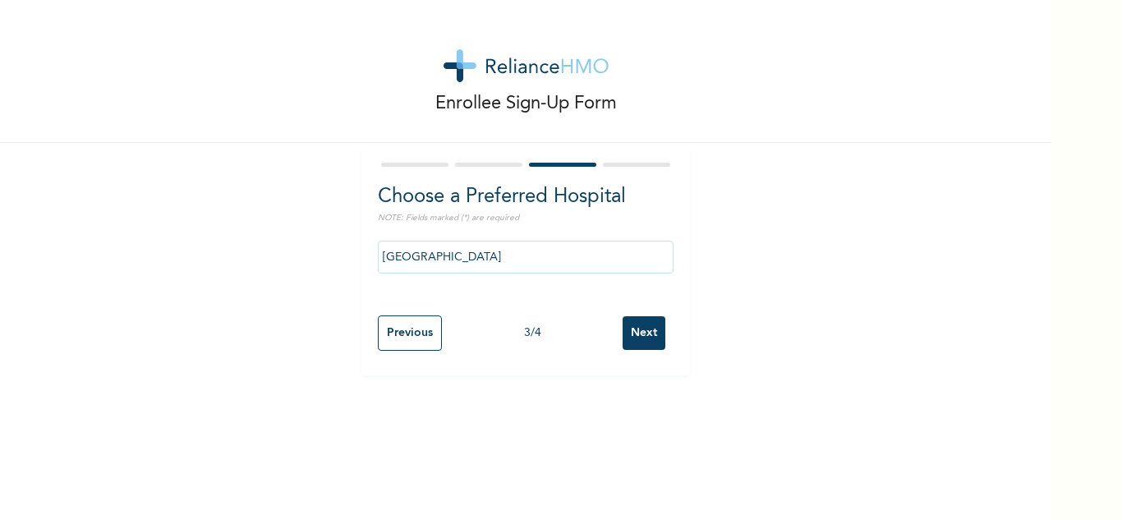
click at [637, 333] on input "Next" at bounding box center [644, 333] width 43 height 34
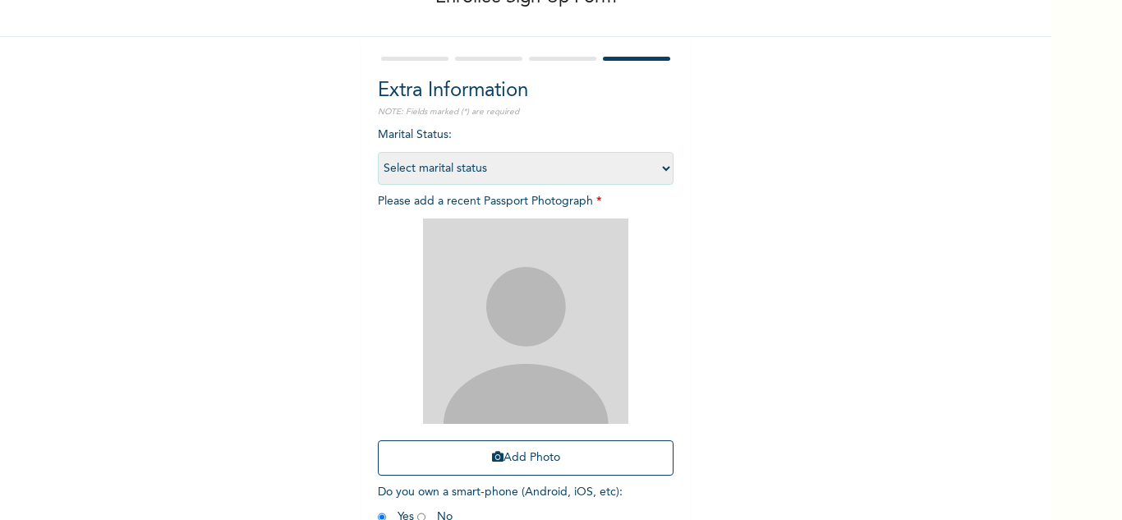
scroll to position [200, 0]
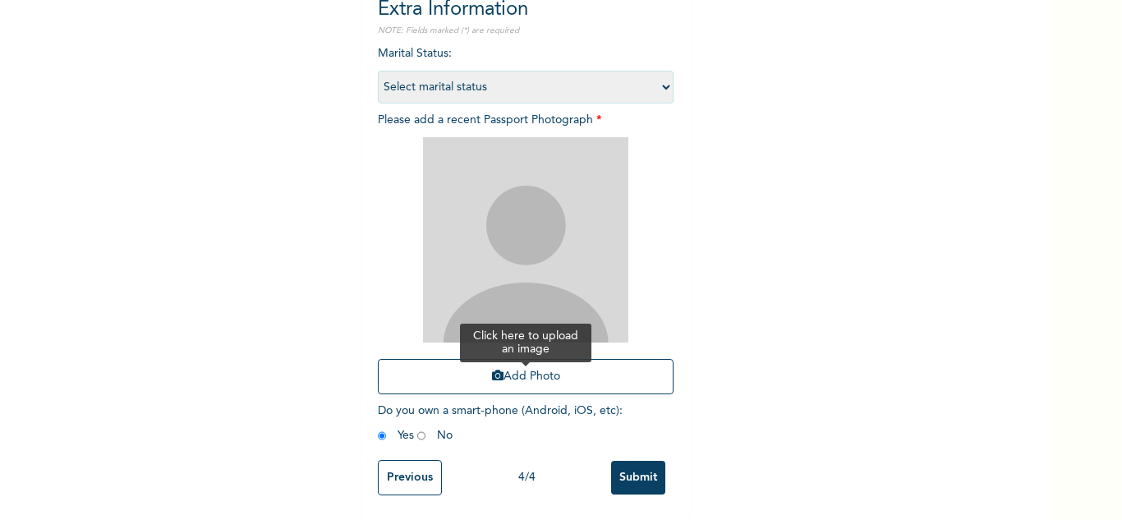
click at [533, 361] on button "Add Photo" at bounding box center [526, 376] width 296 height 35
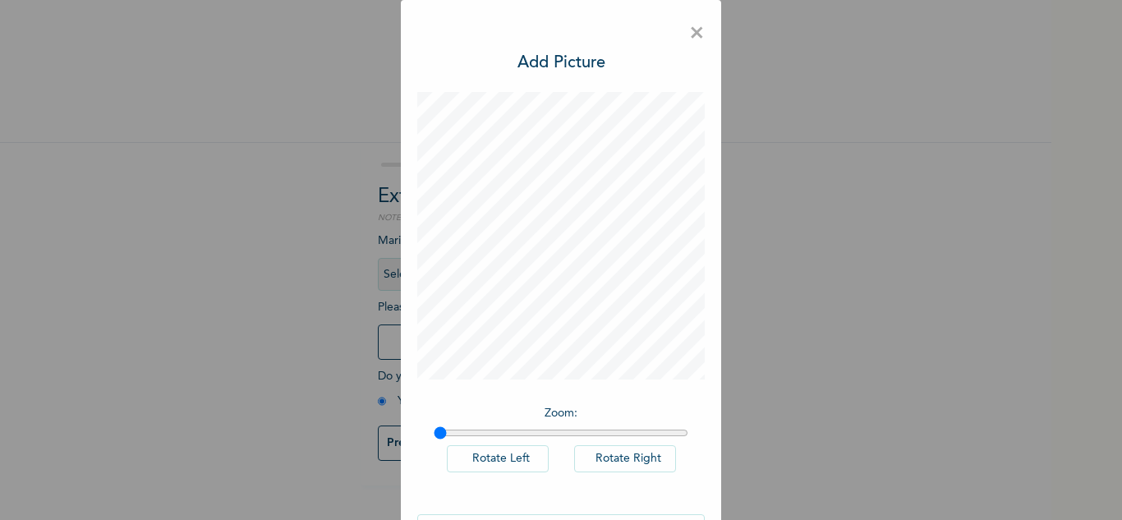
scroll to position [53, 0]
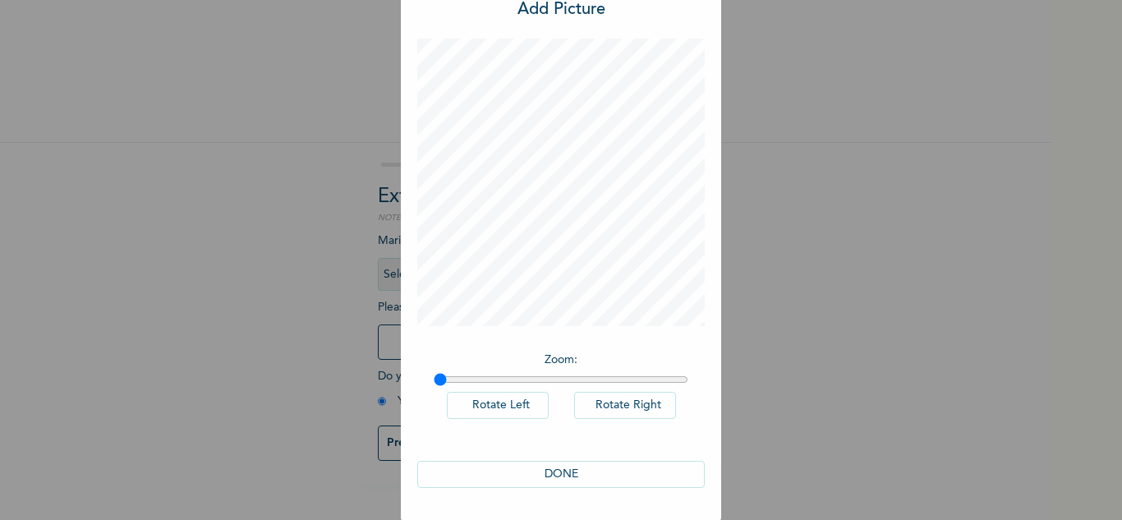
click at [573, 465] on button "DONE" at bounding box center [561, 474] width 288 height 27
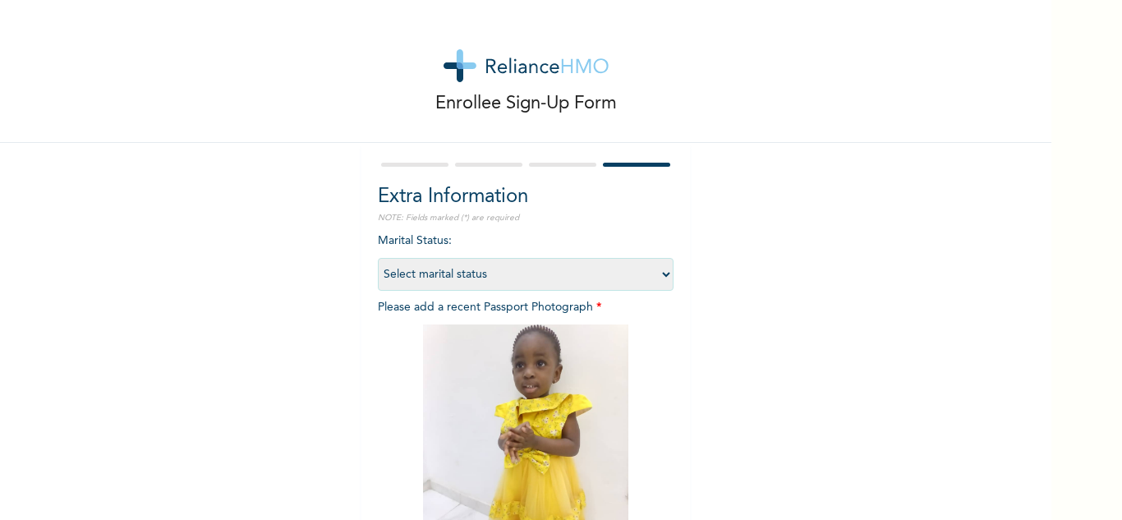
scroll to position [200, 0]
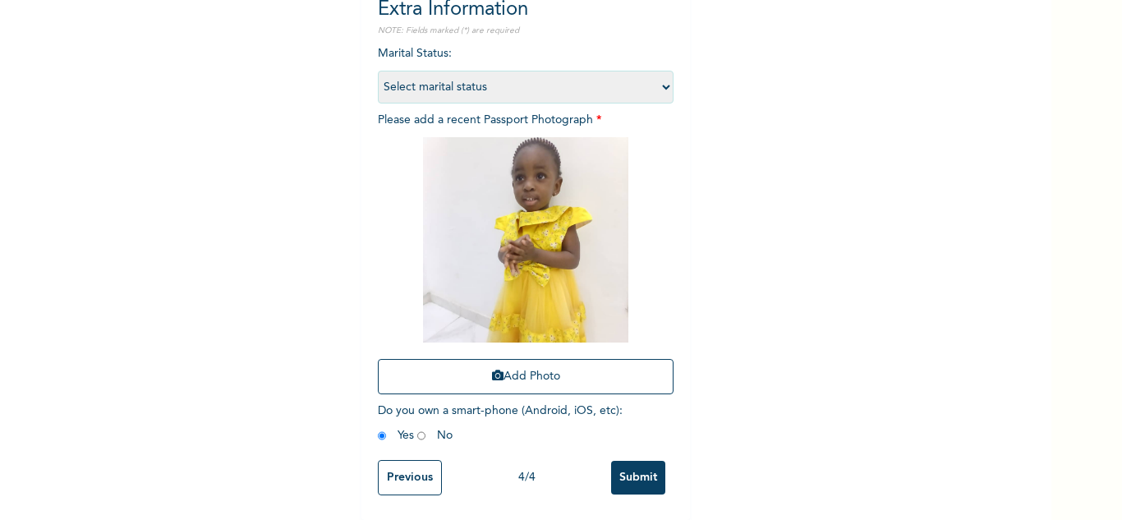
click at [655, 462] on input "Submit" at bounding box center [638, 478] width 54 height 34
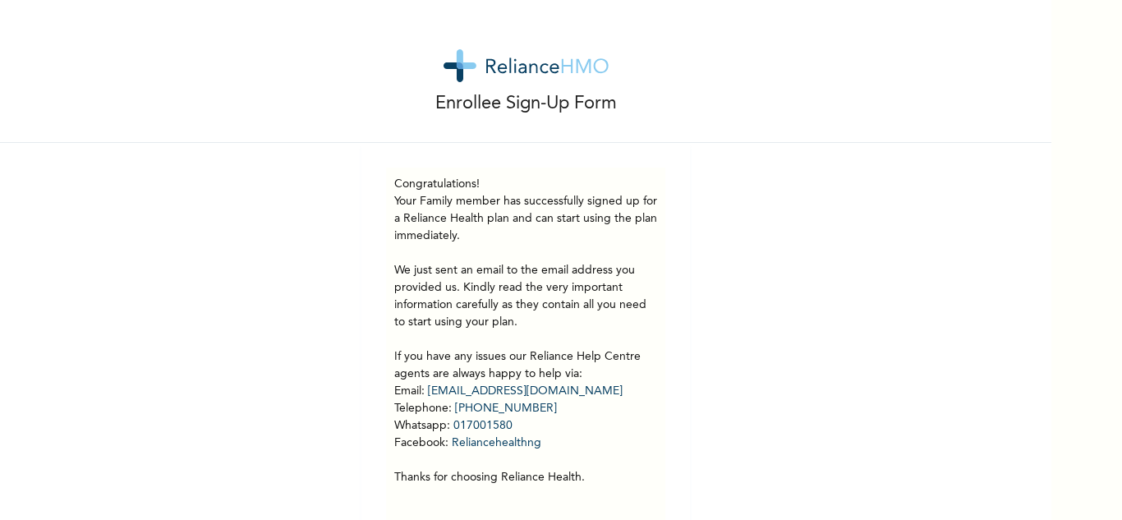
scroll to position [58, 0]
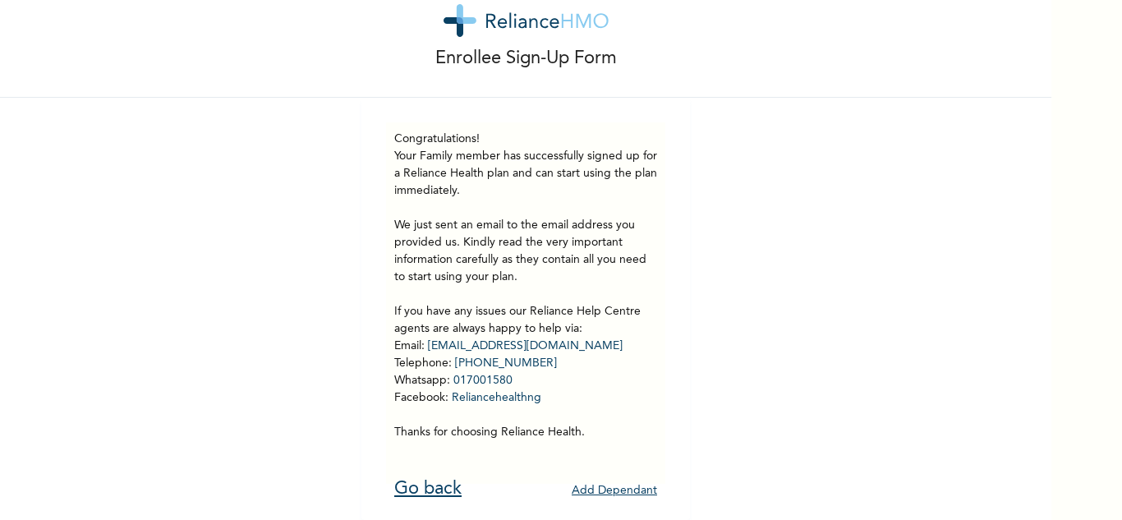
click at [436, 480] on link "Go back" at bounding box center [427, 489] width 67 height 18
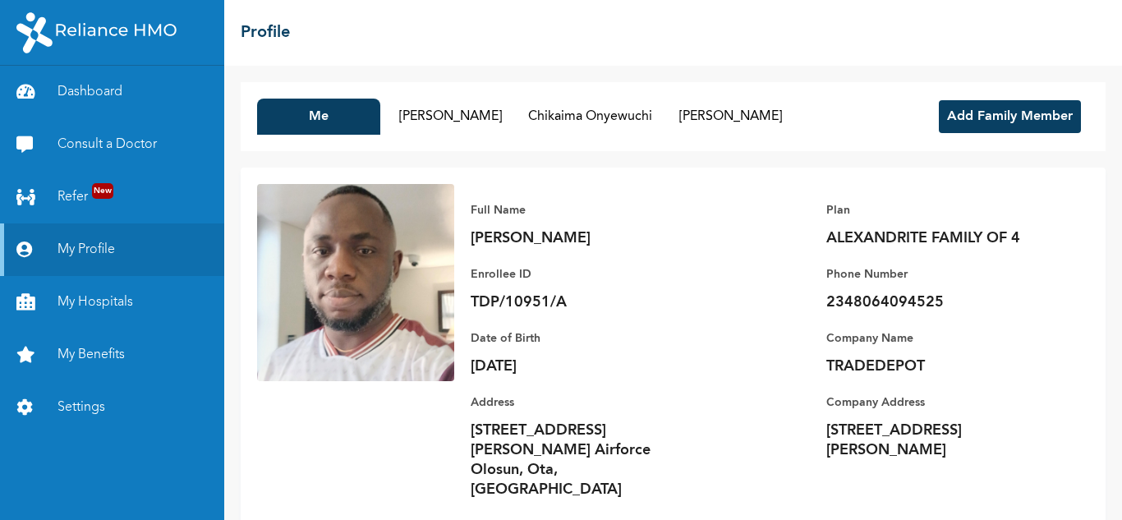
click at [699, 159] on div "Me Roseline Onyewuchi Chikaima Onyewuchi Kamsiyochukwu Onyewuchi Add Family Mem…" at bounding box center [673, 293] width 898 height 454
click at [963, 124] on button "Add Family Member" at bounding box center [1010, 116] width 142 height 33
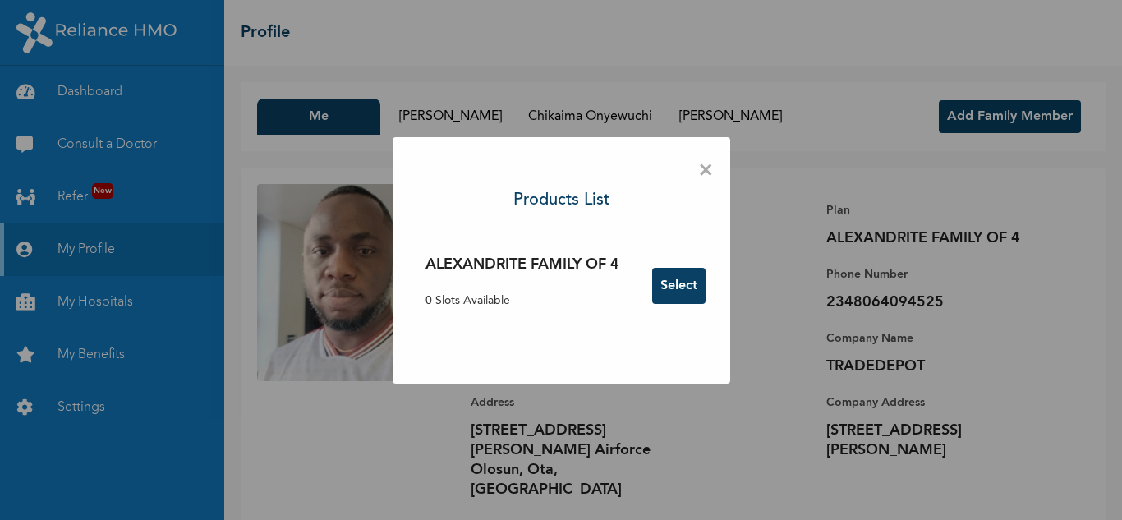
click at [683, 294] on button "Select" at bounding box center [678, 286] width 53 height 36
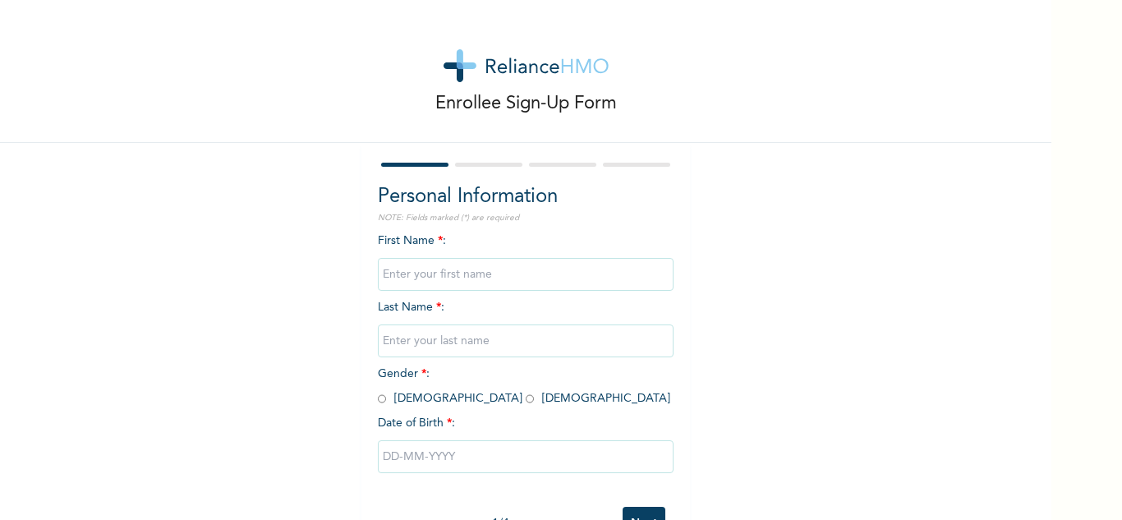
click at [1038, 157] on div "Enrollee Sign-Up Form Personal Information NOTE: Fields marked (*) are required…" at bounding box center [525, 282] width 1051 height 565
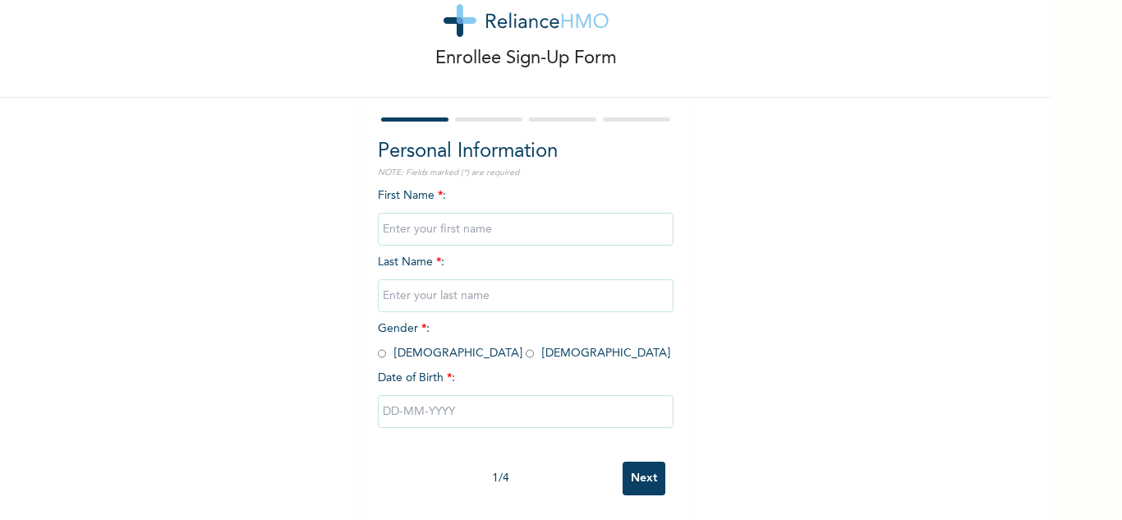
scroll to position [58, 0]
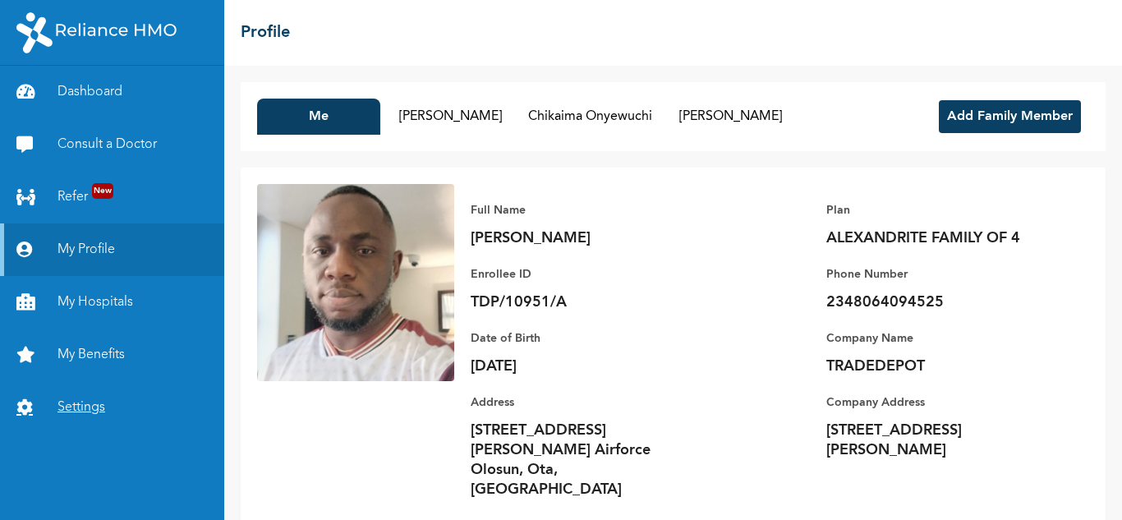
click at [93, 406] on link "Settings" at bounding box center [112, 407] width 224 height 53
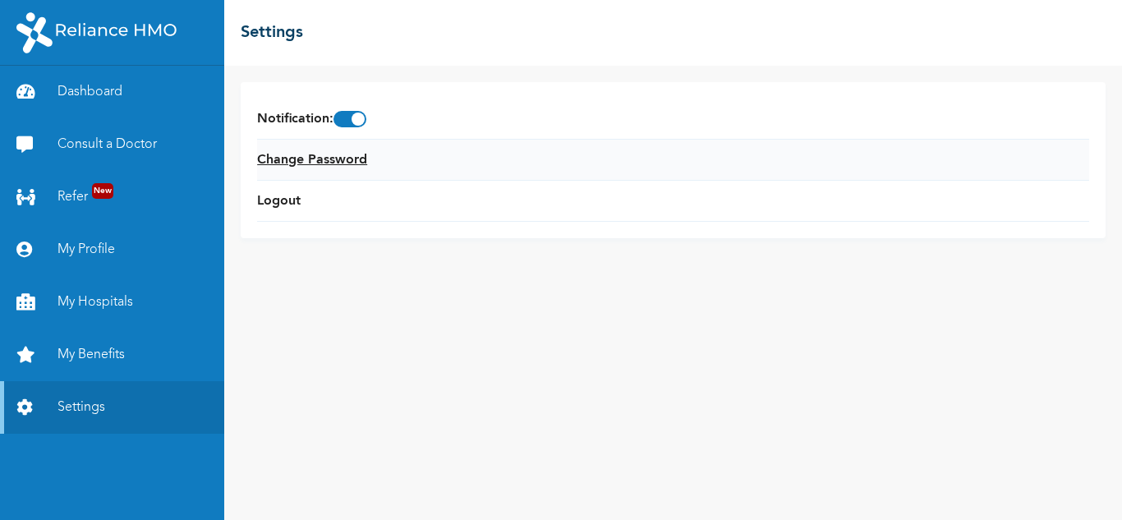
click at [294, 164] on link "Change Password" at bounding box center [312, 160] width 110 height 20
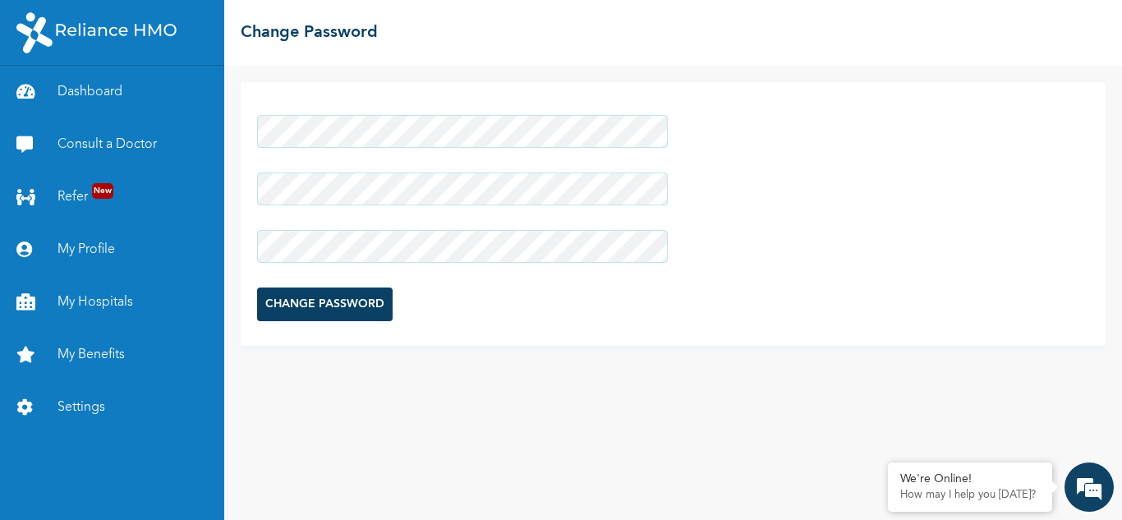
click at [324, 300] on input "CHANGE PASSWORD" at bounding box center [325, 305] width 136 height 34
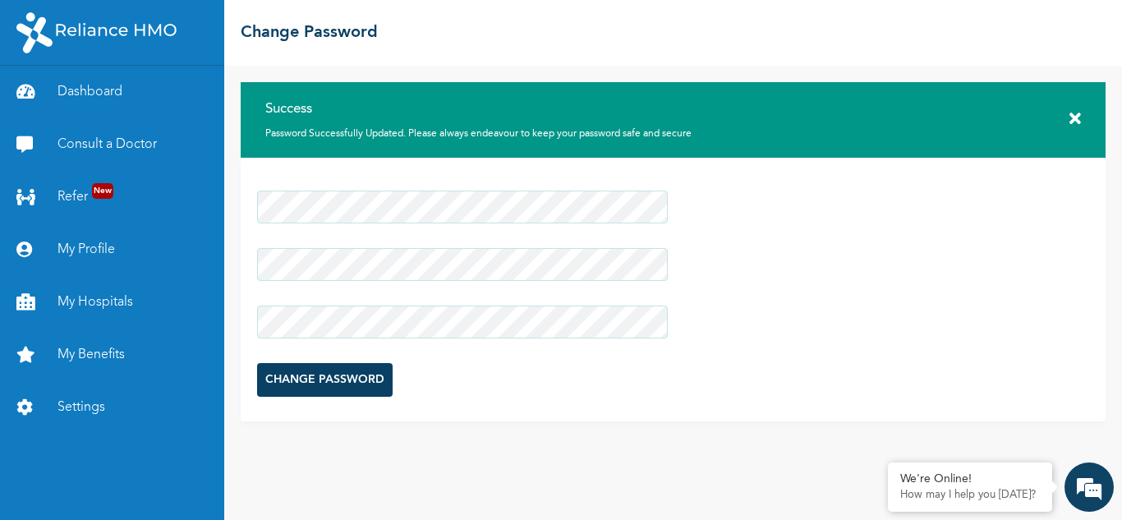
drag, startPoint x: 84, startPoint y: 198, endPoint x: 268, endPoint y: 444, distance: 306.9
click at [268, 444] on div "Success Password Successfully Updated. Please always endeavour to keep your pas…" at bounding box center [673, 293] width 898 height 454
click at [89, 90] on link "Dashboard" at bounding box center [112, 92] width 224 height 53
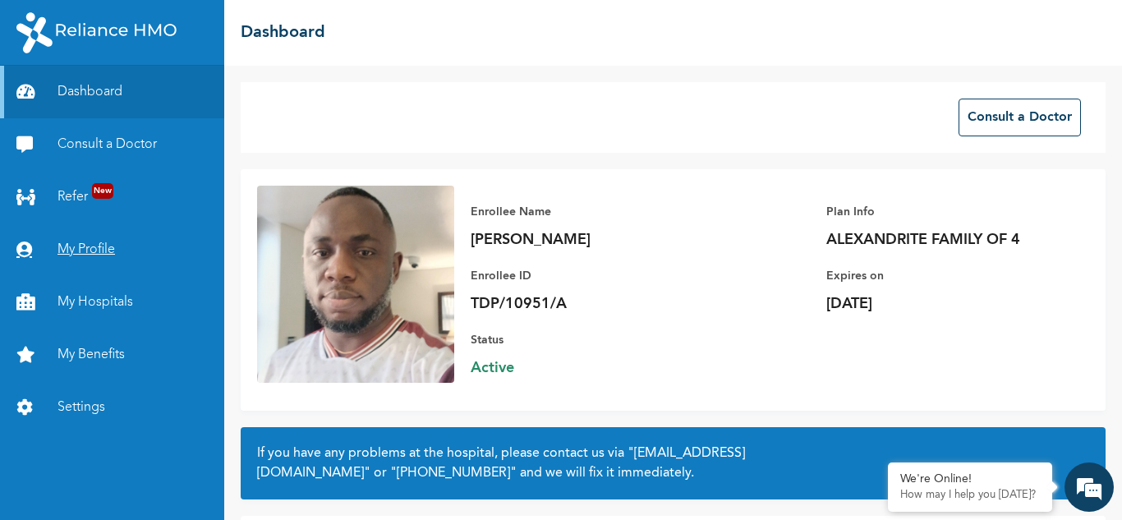
click at [105, 259] on link "My Profile" at bounding box center [112, 249] width 224 height 53
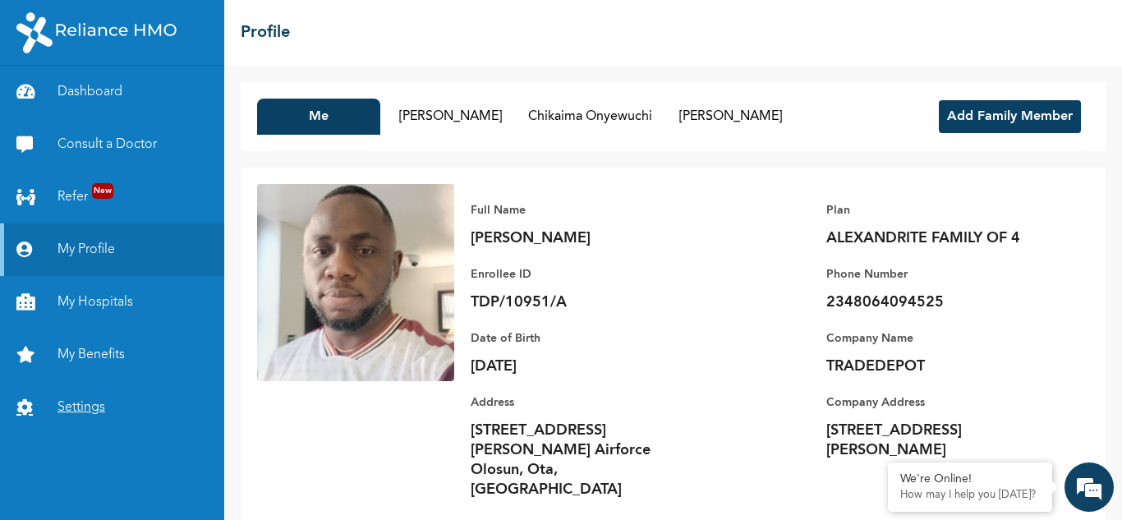
click at [74, 404] on link "Settings" at bounding box center [112, 407] width 224 height 53
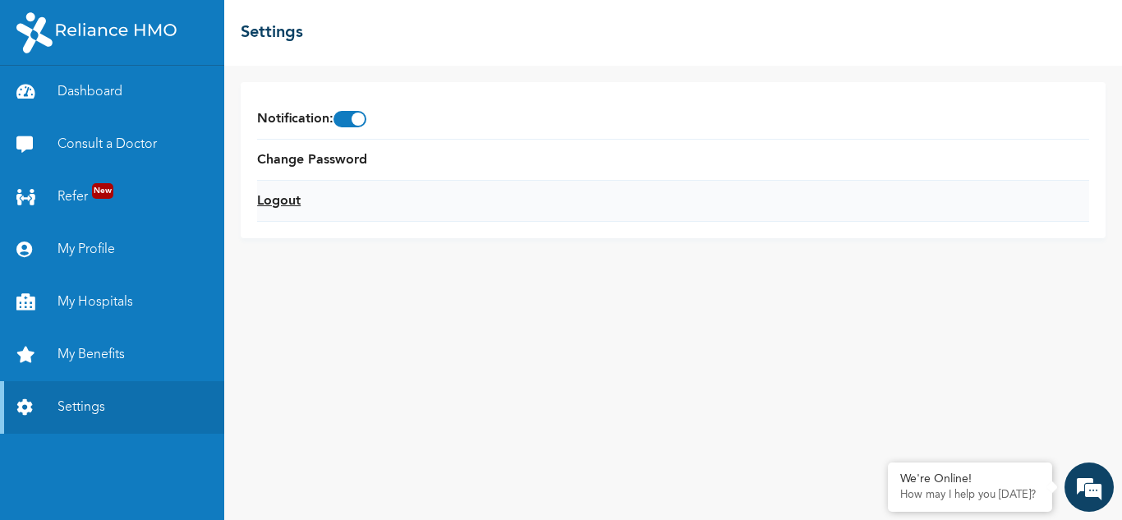
click at [275, 199] on link "Logout" at bounding box center [279, 201] width 44 height 20
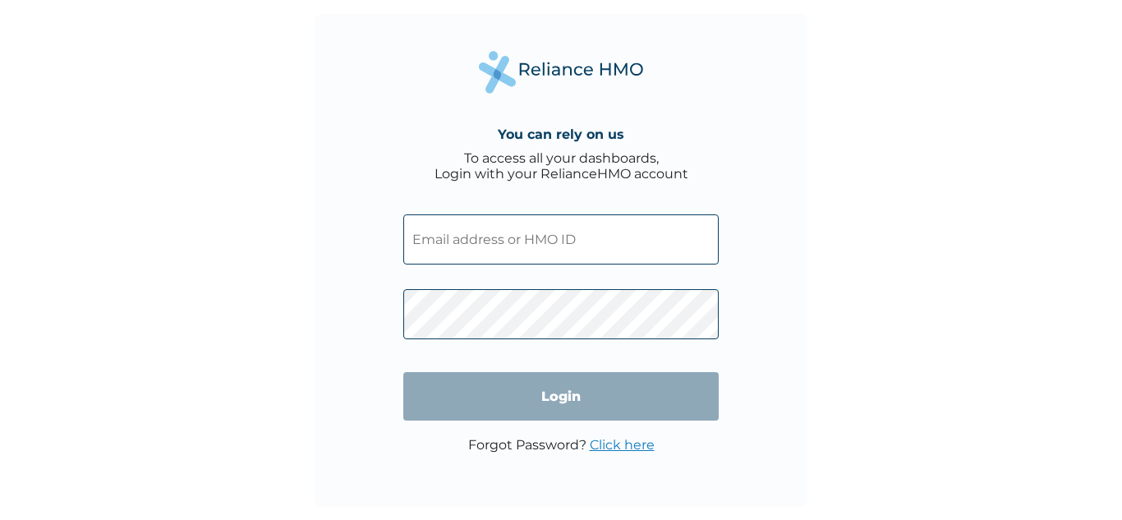
click at [464, 238] on input "text" at bounding box center [560, 239] width 315 height 50
paste input "TDP/10951/B"
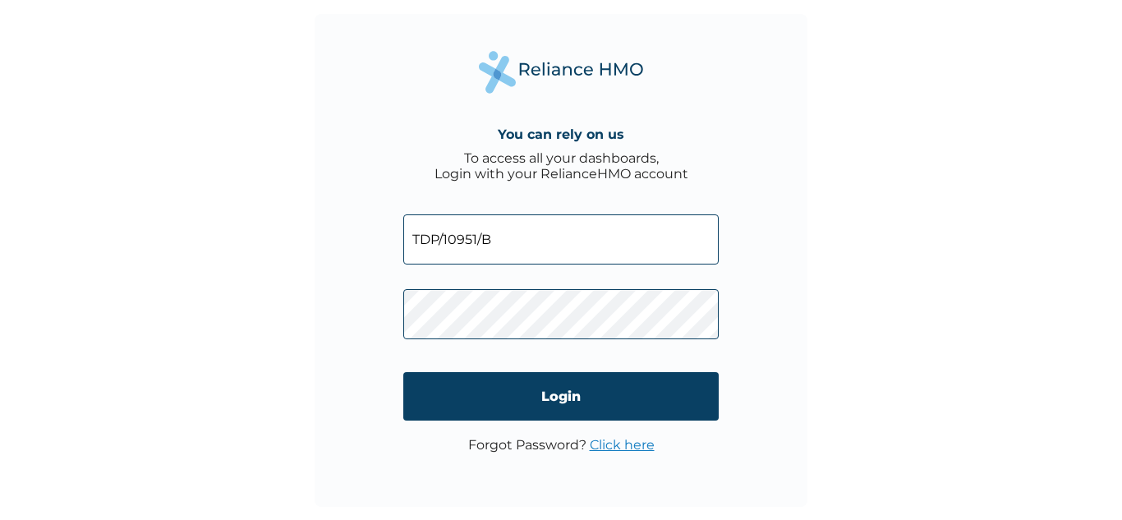
type input "TDP/10951/B"
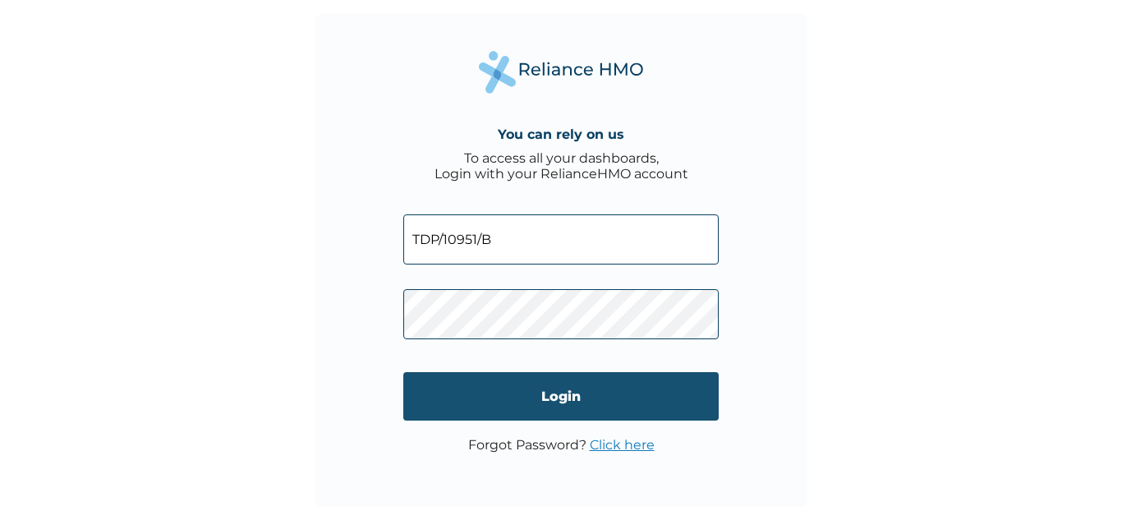
click at [461, 393] on input "Login" at bounding box center [560, 396] width 315 height 48
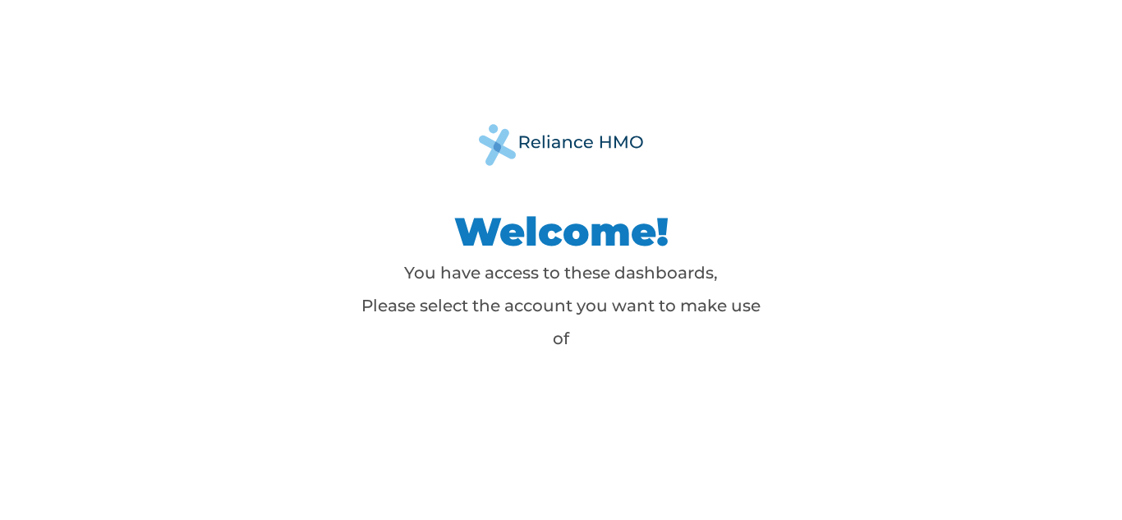
click at [862, 202] on div "Welcome! You have access to these dashboards, Please select the account you wan…" at bounding box center [560, 260] width 739 height 272
click at [533, 237] on h1 "Welcome!" at bounding box center [561, 231] width 411 height 49
click at [518, 402] on div "Welcome! You have access to these dashboards, Please select the account you wan…" at bounding box center [561, 260] width 1122 height 520
click at [573, 240] on h1 "Welcome!" at bounding box center [561, 231] width 411 height 49
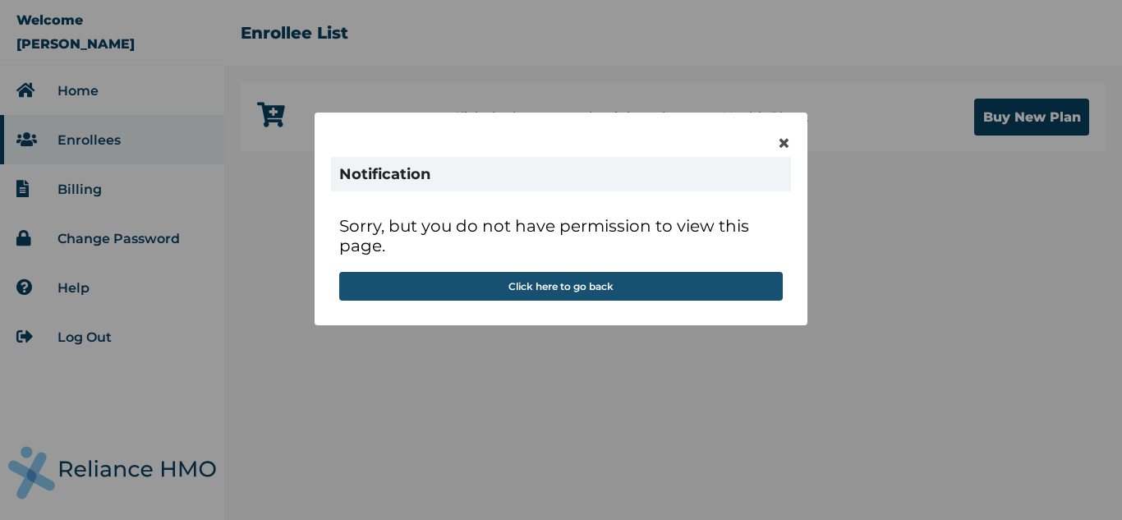
click at [603, 283] on button "Click here to go back" at bounding box center [561, 286] width 444 height 29
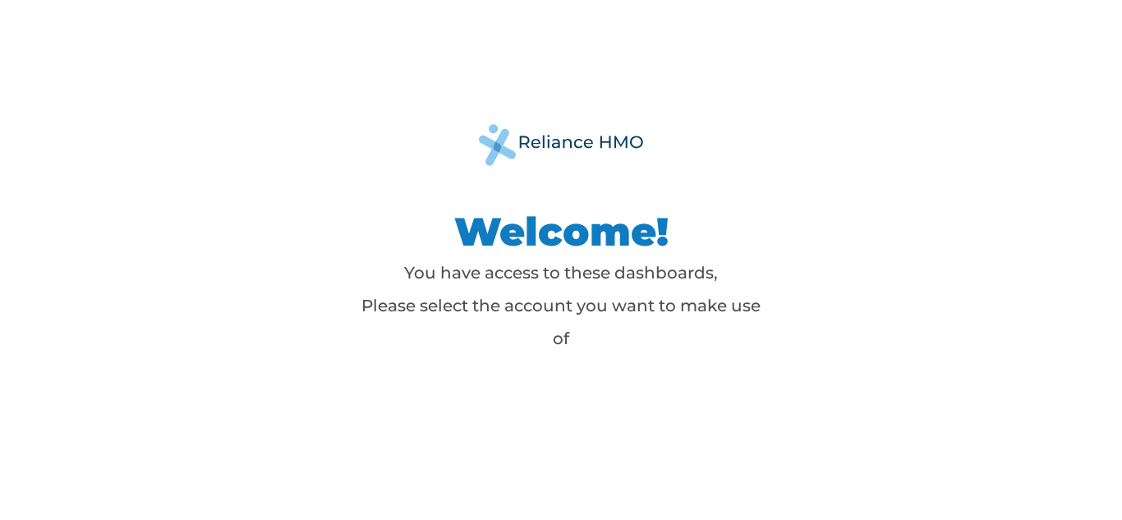
click at [536, 310] on p "You have access to these dashboards, Please select the account you want to make…" at bounding box center [561, 305] width 411 height 99
click at [550, 242] on h1 "Welcome!" at bounding box center [561, 231] width 411 height 49
